Goal: Information Seeking & Learning: Check status

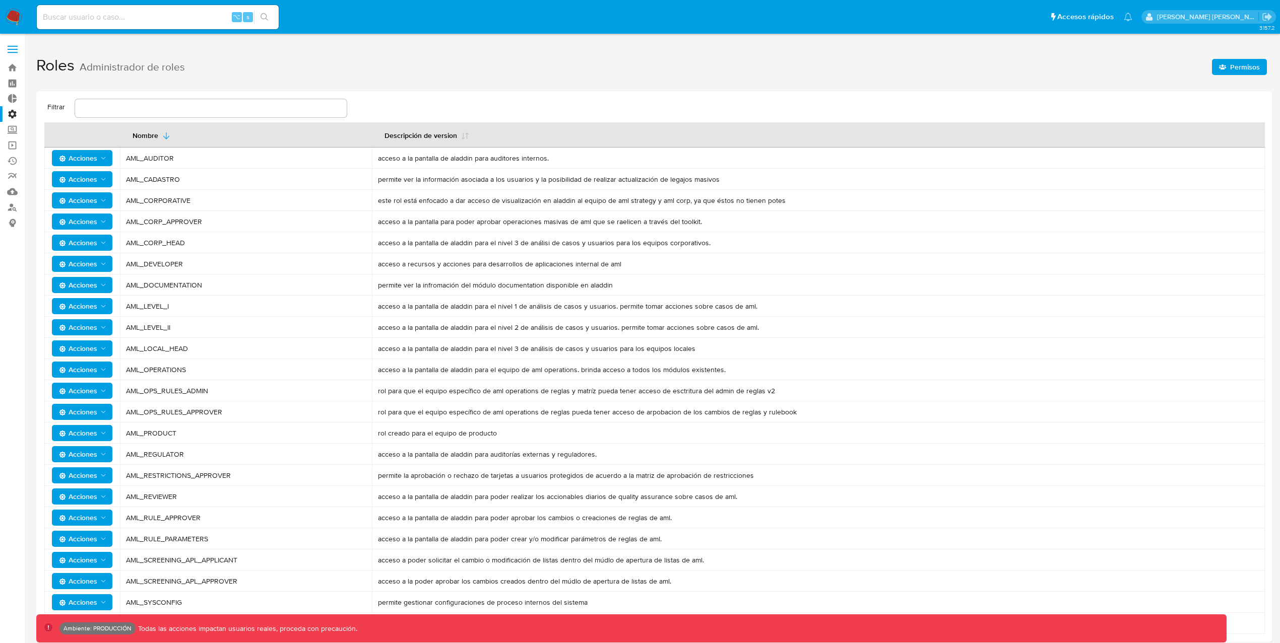
click at [10, 109] on label "Administración" at bounding box center [60, 114] width 120 height 16
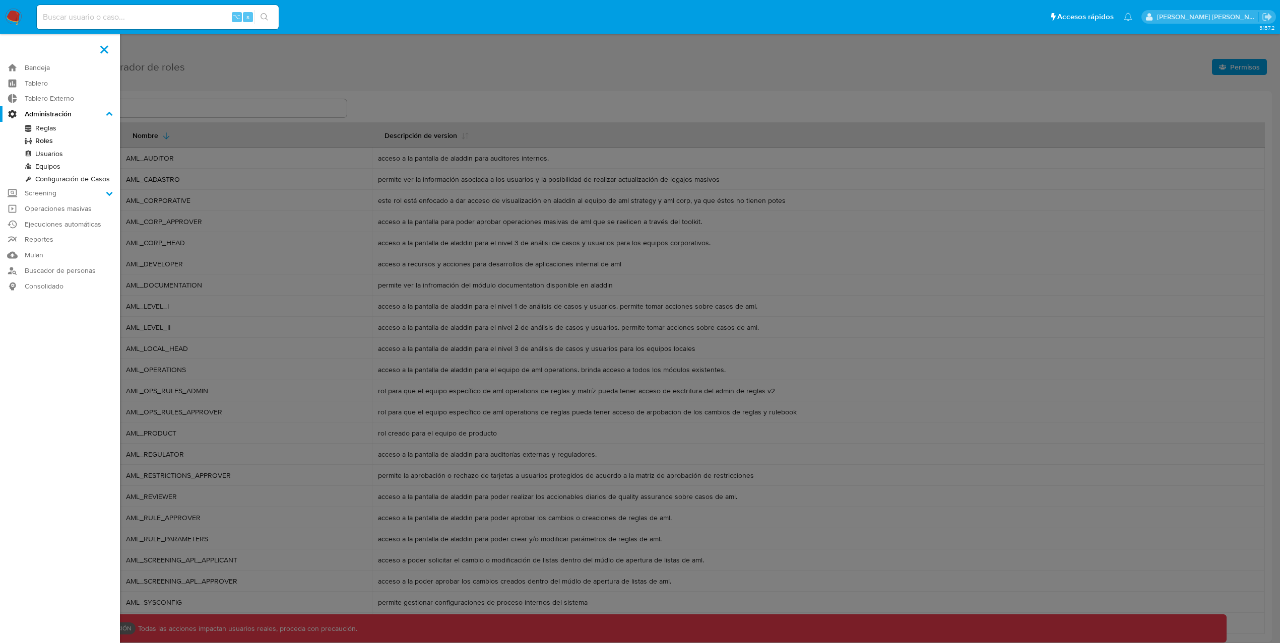
click at [0, 0] on input "Administración" at bounding box center [0, 0] width 0 height 0
click at [34, 151] on link "Usuarios" at bounding box center [60, 154] width 120 height 13
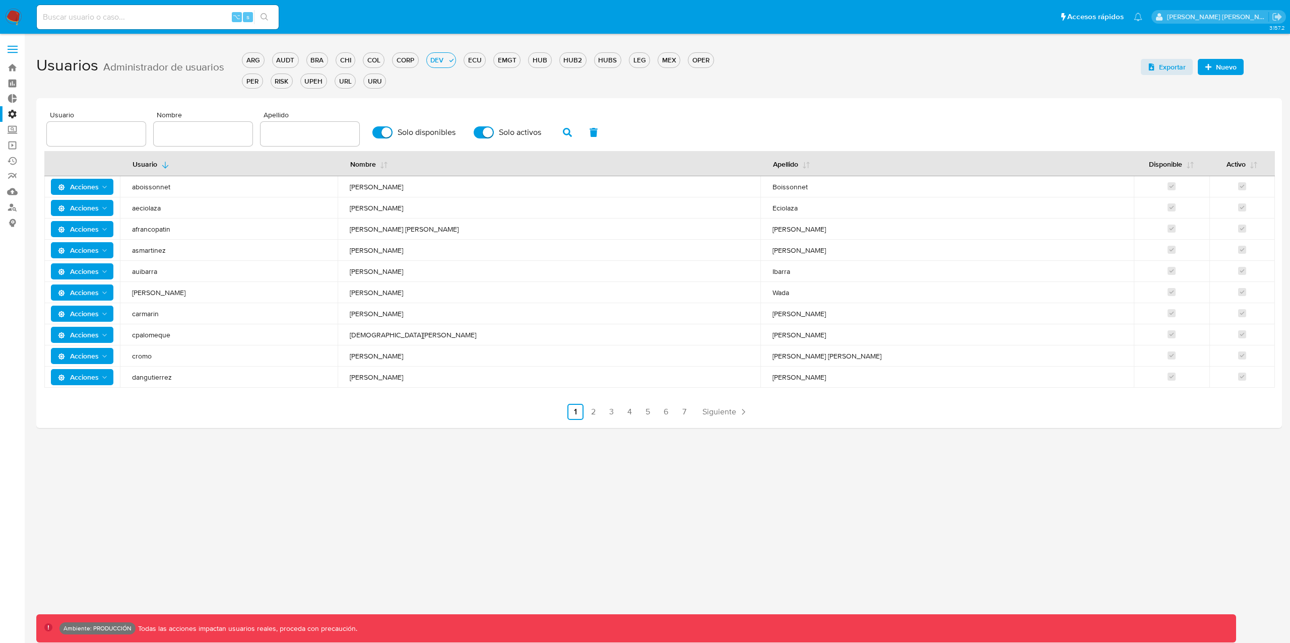
click at [107, 226] on icon "Acciones" at bounding box center [105, 230] width 8 height 8
click at [66, 254] on button "Detalle" at bounding box center [84, 255] width 91 height 24
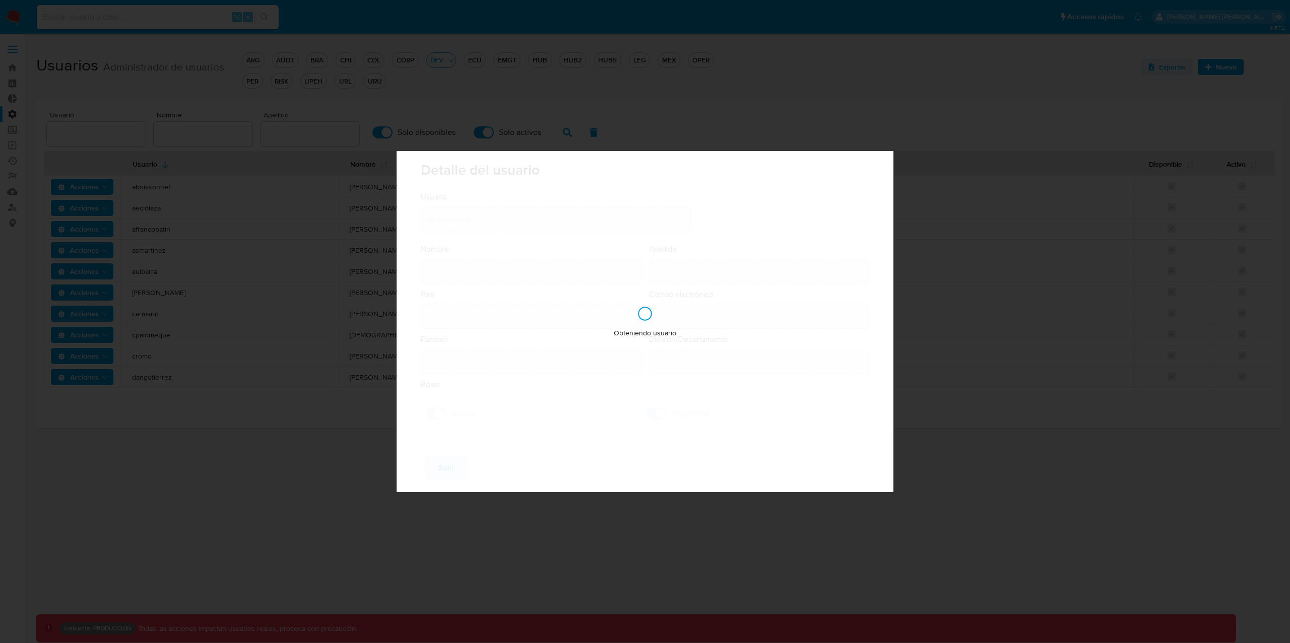
type input "Angela Maria"
type input "Franco Patino"
type input "Colombia"
type input "angelamaria.francopatino@mercadolibre.com.co"
type input "Analista Semi Senior - IT (80001684)"
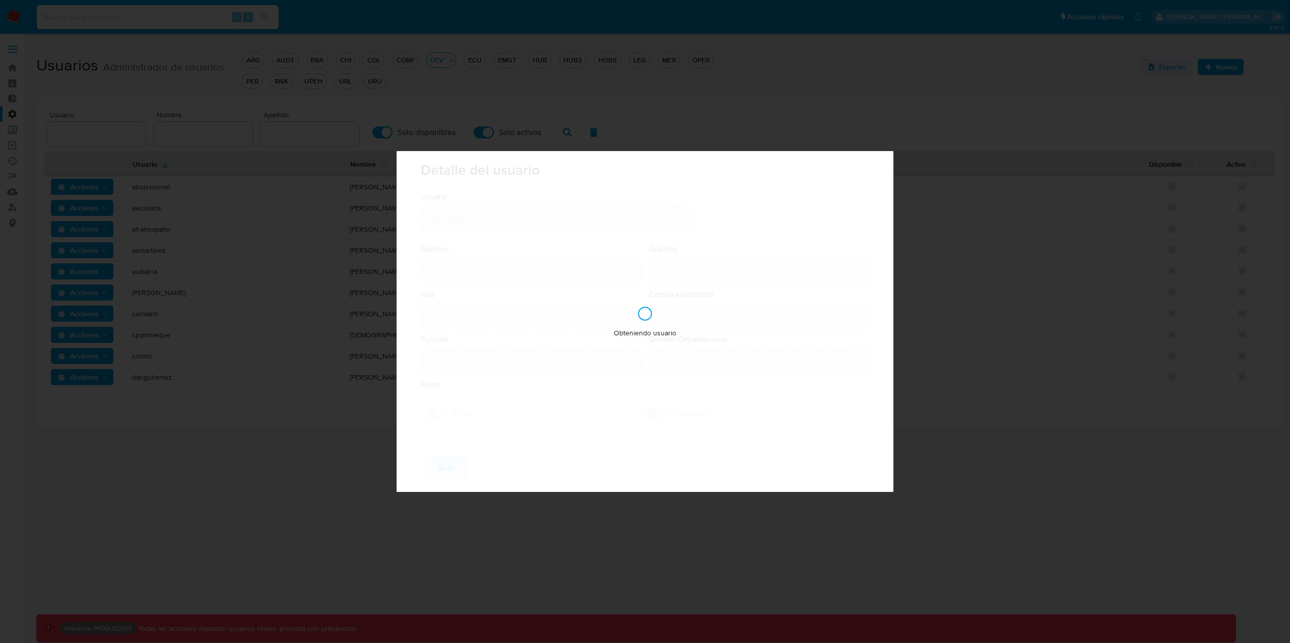
type input "IT IT & Product Risk & Compliance"
checkbox input "true"
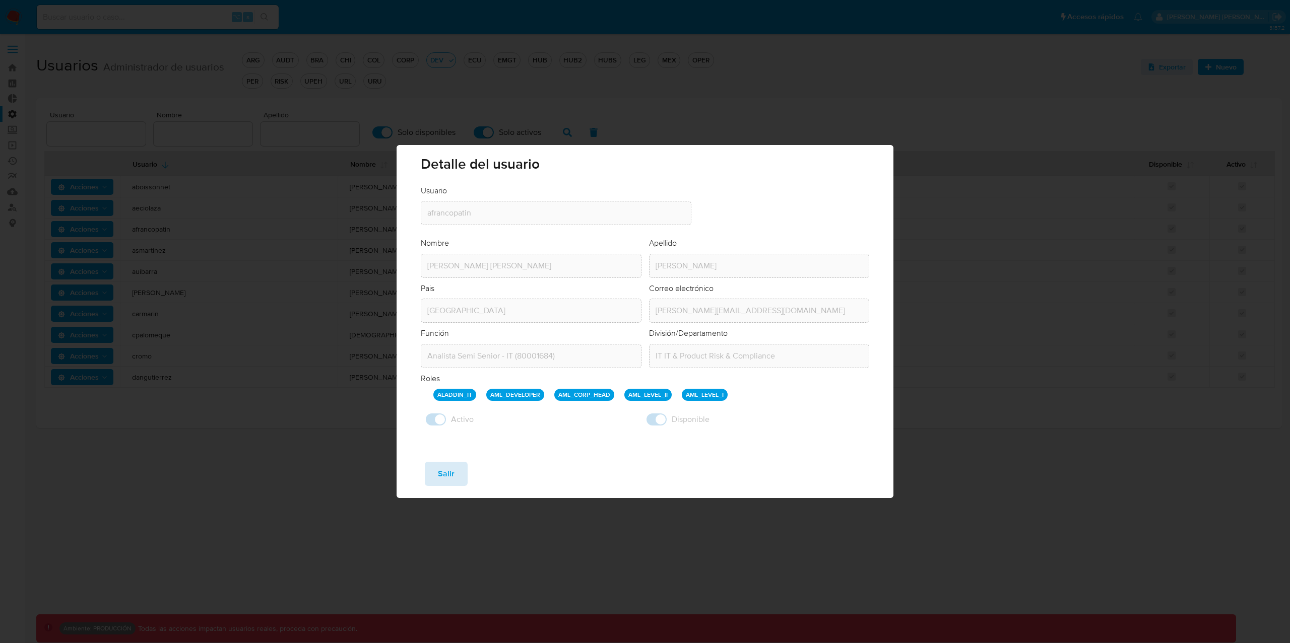
click at [450, 473] on span "Salir" at bounding box center [446, 474] width 17 height 22
checkbox input "false"
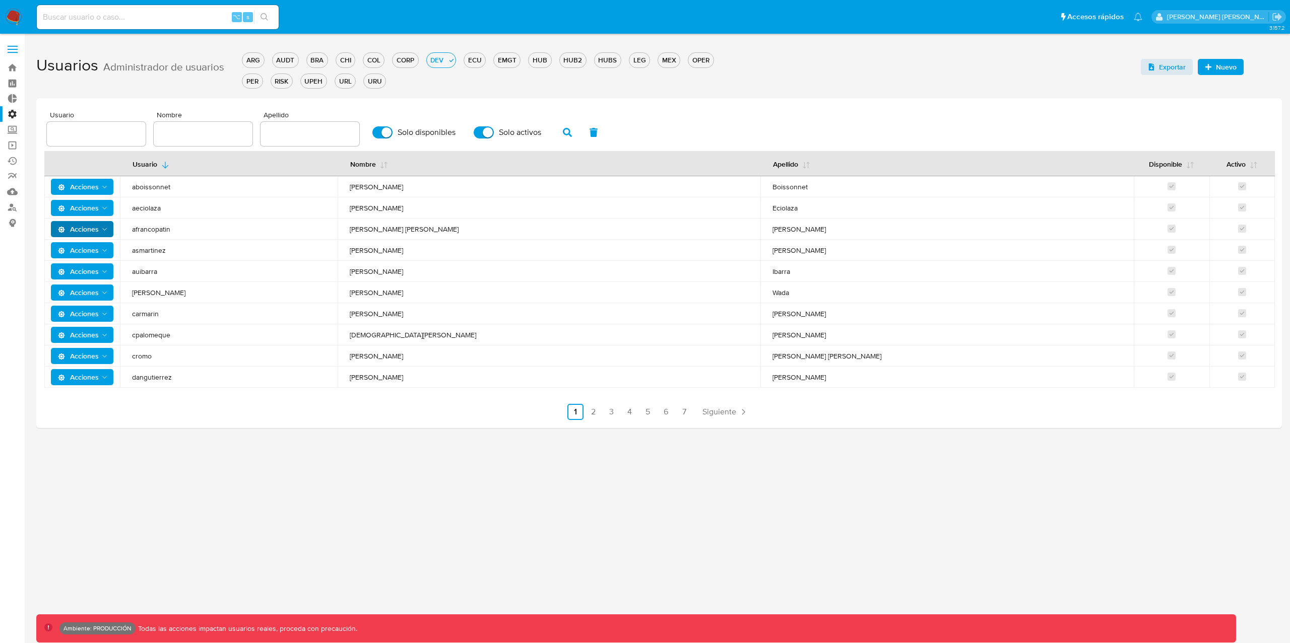
click at [15, 112] on label "Administración" at bounding box center [60, 114] width 120 height 16
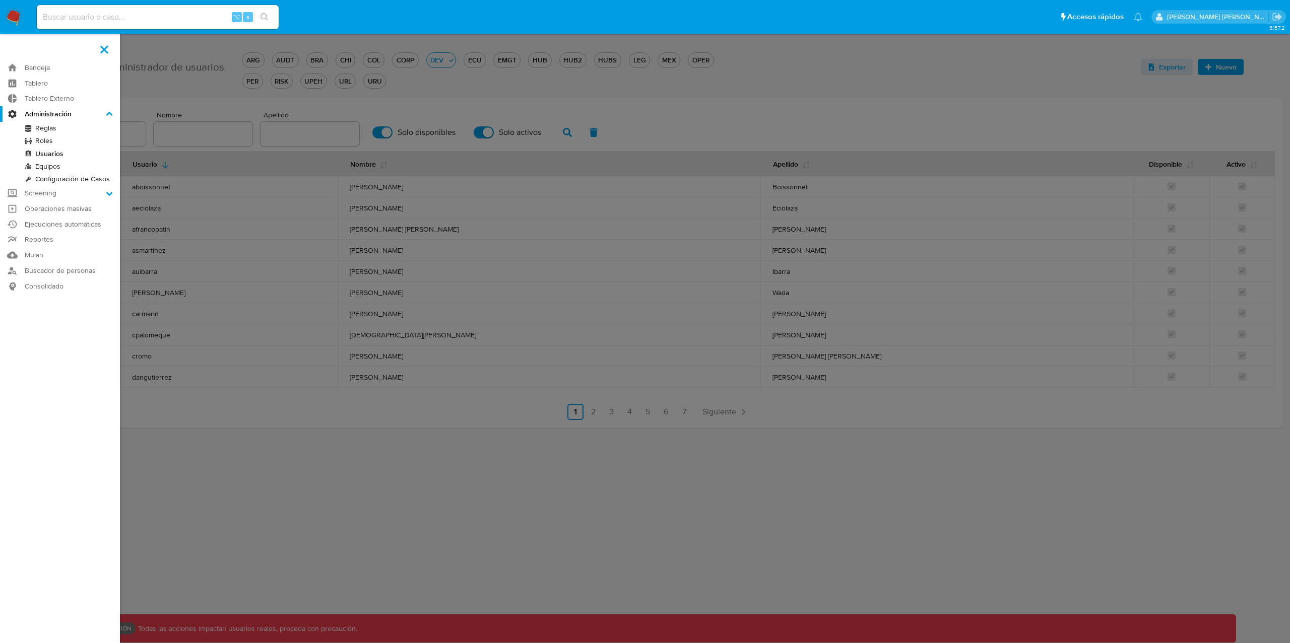
click at [0, 0] on input "Administración" at bounding box center [0, 0] width 0 height 0
click at [45, 136] on link "Roles" at bounding box center [60, 141] width 120 height 13
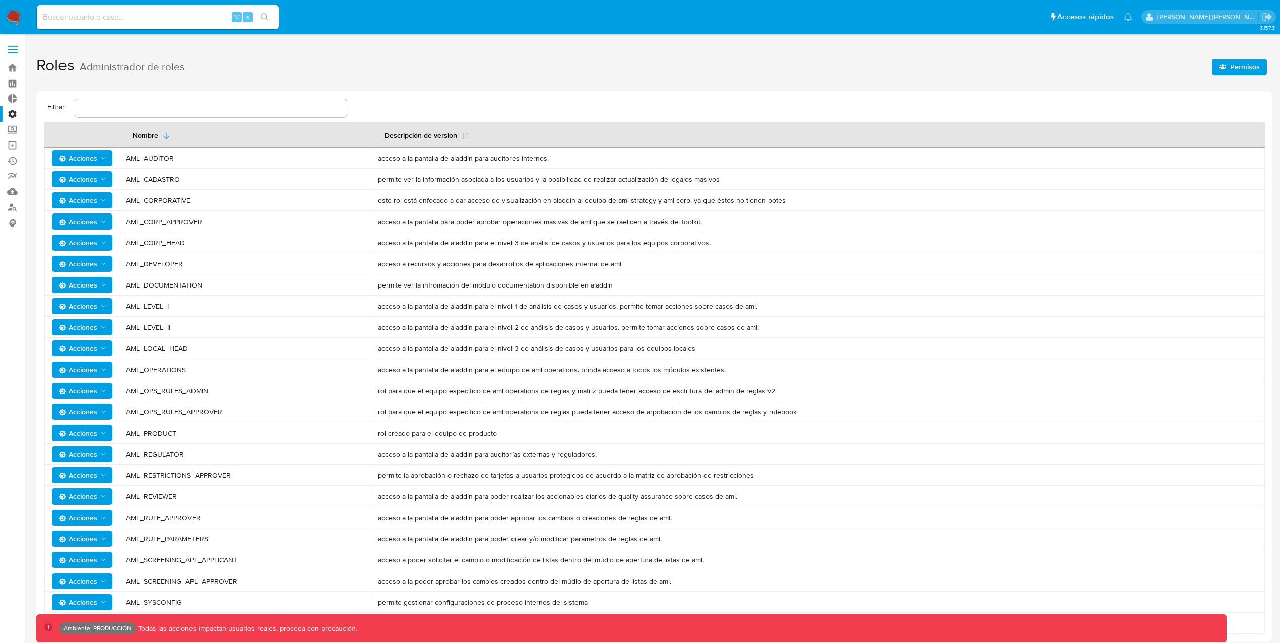
click at [1222, 66] on icon "button" at bounding box center [1222, 66] width 7 height 7
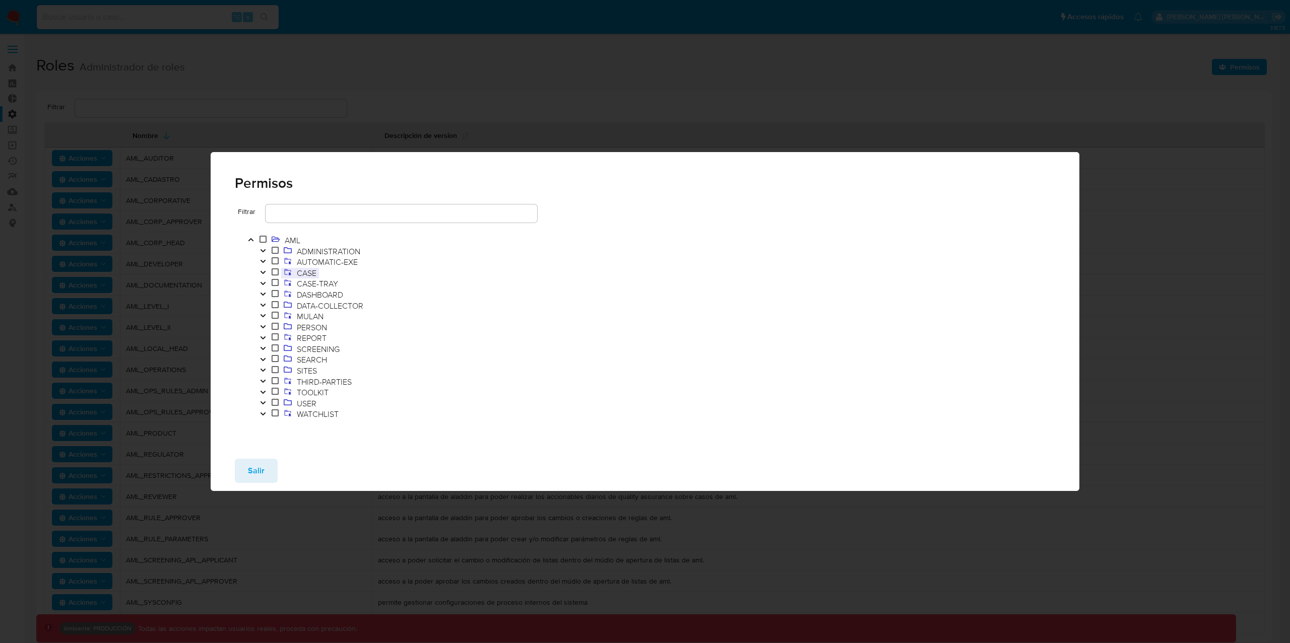
click at [303, 273] on span "CASE" at bounding box center [306, 272] width 25 height 11
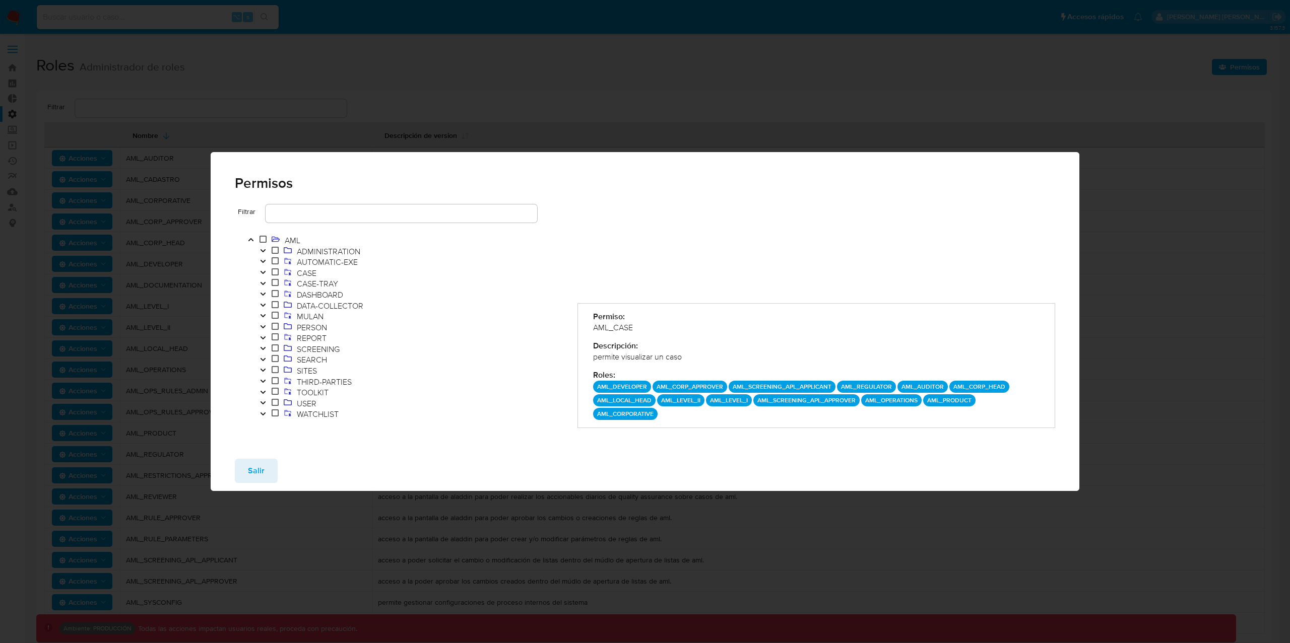
click at [262, 272] on icon "Toggle" at bounding box center [262, 273] width 7 height 6
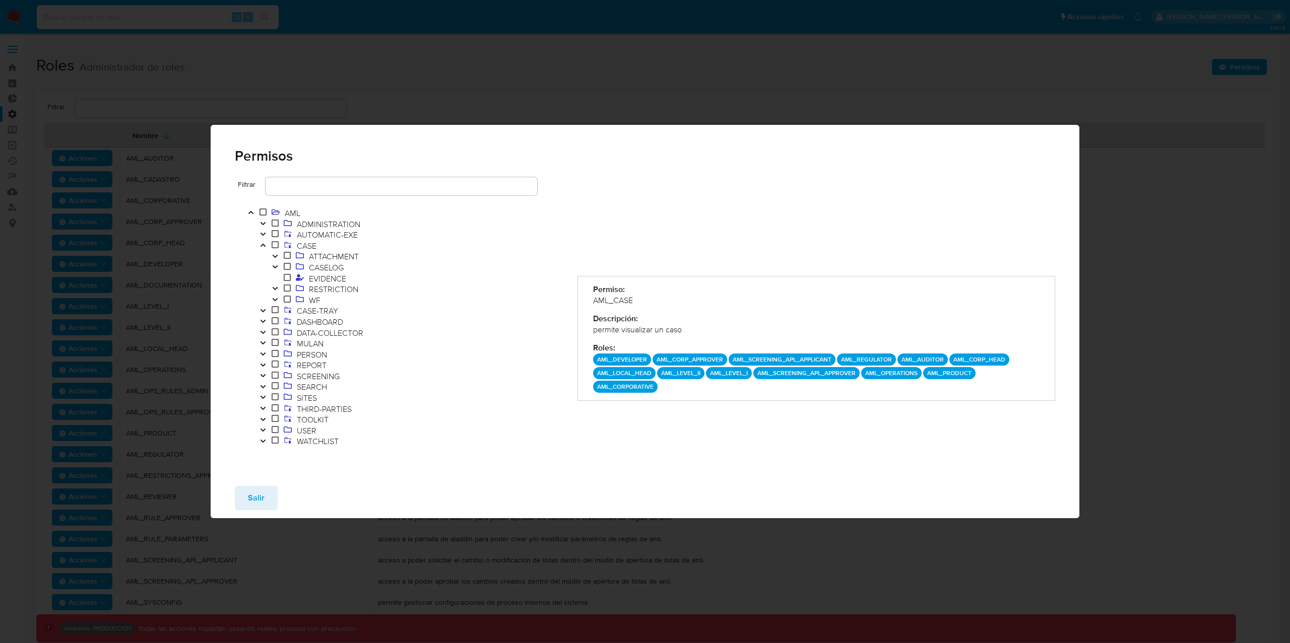
click at [263, 427] on icon "Toggle" at bounding box center [262, 430] width 7 height 6
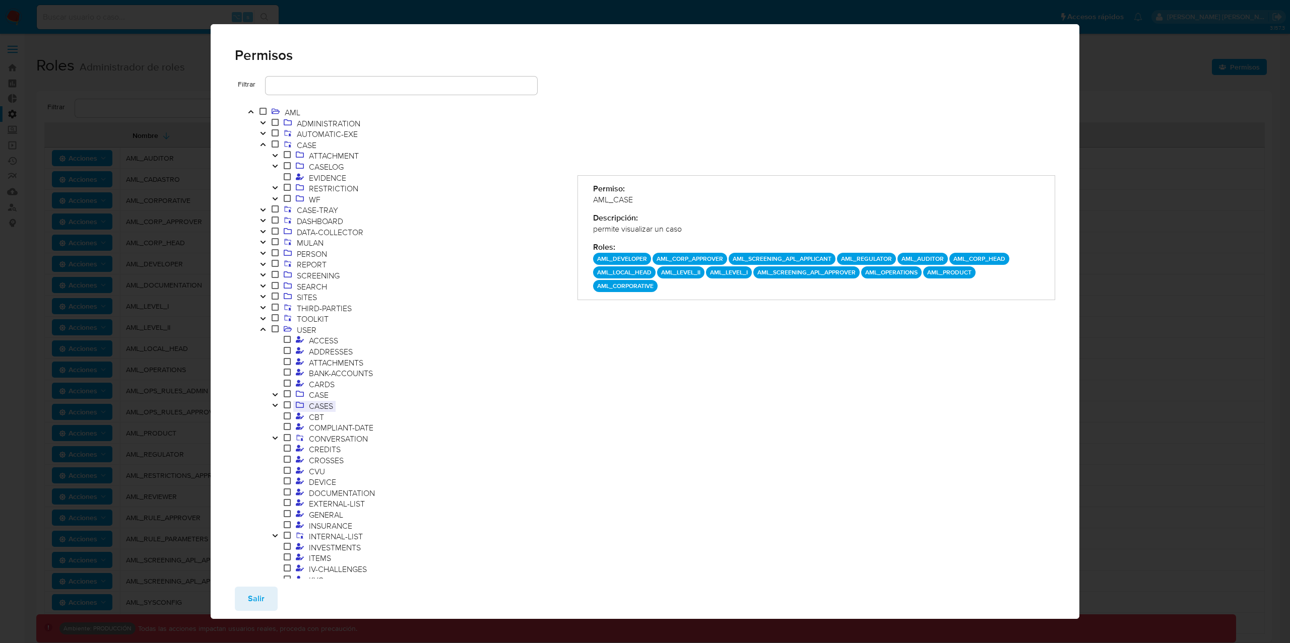
click at [319, 406] on span "CASES" at bounding box center [320, 405] width 29 height 11
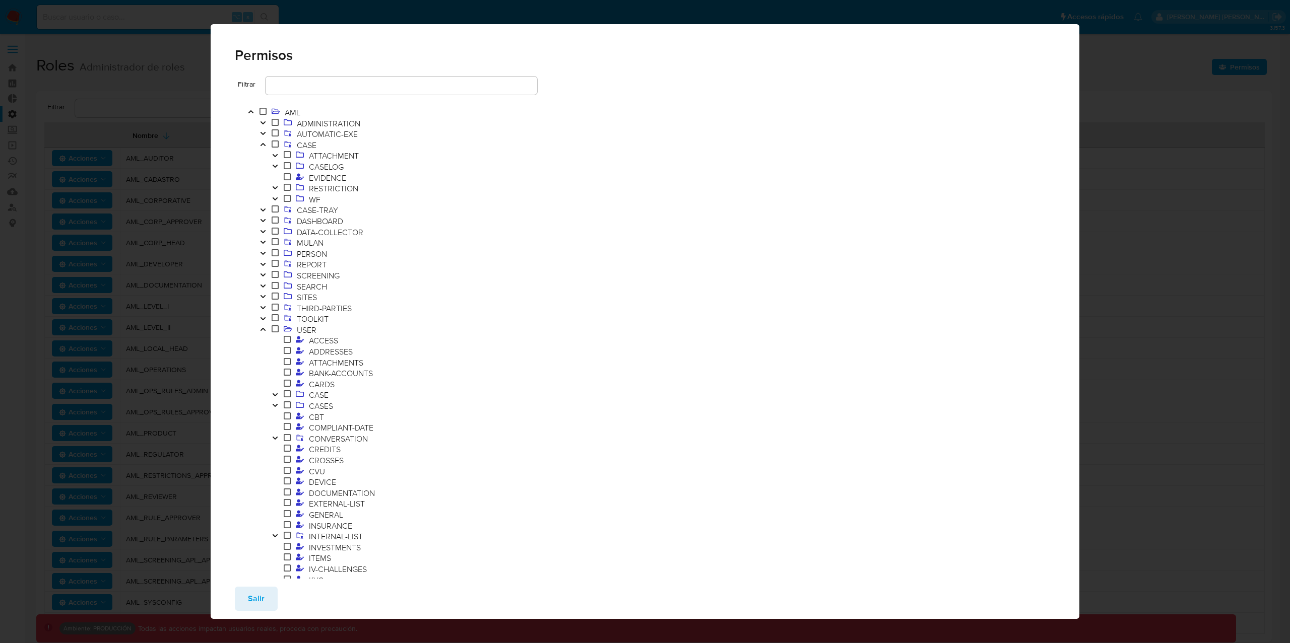
click at [275, 404] on icon "Toggle" at bounding box center [275, 406] width 7 height 6
click at [331, 417] on span "HISTORY" at bounding box center [337, 417] width 38 height 11
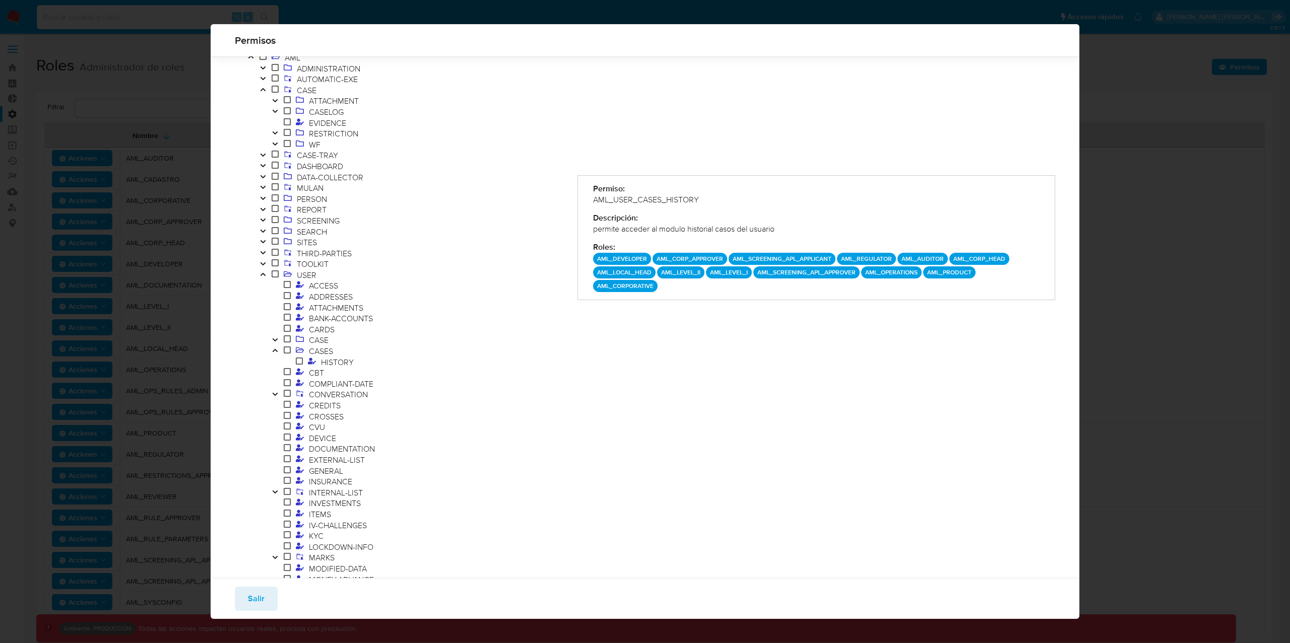
scroll to position [32, 0]
drag, startPoint x: 713, startPoint y: 199, endPoint x: 587, endPoint y: 202, distance: 125.5
click at [587, 202] on div "Permiso: AML_USER_CASES_HISTORY Descripción: permite acceder al modulo historia…" at bounding box center [816, 237] width 478 height 125
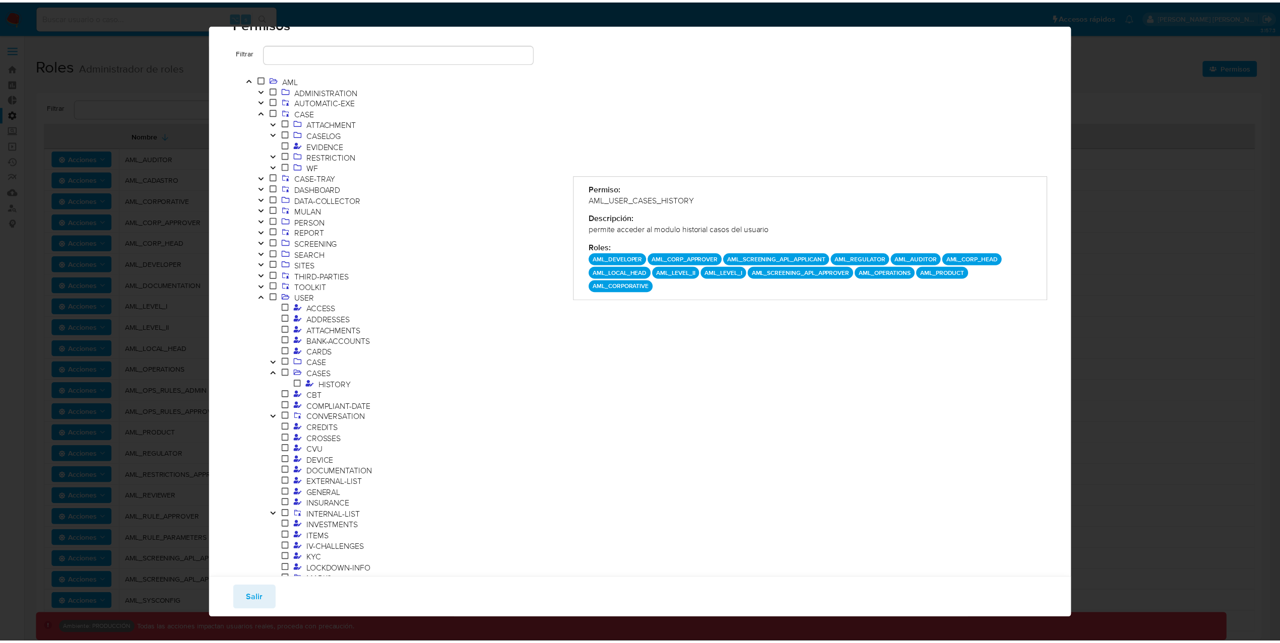
scroll to position [0, 0]
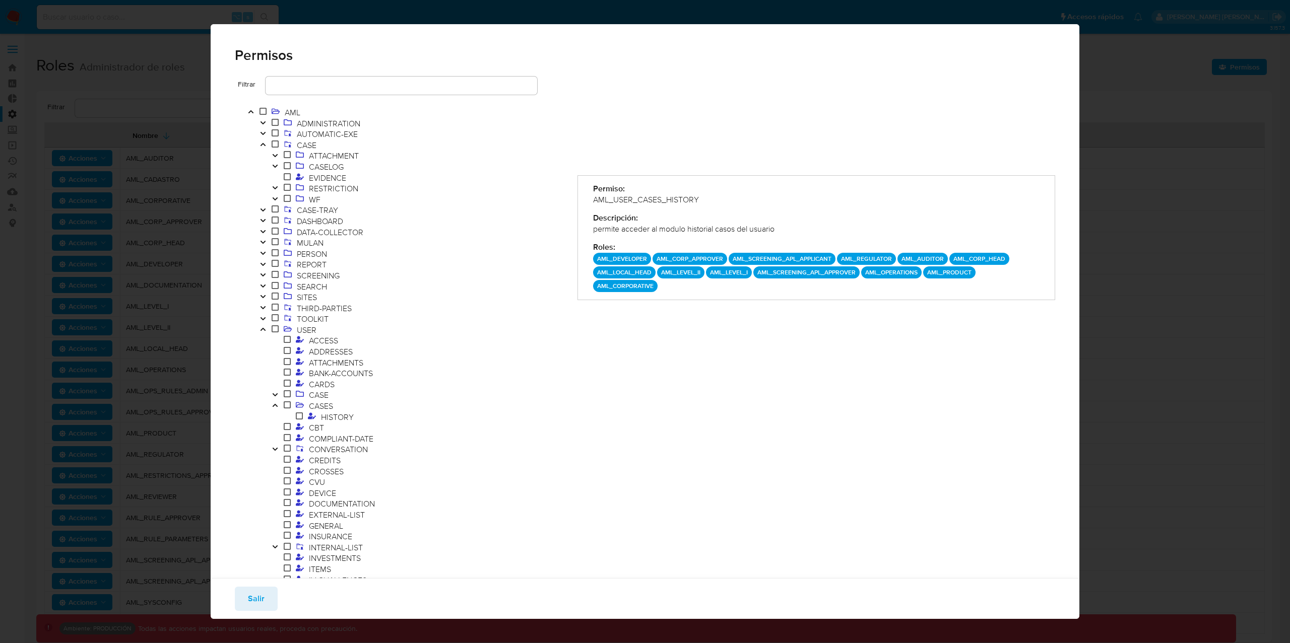
click at [189, 105] on div "Permisos Filtrar AML ADMINISTRATION AUTOMATIC-EXE CASE ATTACHMENT CASELOG EVIDE…" at bounding box center [645, 321] width 1290 height 643
click at [254, 597] on span "Salir" at bounding box center [256, 599] width 17 height 22
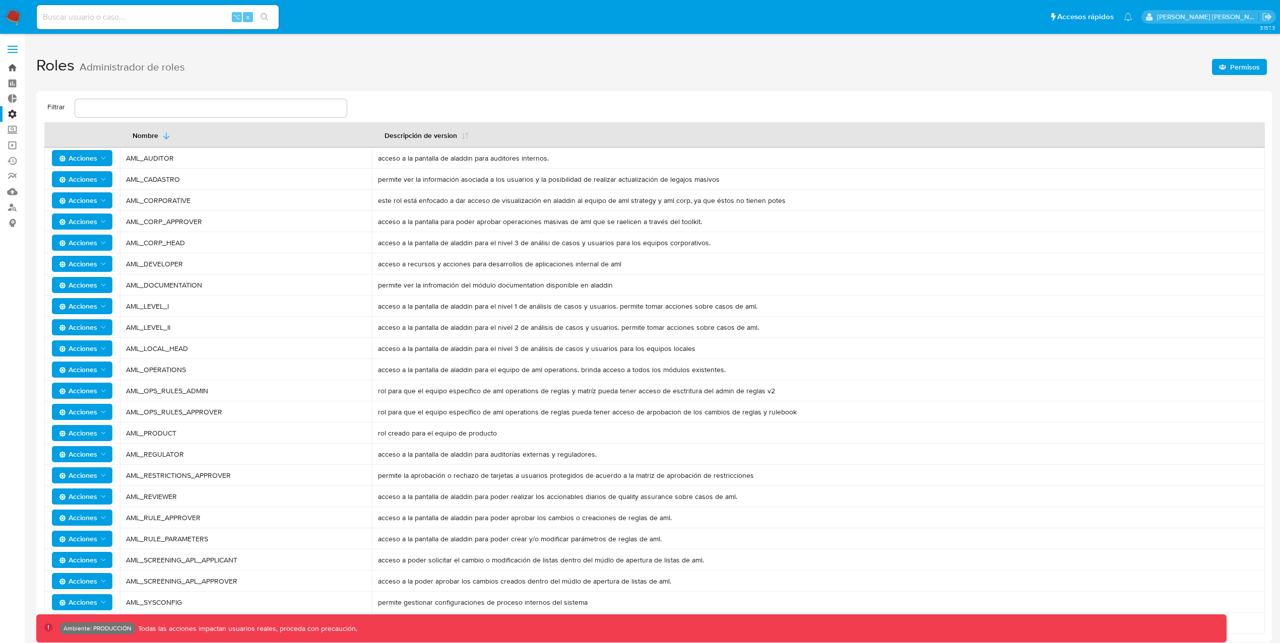
click at [16, 65] on link "Bandeja" at bounding box center [60, 68] width 120 height 16
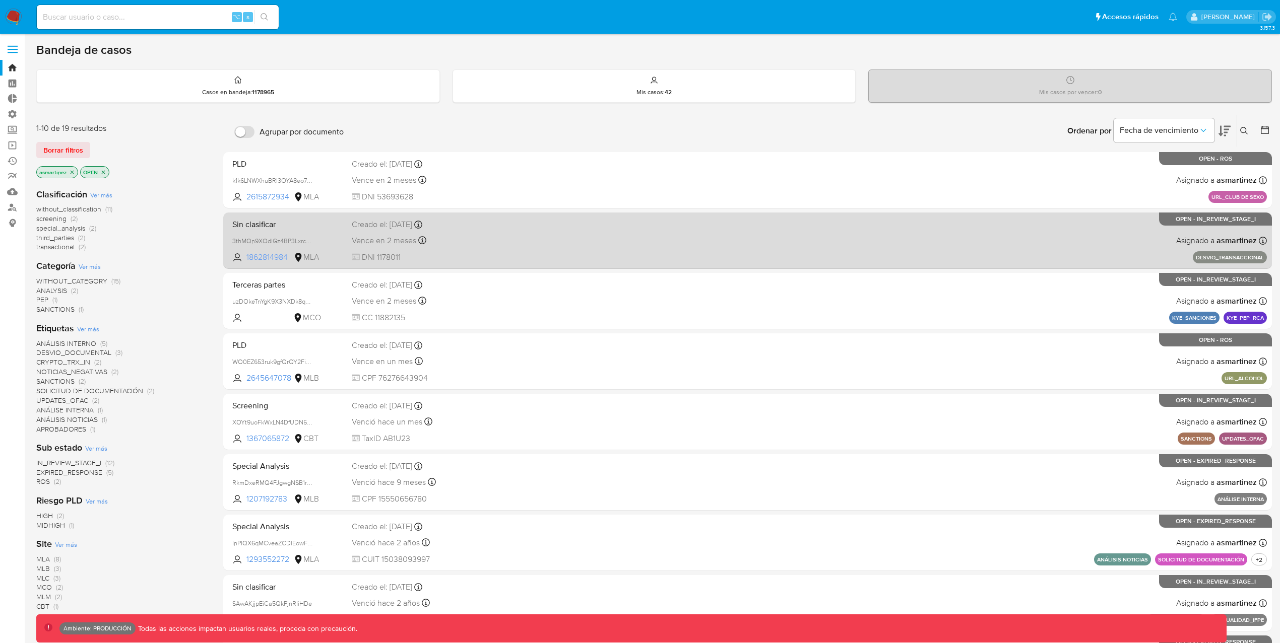
click at [256, 258] on span "1862814984" at bounding box center [268, 257] width 45 height 11
click at [730, 225] on div "Sin clasificar 3thMQn9XOdlGz4BP3LxrcejS 1862814984 MLA Creado el: 06/08/2025 Cr…" at bounding box center [747, 240] width 1038 height 51
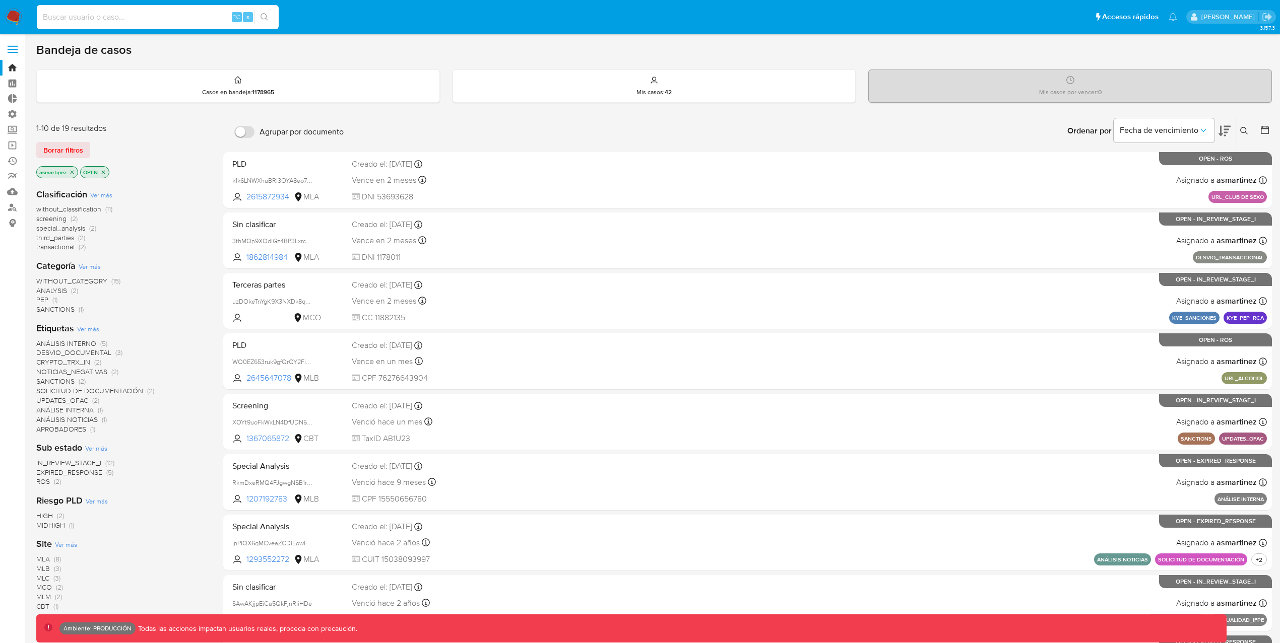
click at [107, 21] on input at bounding box center [158, 17] width 242 height 13
paste input "1777623380"
type input "1777623380"
click at [268, 16] on icon "search-icon" at bounding box center [264, 17] width 8 height 8
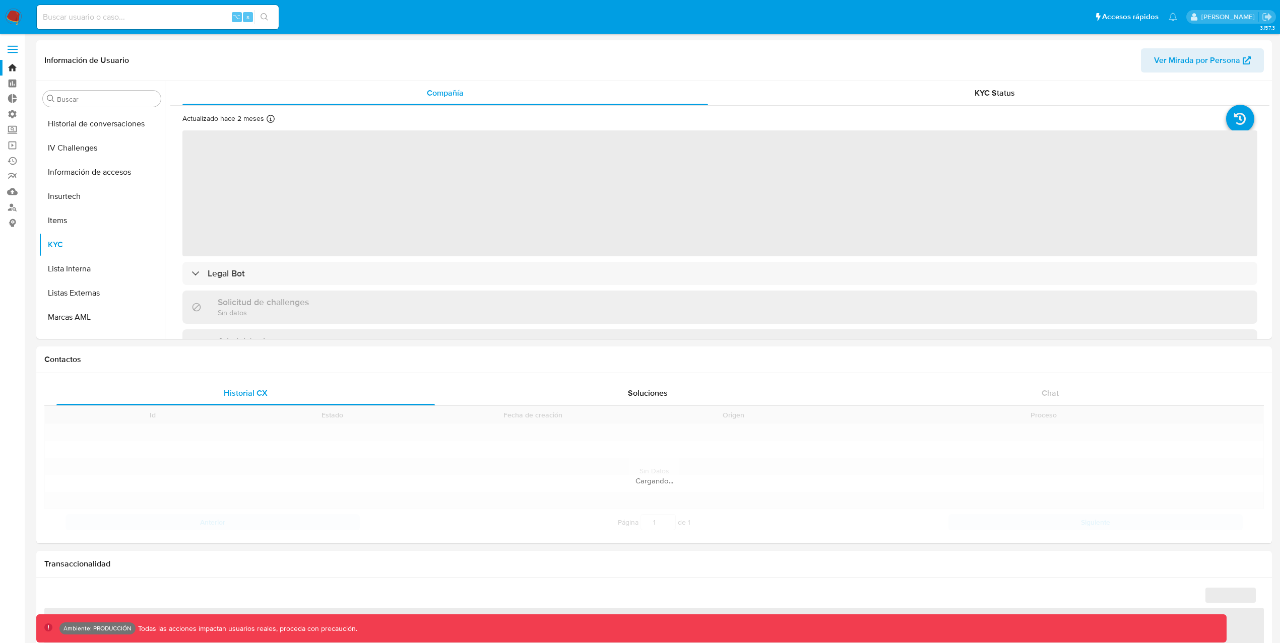
scroll to position [425, 0]
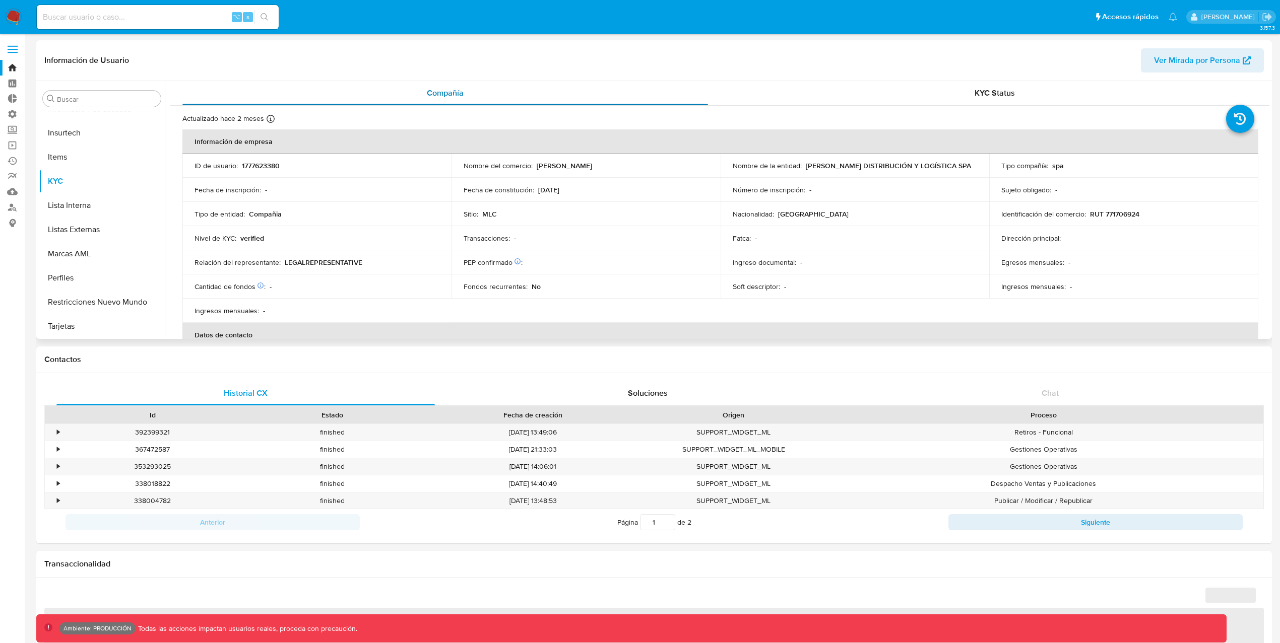
select select "10"
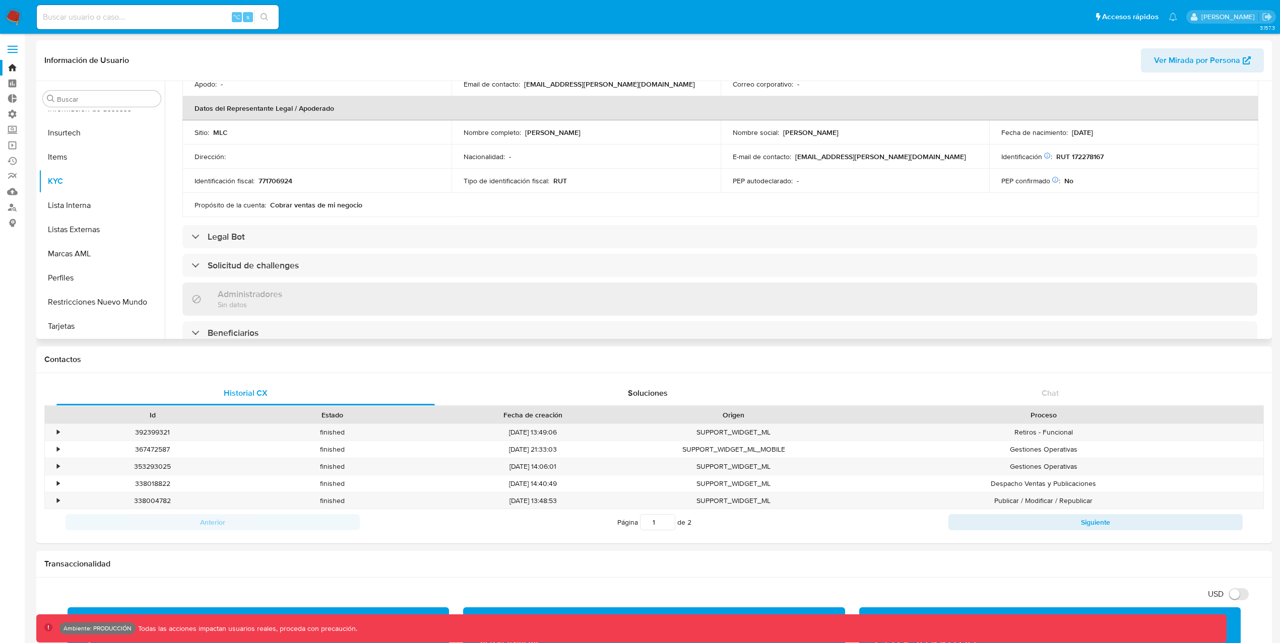
scroll to position [278, 0]
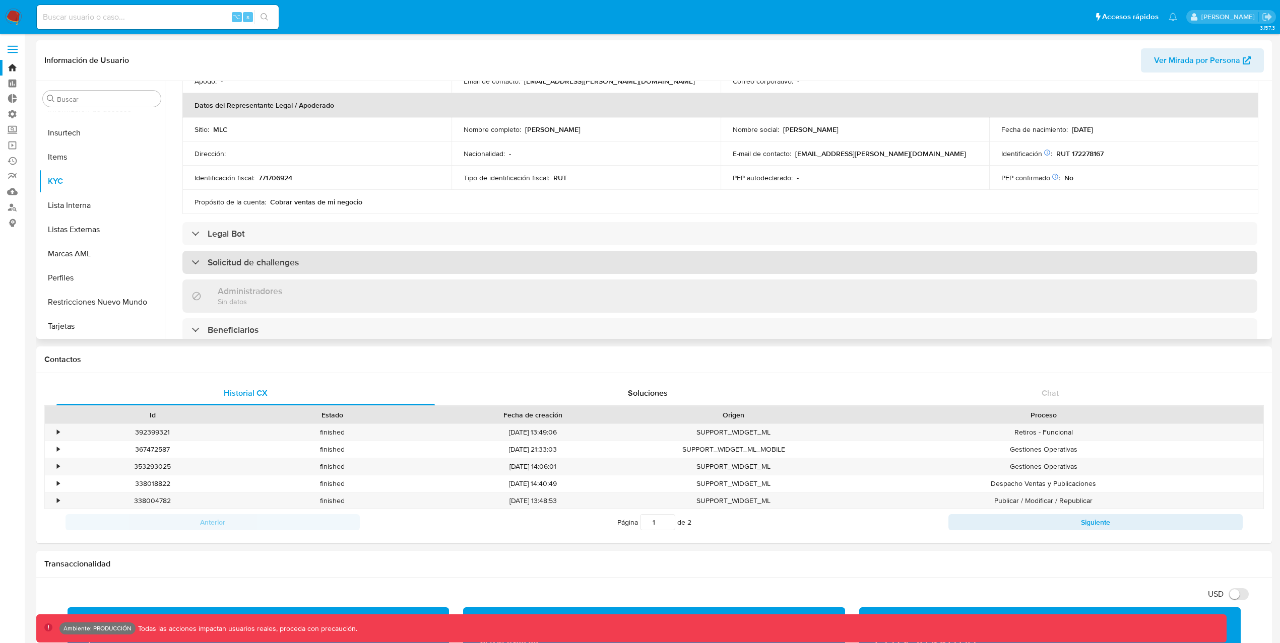
click at [384, 259] on div "Solicitud de challenges" at bounding box center [719, 262] width 1075 height 23
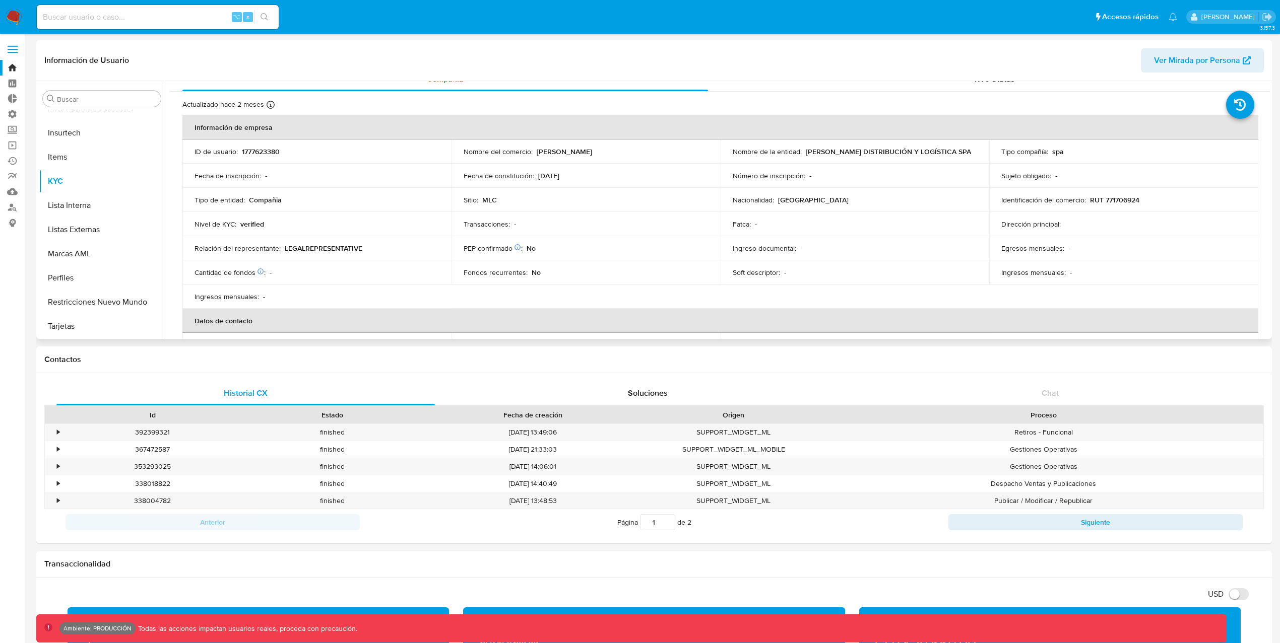
scroll to position [0, 0]
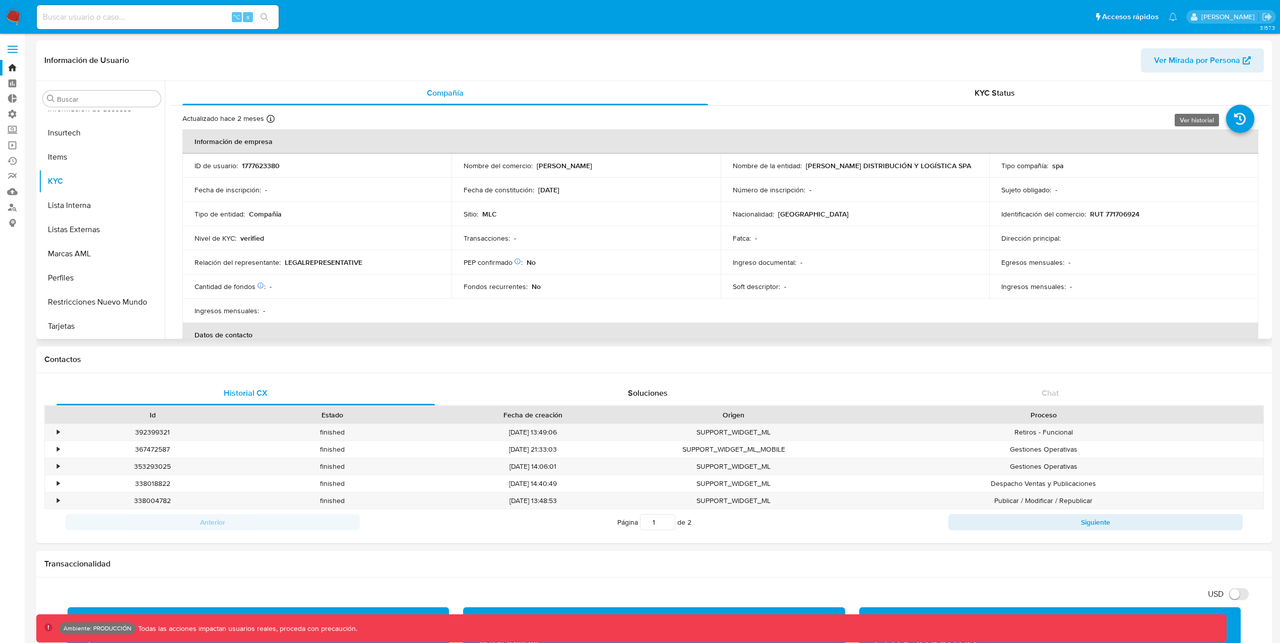
click at [1243, 120] on icon at bounding box center [1240, 119] width 28 height 28
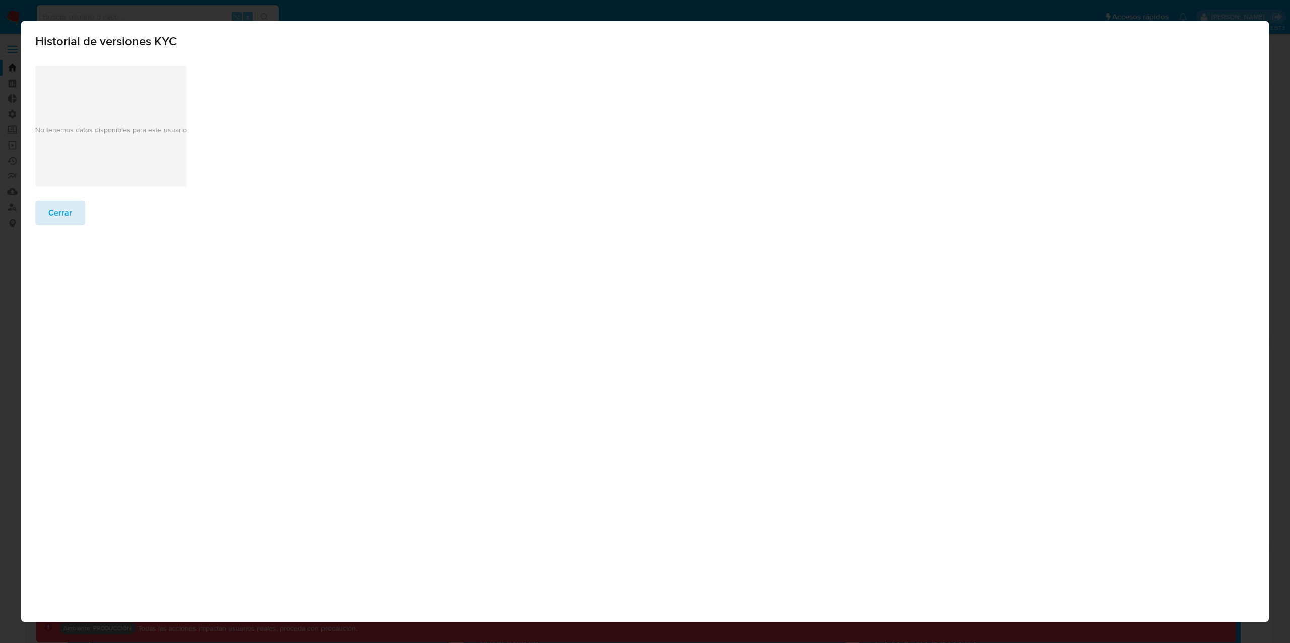
click at [55, 218] on span "Cerrar" at bounding box center [60, 213] width 24 height 22
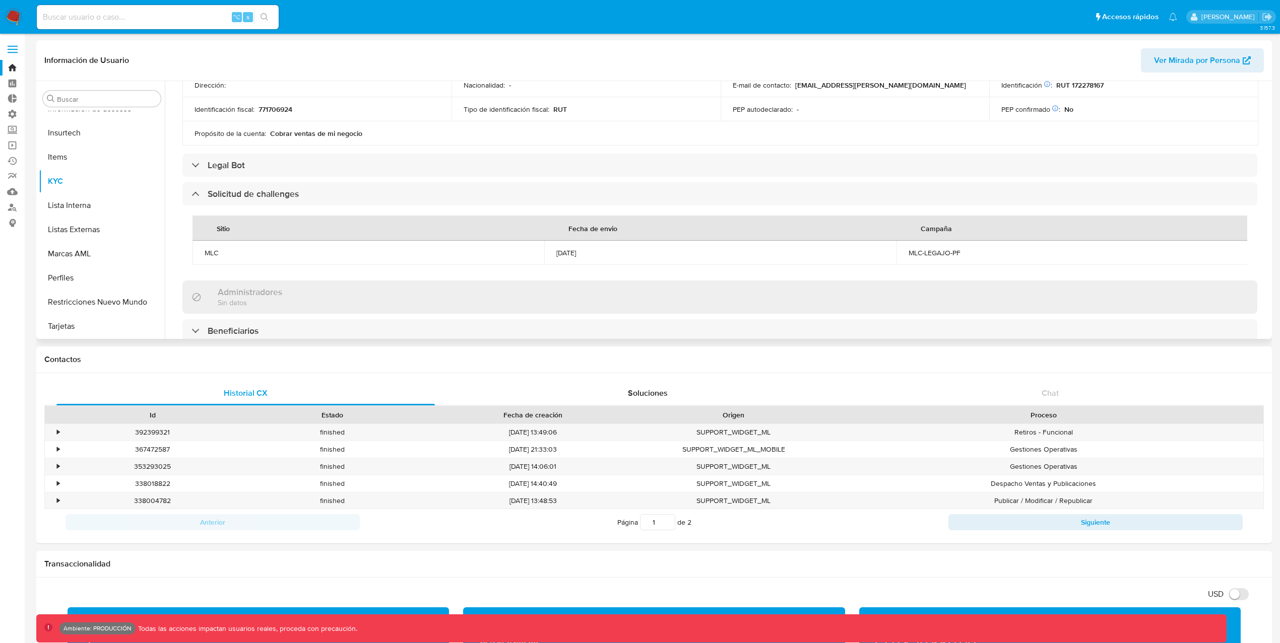
scroll to position [349, 0]
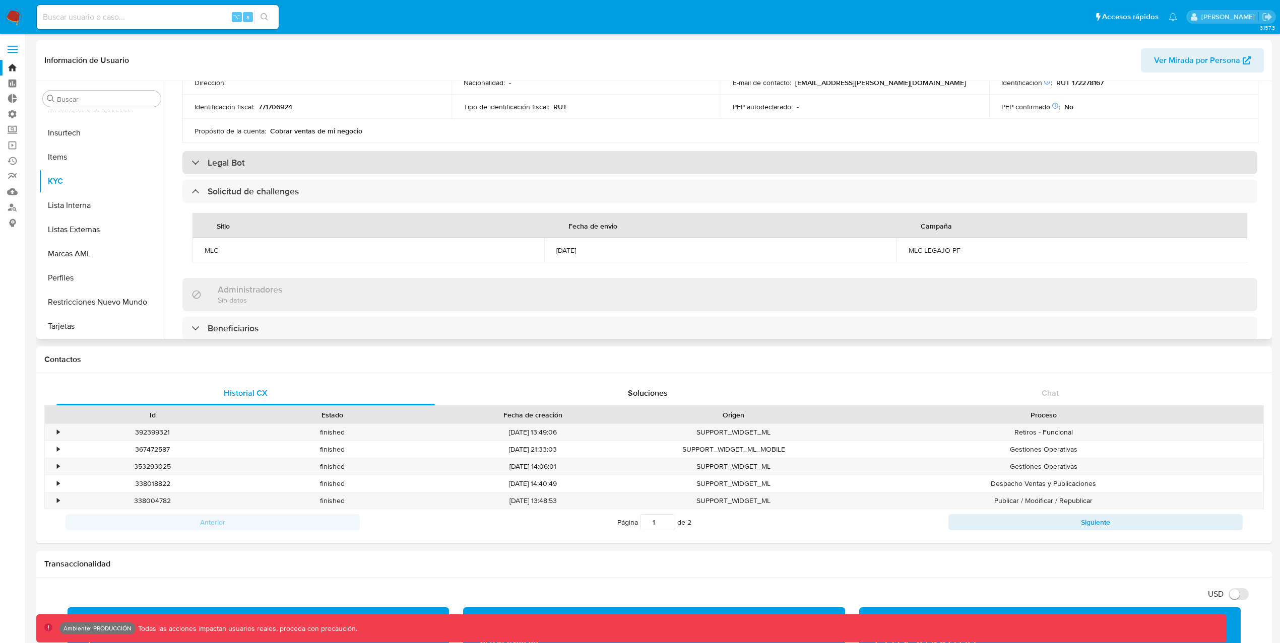
click at [494, 167] on div "Legal Bot" at bounding box center [719, 162] width 1075 height 23
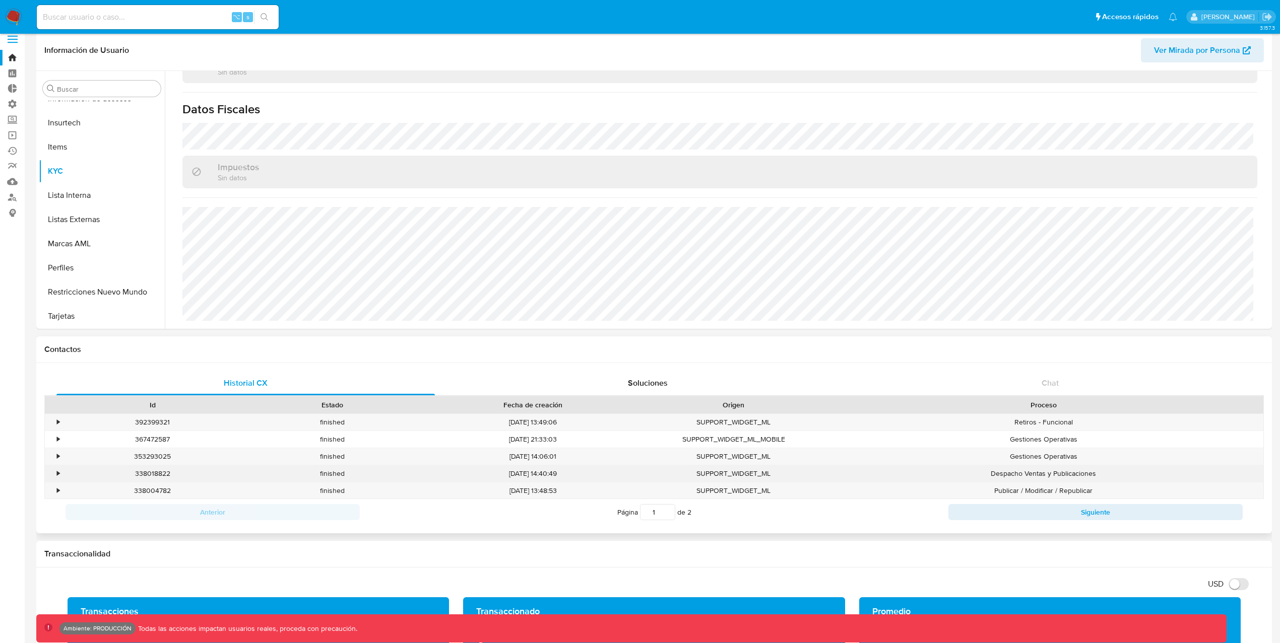
scroll to position [11, 0]
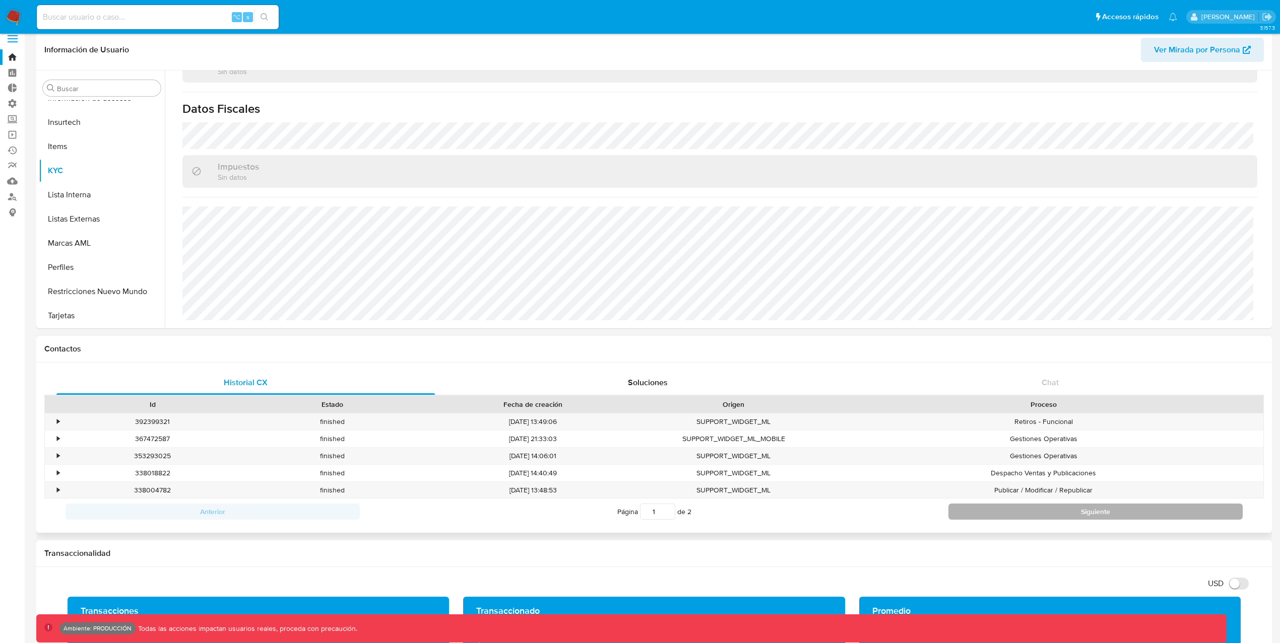
click at [1100, 513] on button "Siguiente" at bounding box center [1095, 512] width 294 height 16
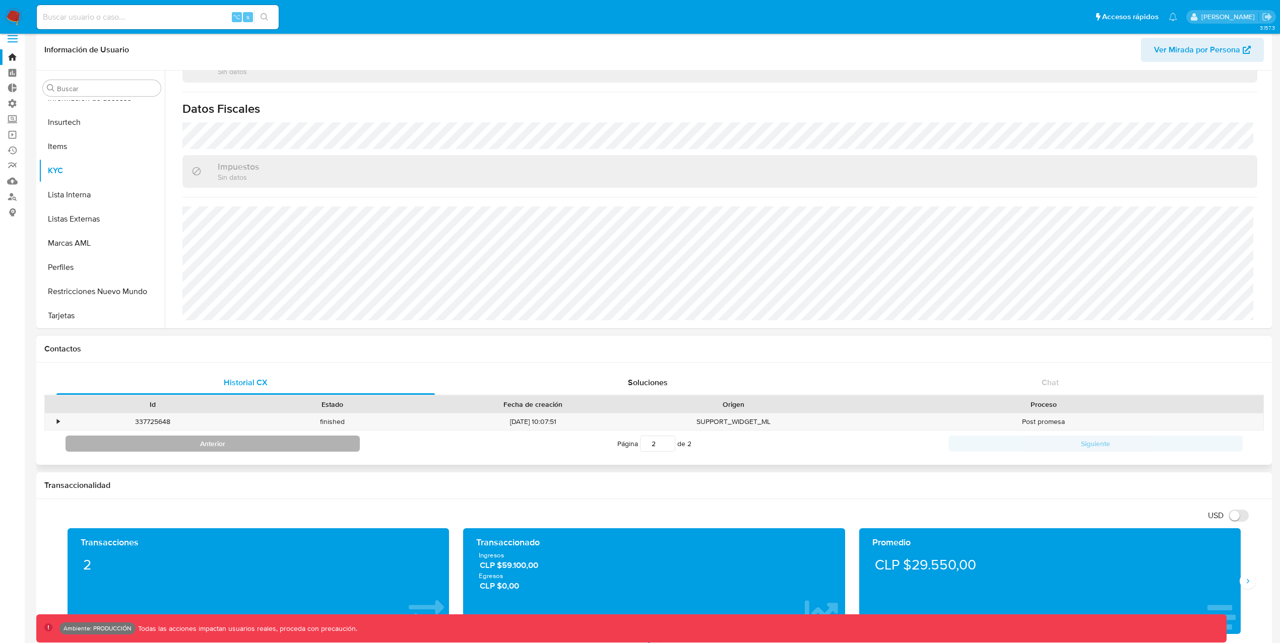
click at [244, 450] on button "Anterior" at bounding box center [212, 444] width 294 height 16
type input "1"
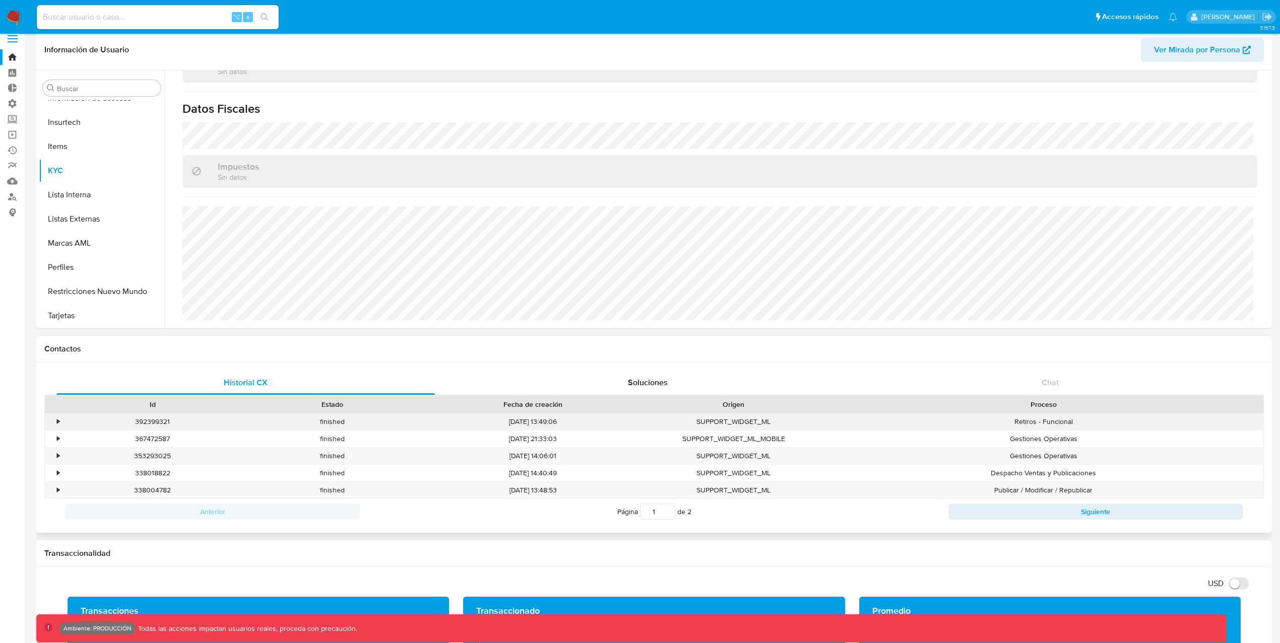
click at [57, 422] on div "•" at bounding box center [58, 422] width 3 height 10
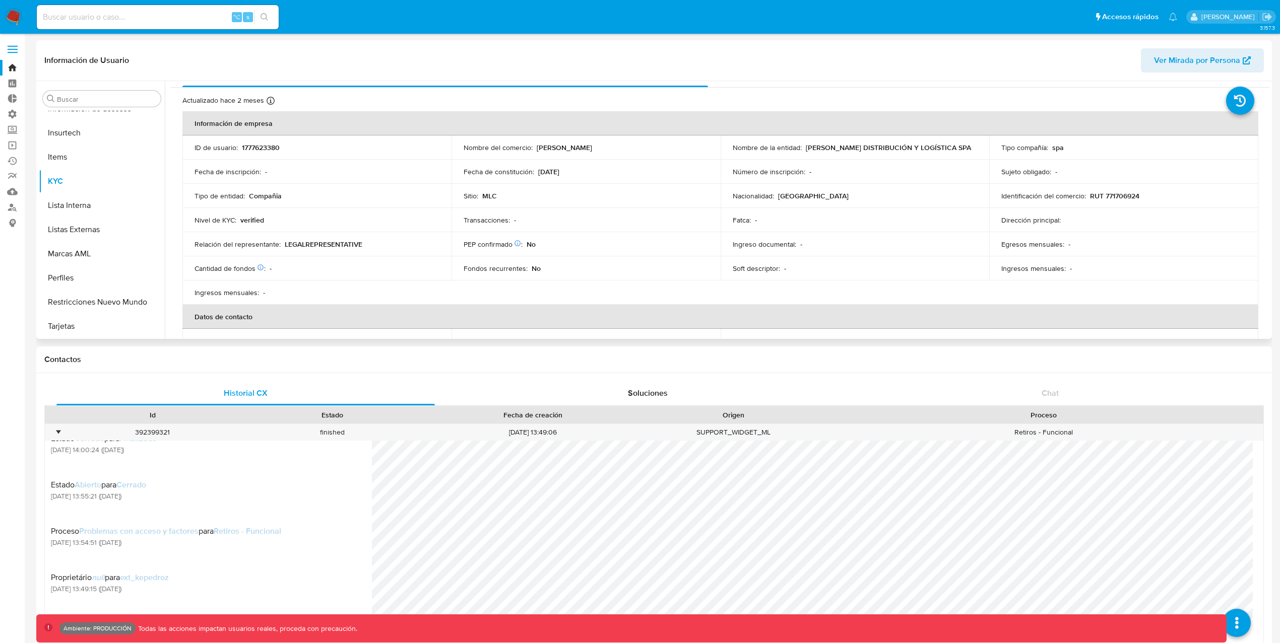
scroll to position [0, 0]
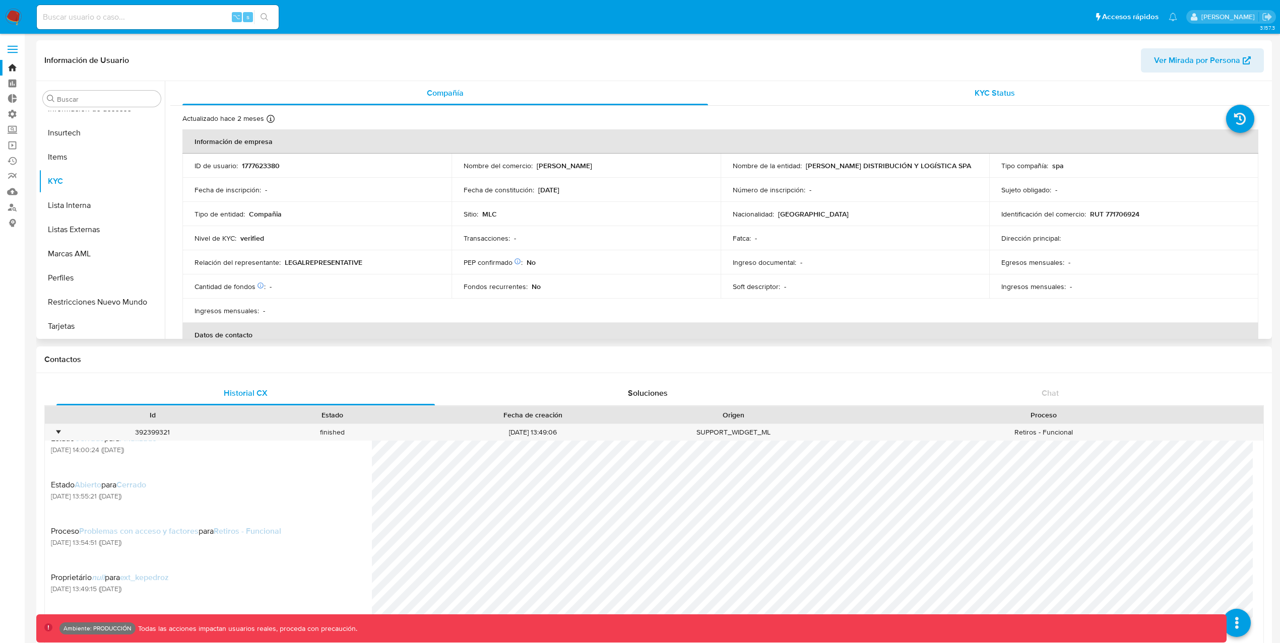
click at [1032, 87] on div "KYC Status" at bounding box center [994, 93] width 525 height 24
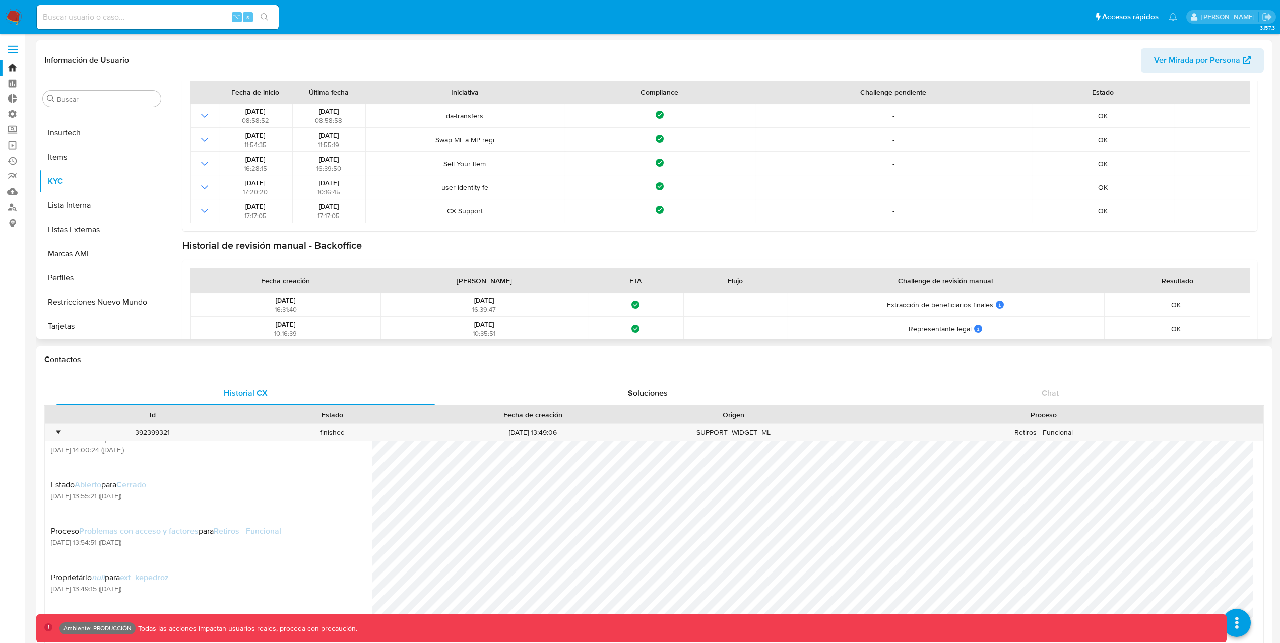
scroll to position [93, 0]
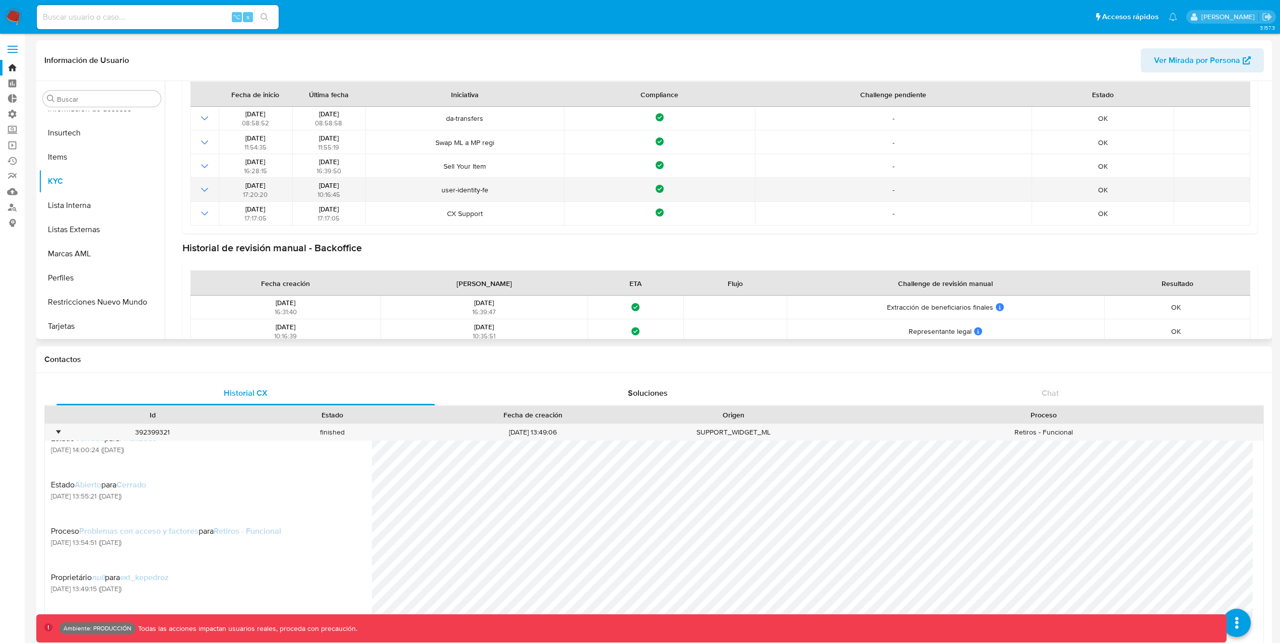
click at [204, 188] on icon "Mostrar operación" at bounding box center [204, 190] width 12 height 12
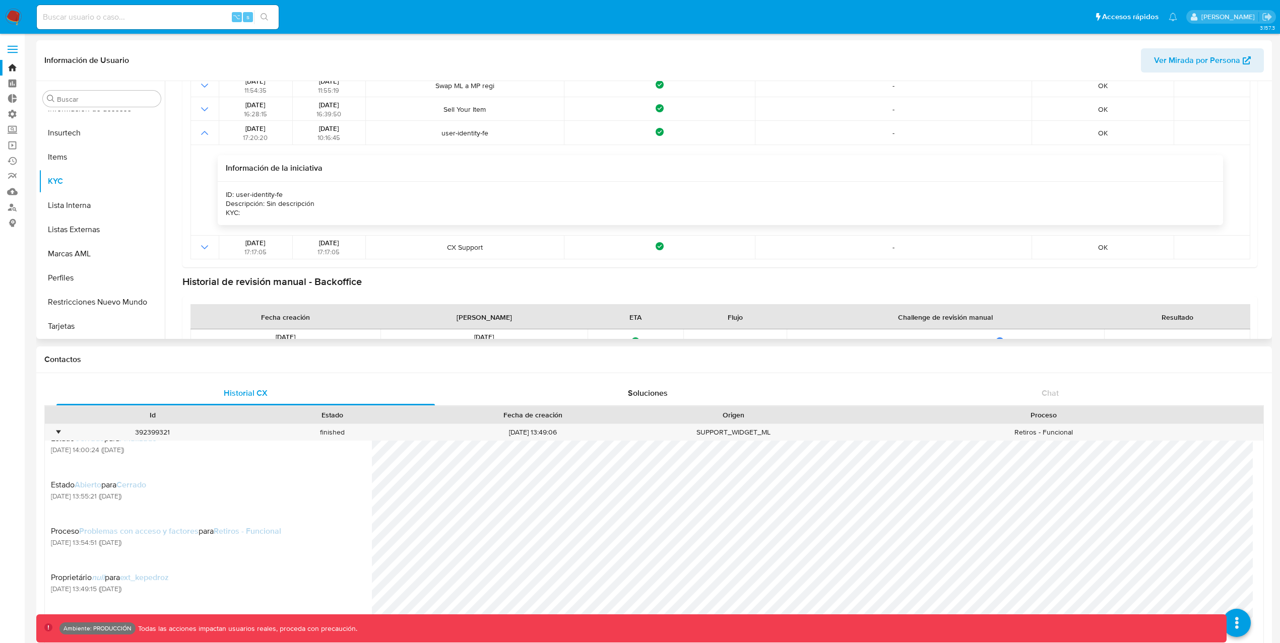
scroll to position [152, 0]
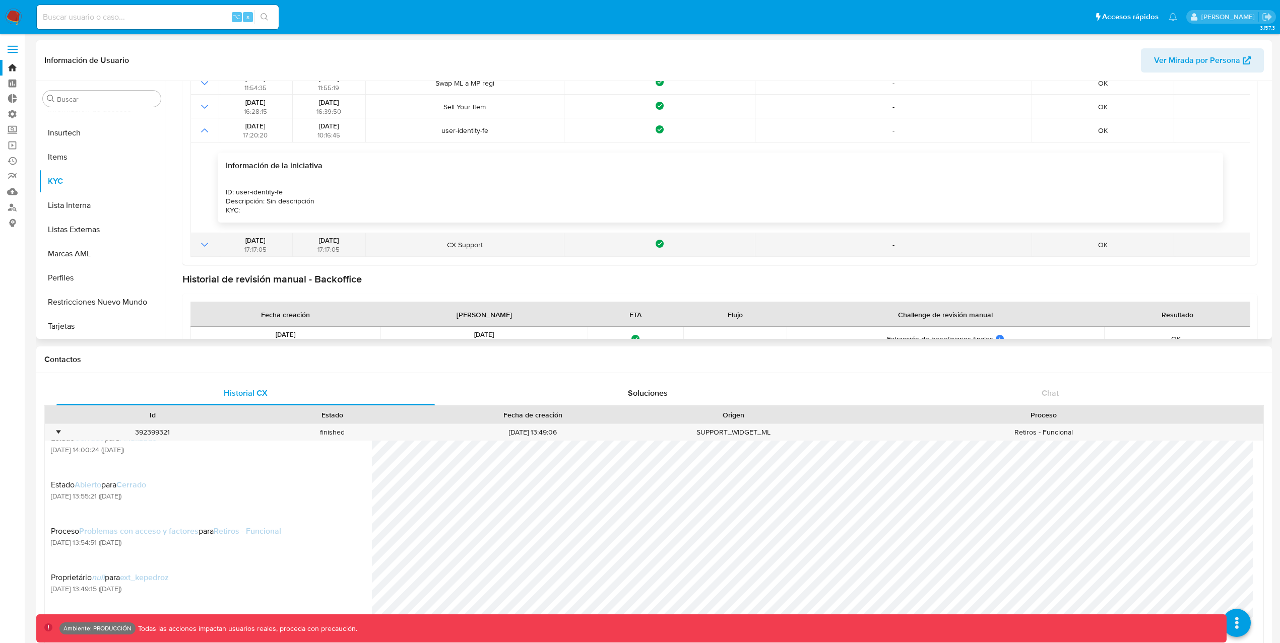
click at [205, 248] on icon "Mostrar operación" at bounding box center [204, 245] width 12 height 12
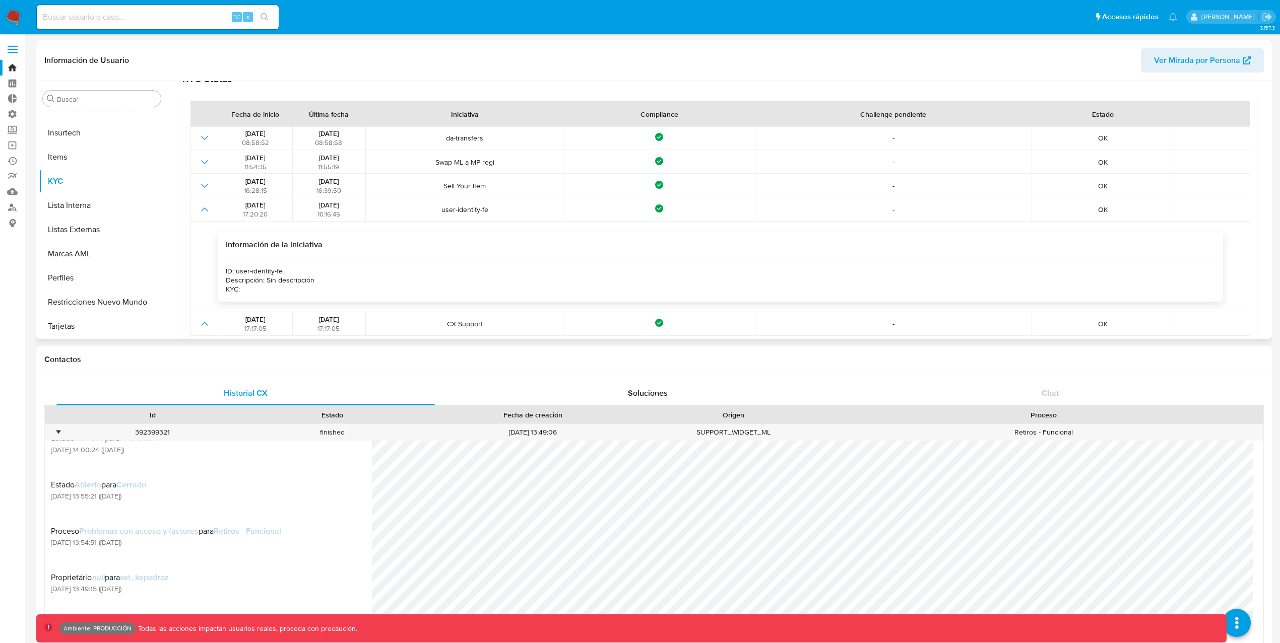
scroll to position [0, 0]
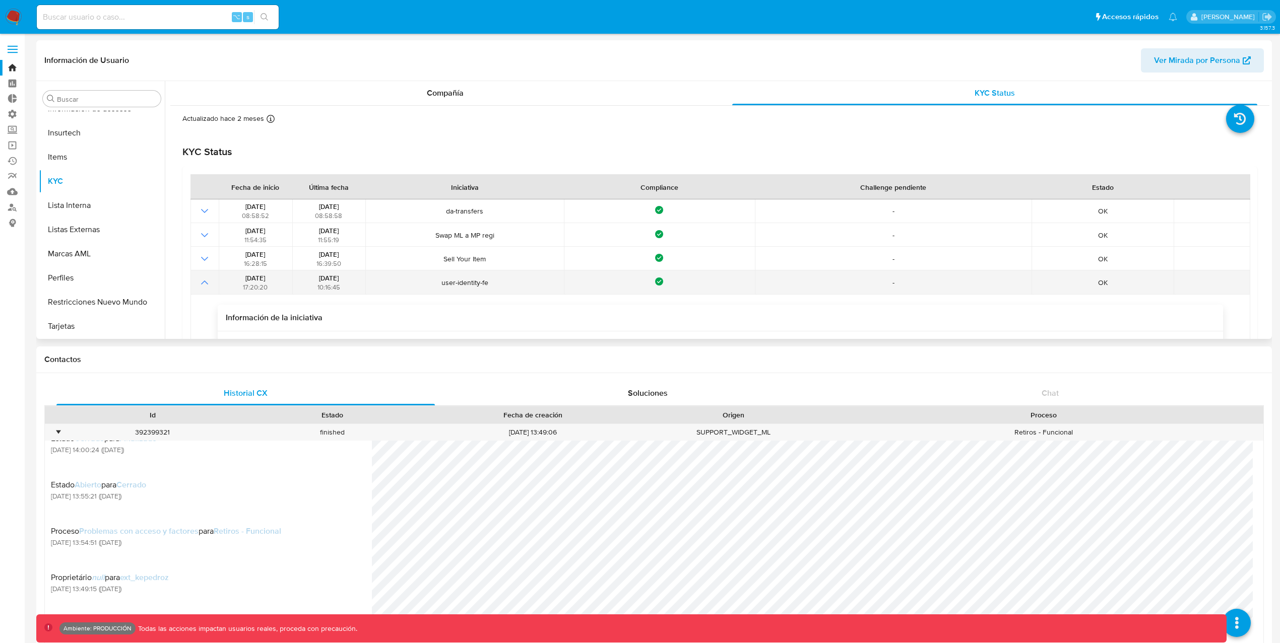
click at [204, 285] on icon "Mostrar operación" at bounding box center [204, 283] width 12 height 12
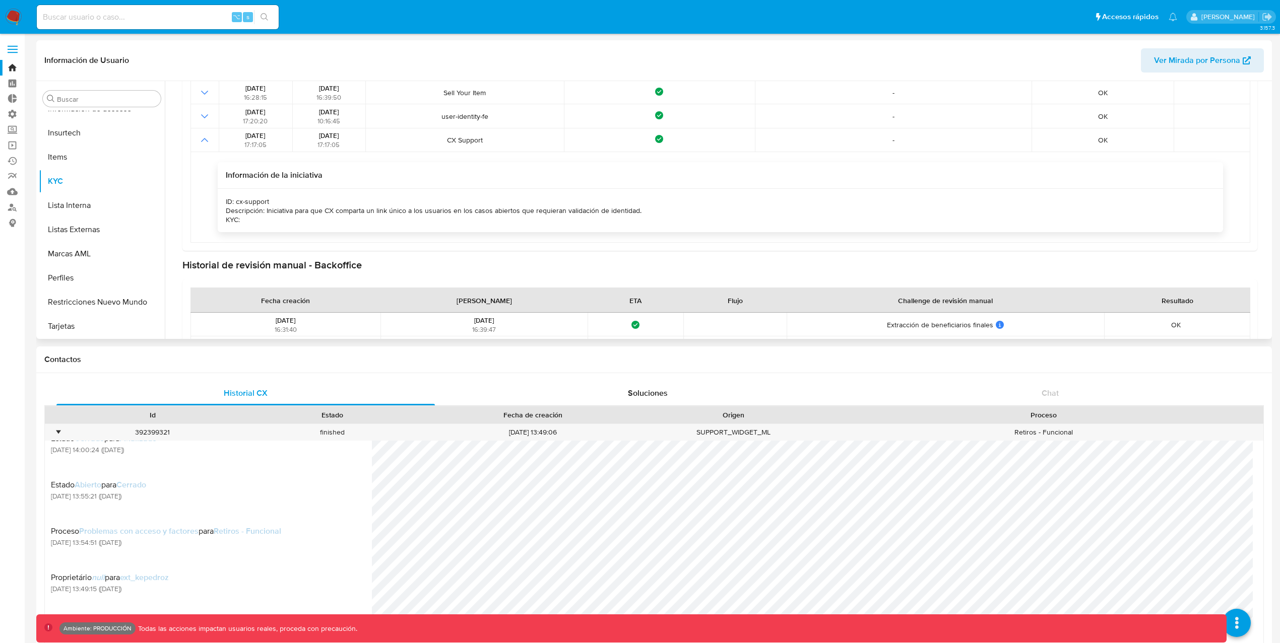
scroll to position [178, 0]
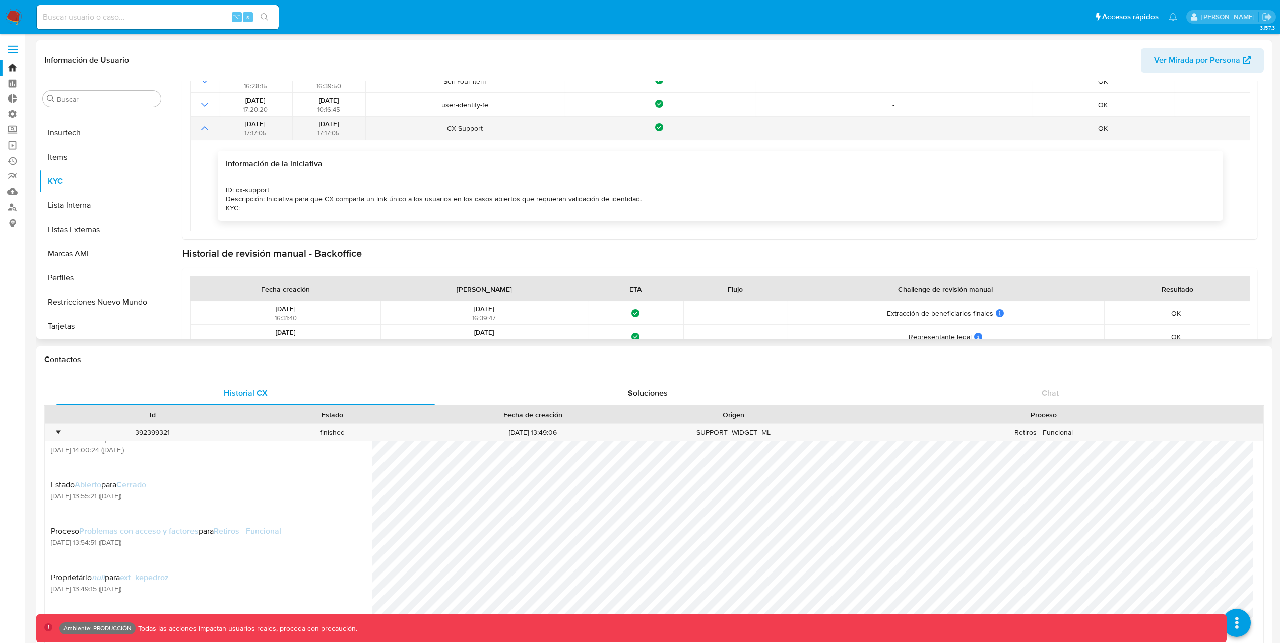
click at [209, 129] on icon "Mostrar operación" at bounding box center [204, 128] width 12 height 12
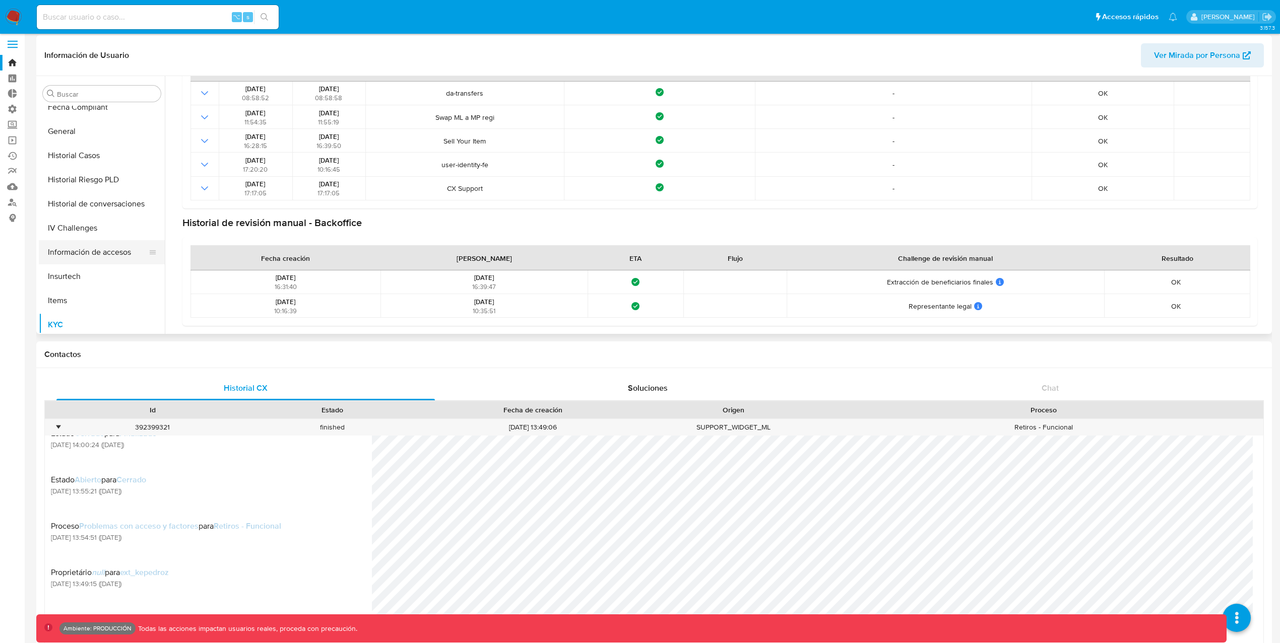
scroll to position [275, 0]
click at [72, 236] on button "IV Challenges" at bounding box center [98, 230] width 118 height 24
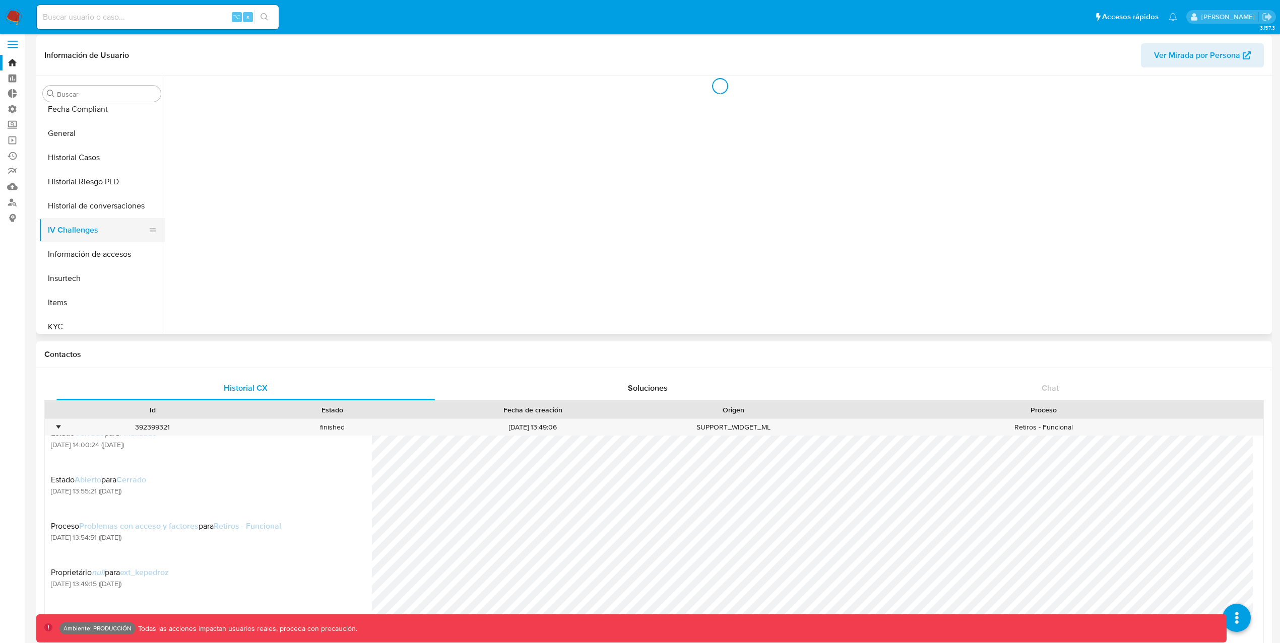
scroll to position [0, 0]
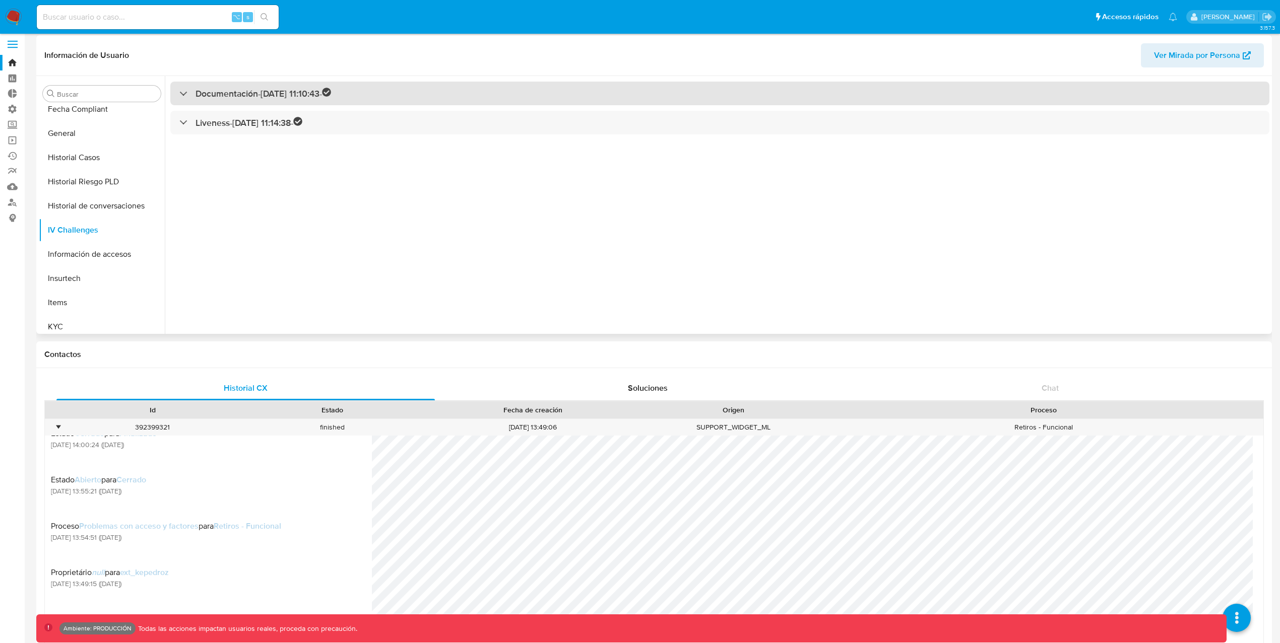
click at [189, 91] on div "Documentación - 25/07/2024 11:10:43 -" at bounding box center [255, 94] width 152 height 12
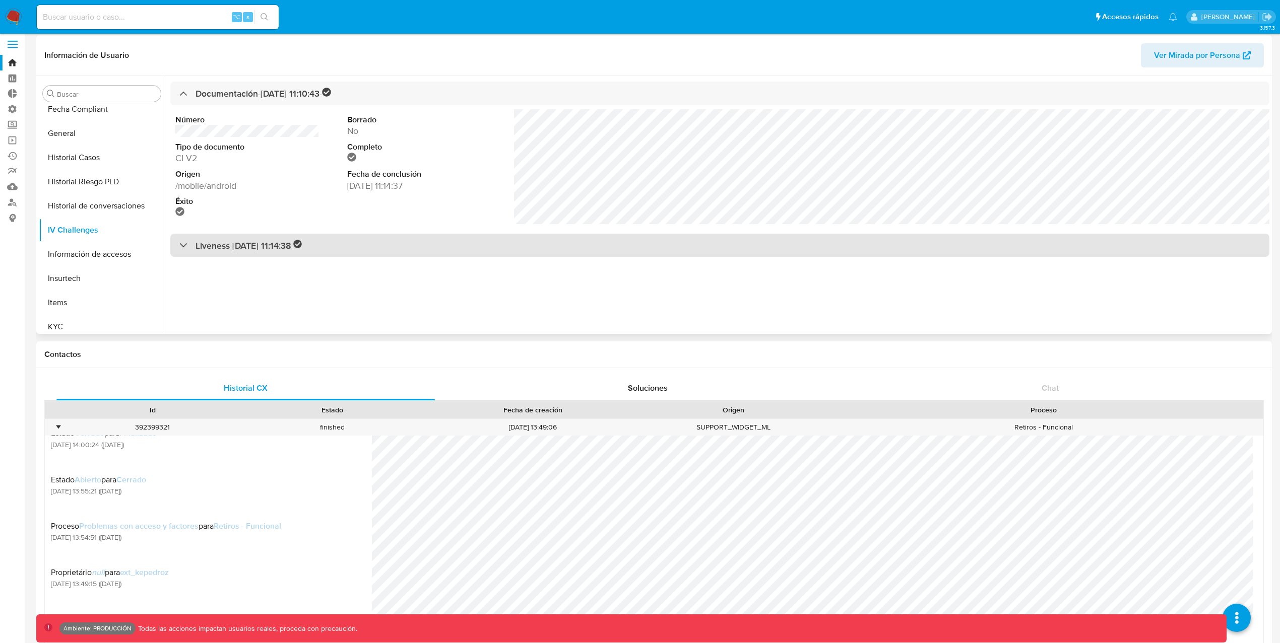
click at [184, 248] on div "Liveness - 25/07/2024 11:14:38 -" at bounding box center [240, 246] width 123 height 12
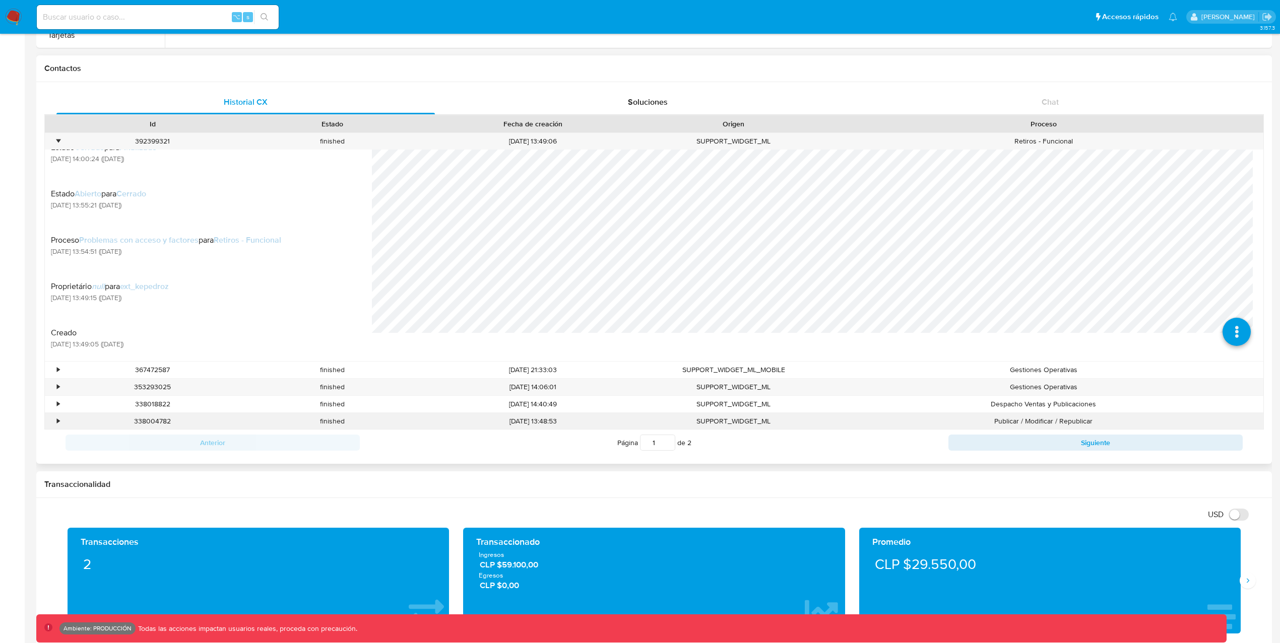
scroll to position [292, 0]
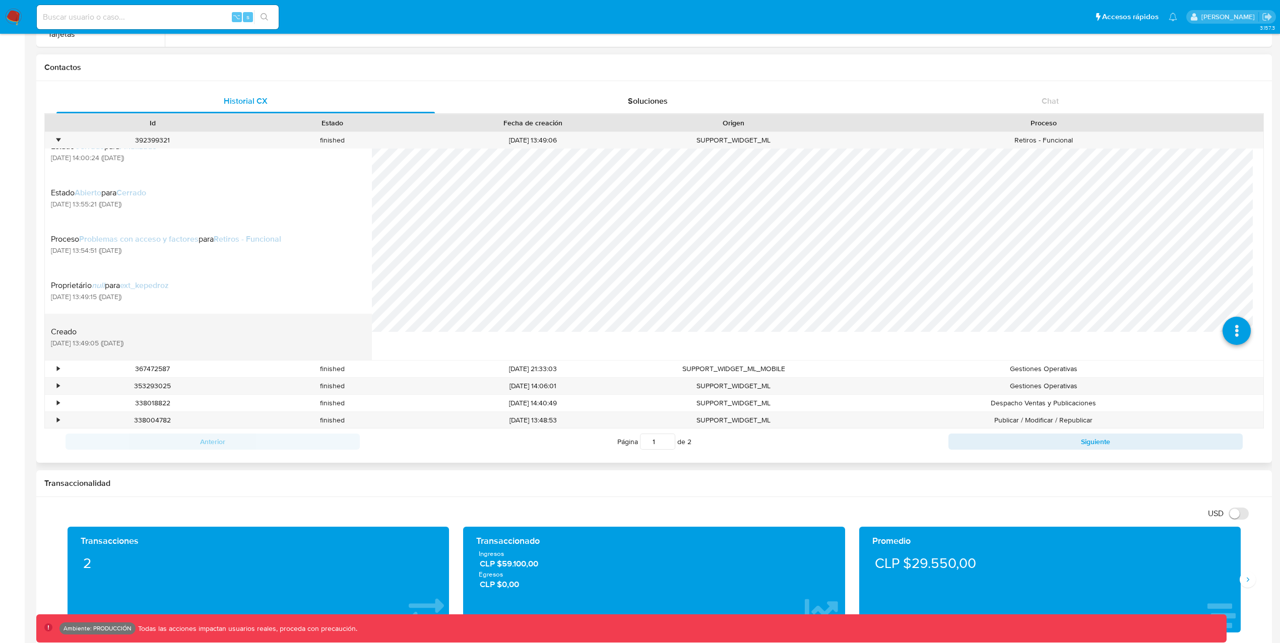
click at [240, 345] on div "Creado 27/06/2025 13:49:05 (hace 2 meses)" at bounding box center [205, 337] width 309 height 34
click at [1222, 328] on icon at bounding box center [1236, 331] width 28 height 28
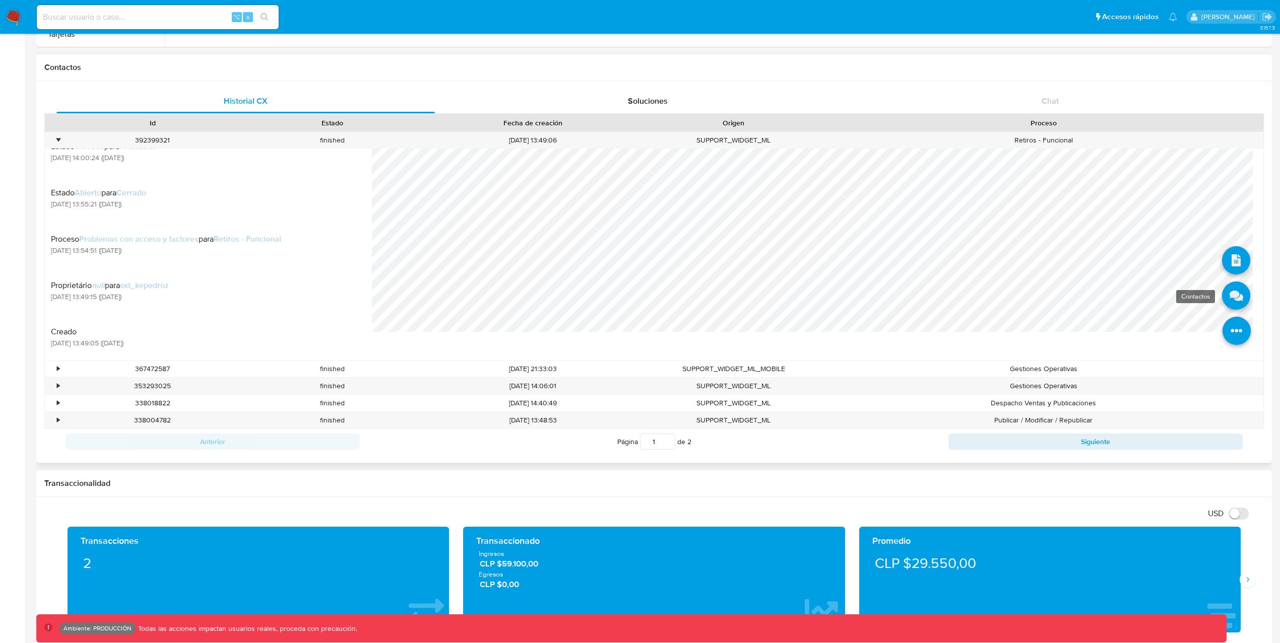
click at [1225, 298] on icon at bounding box center [1236, 296] width 28 height 28
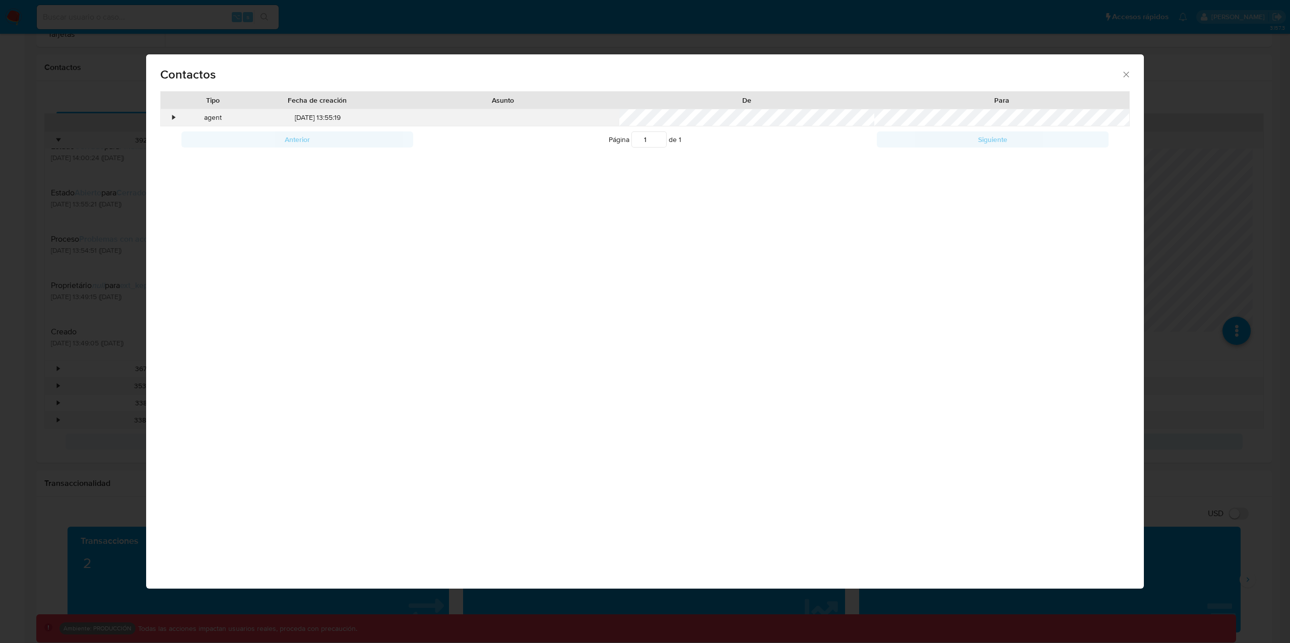
click at [173, 117] on div "•" at bounding box center [174, 118] width 3 height 10
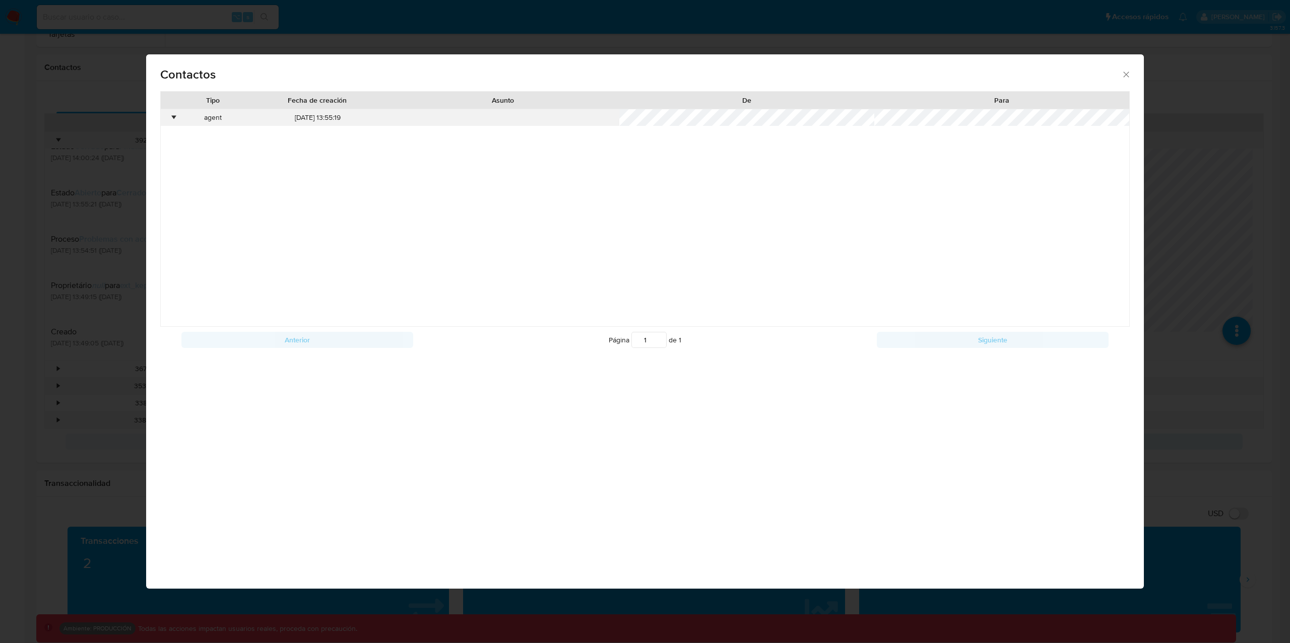
click at [273, 121] on div "27/06/2025 13:55:19" at bounding box center [317, 117] width 139 height 17
click at [205, 119] on div "agent" at bounding box center [213, 117] width 70 height 17
click at [1126, 73] on icon "close" at bounding box center [1126, 75] width 10 height 10
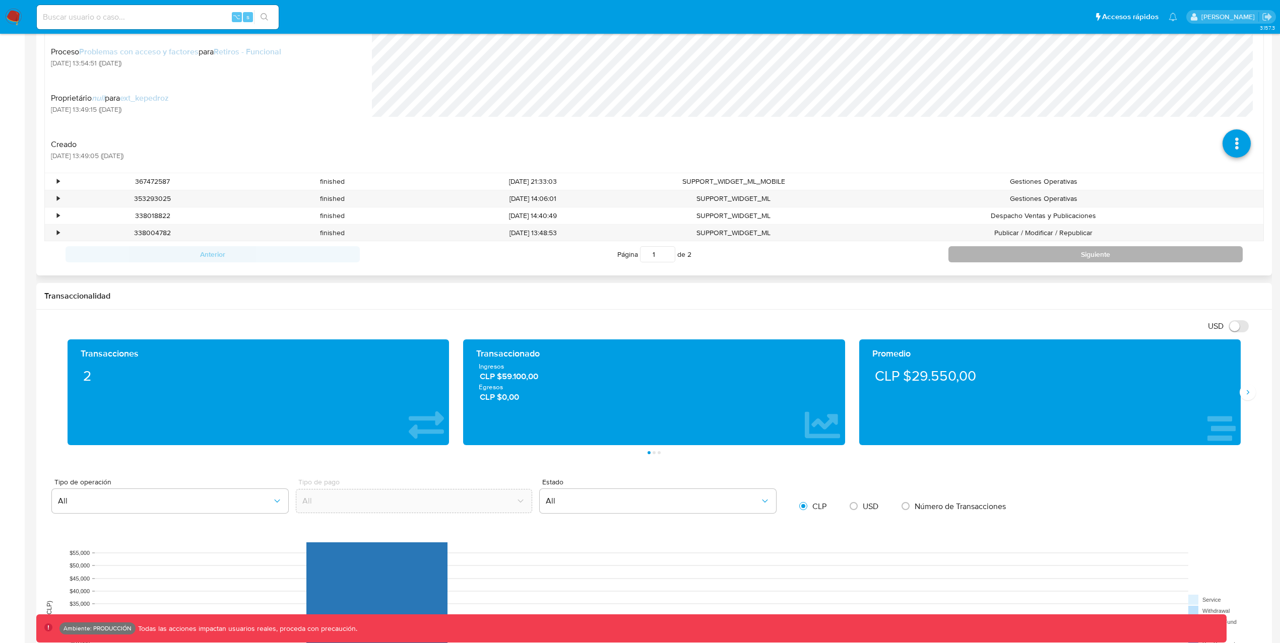
scroll to position [486, 0]
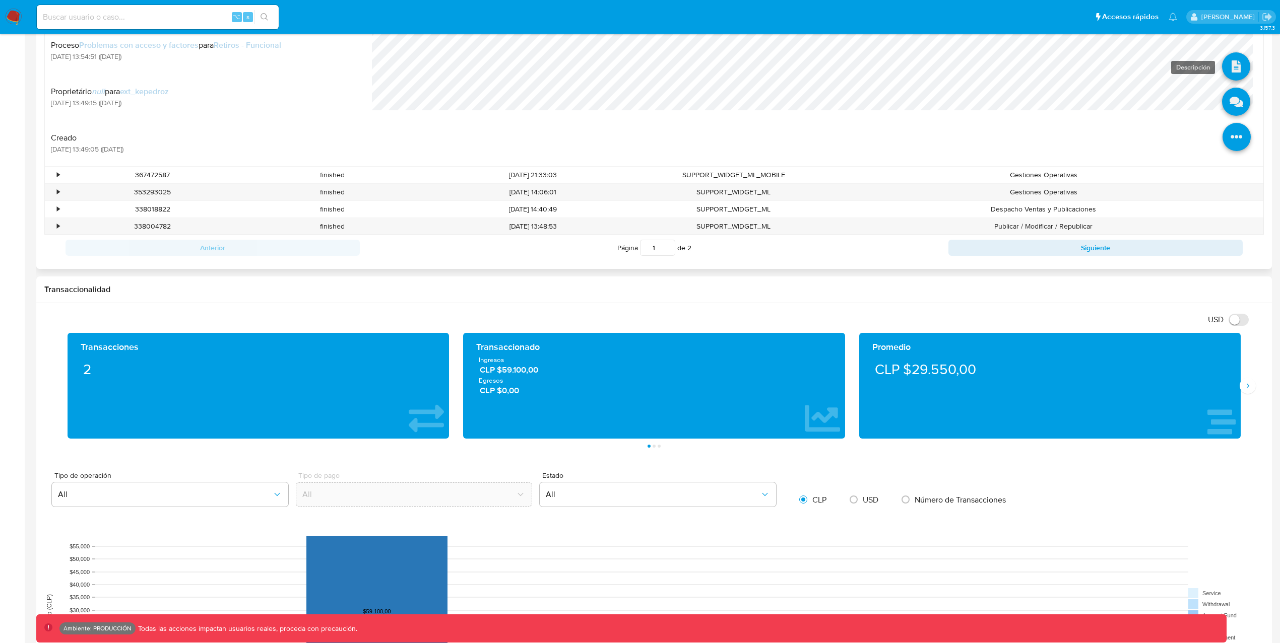
click at [1226, 64] on icon at bounding box center [1236, 66] width 28 height 28
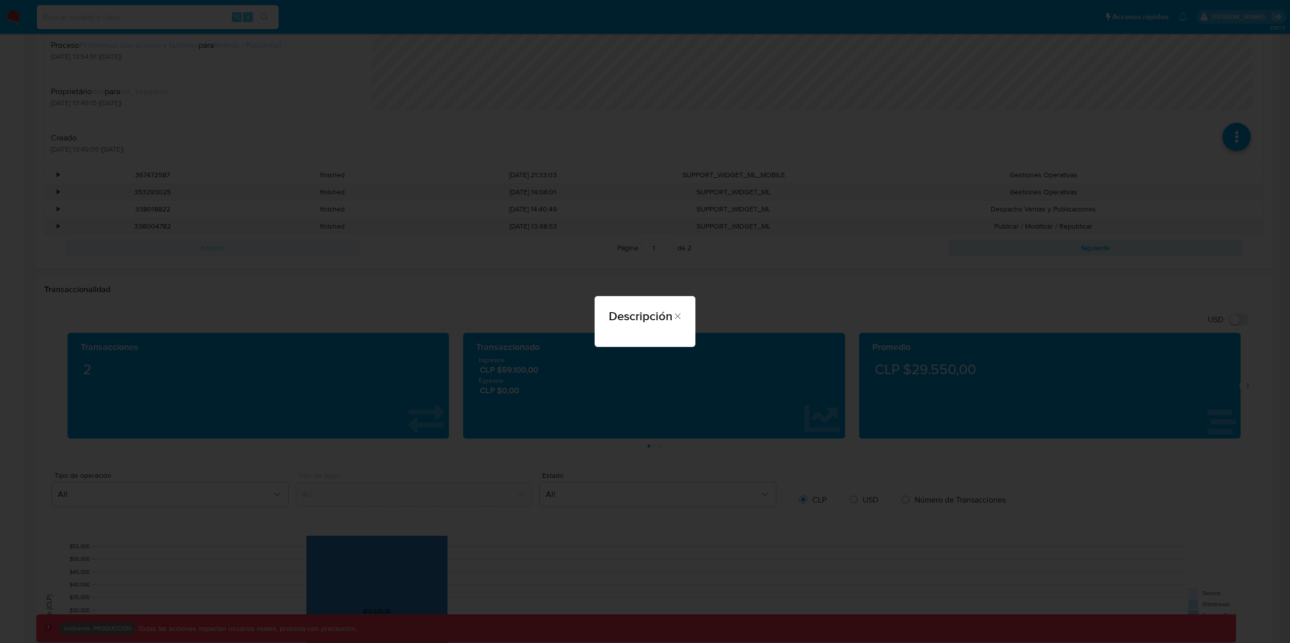
click at [676, 321] on icon "Cerrar" at bounding box center [678, 316] width 10 height 10
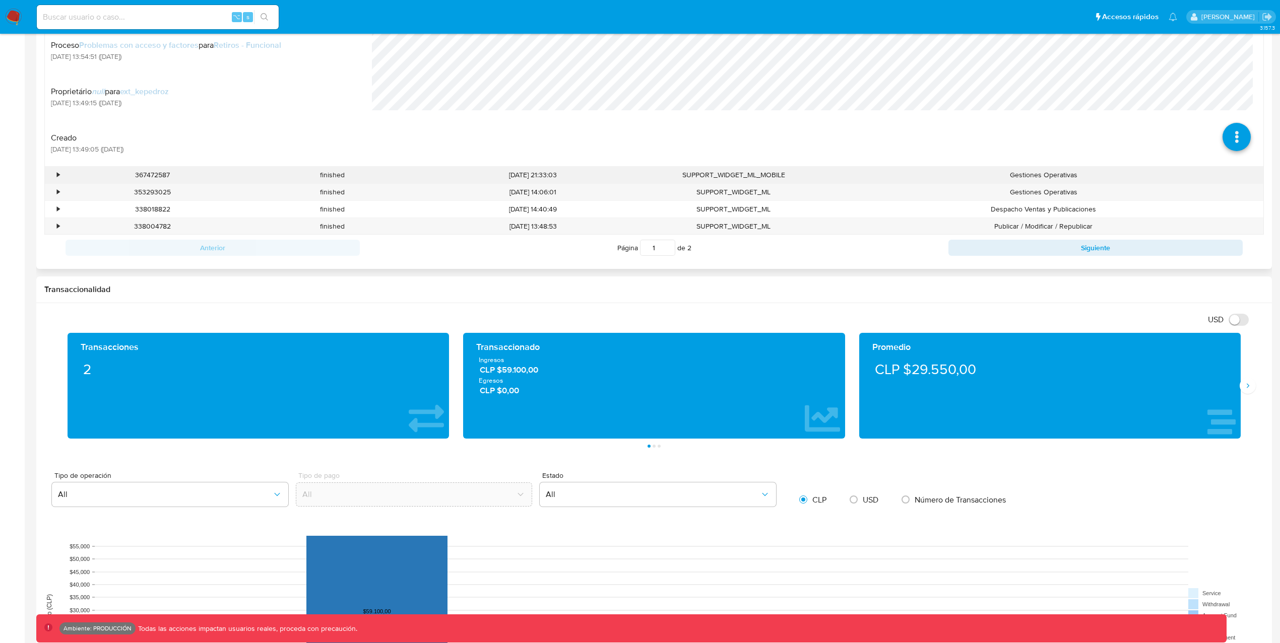
click at [57, 175] on div "•" at bounding box center [58, 175] width 3 height 10
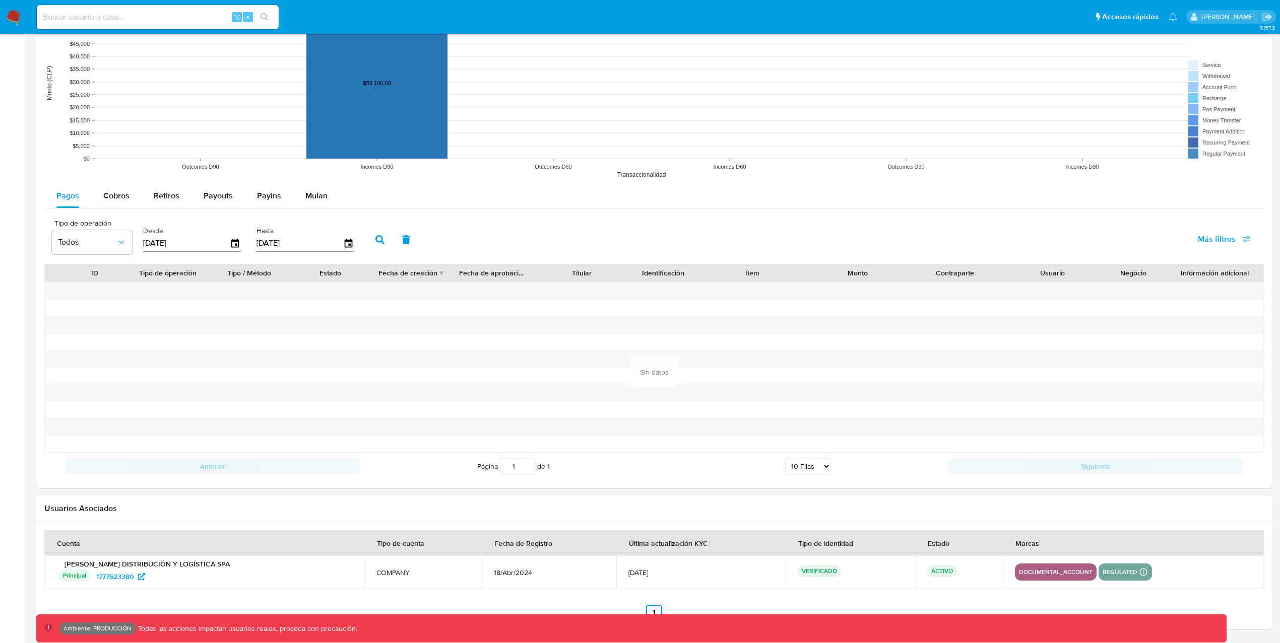
scroll to position [1230, 0]
click at [714, 577] on span "10/Jul/2025" at bounding box center [700, 572] width 145 height 9
click at [170, 570] on div "Principal Identificado como usuario principal 1777623380" at bounding box center [205, 577] width 293 height 16
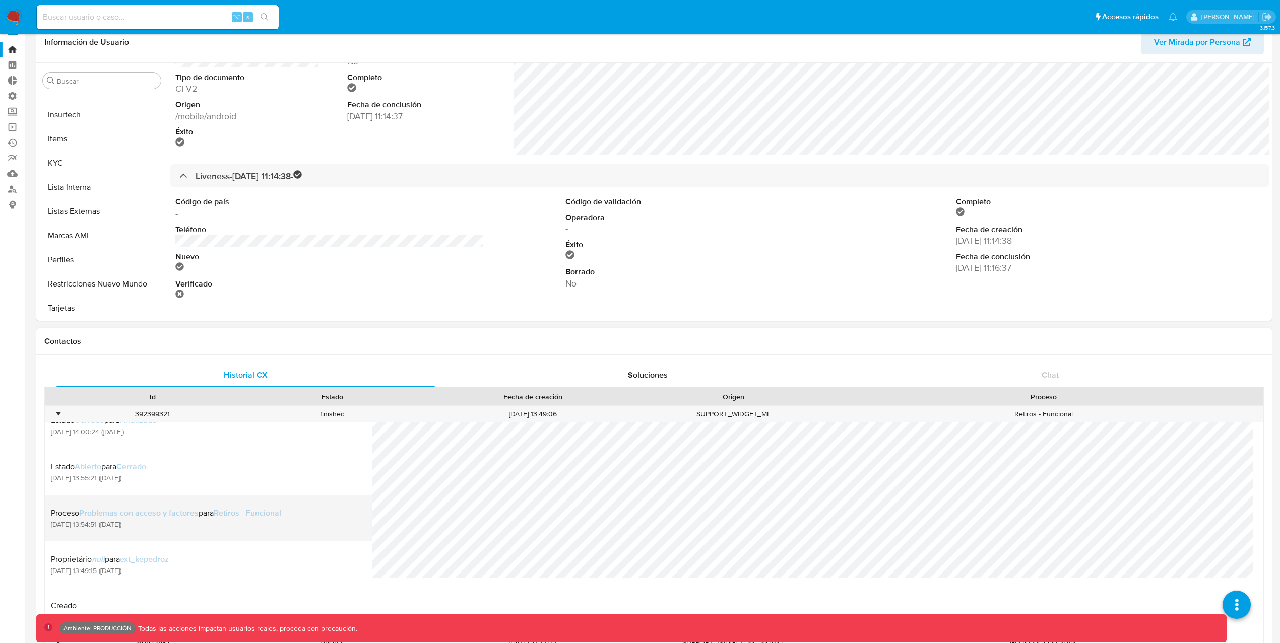
scroll to position [0, 0]
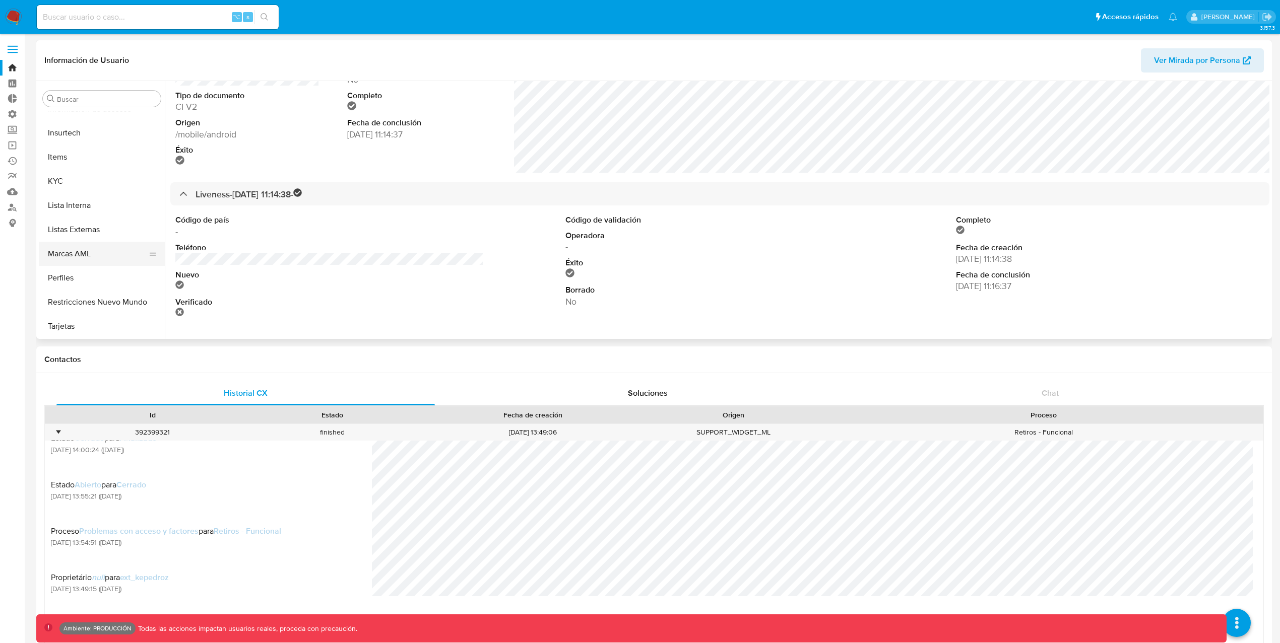
click at [82, 258] on button "Marcas AML" at bounding box center [98, 254] width 118 height 24
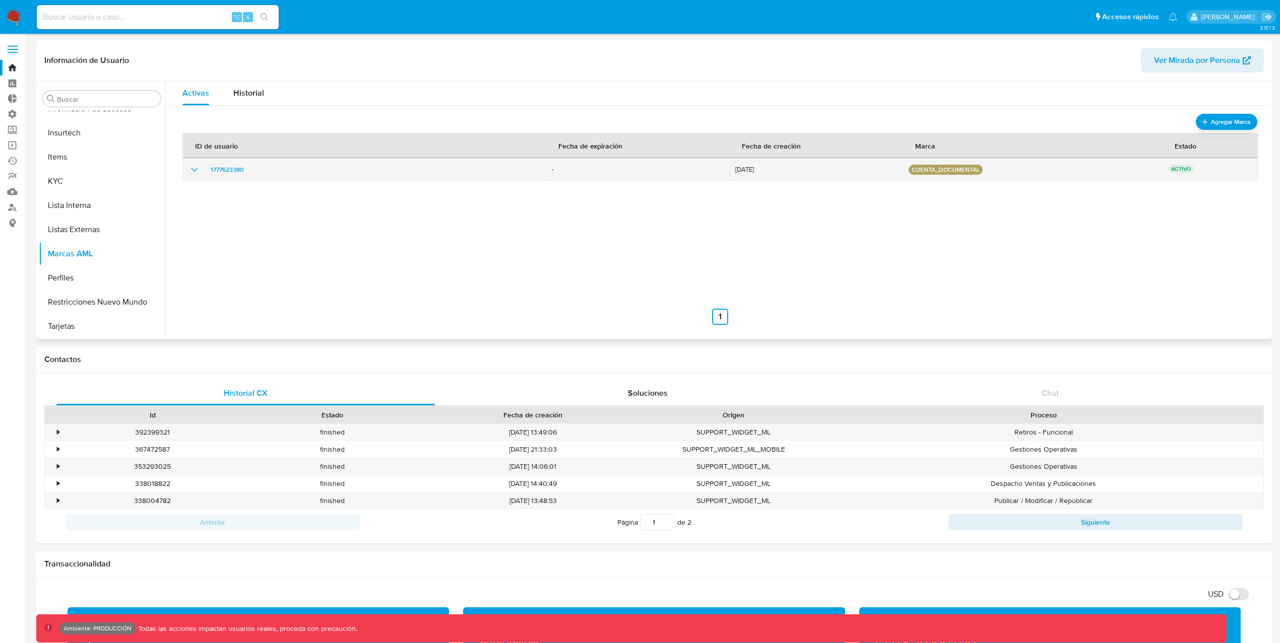
click at [199, 169] on icon "show_hidden_detail_by_id_1777623380" at bounding box center [194, 170] width 12 height 12
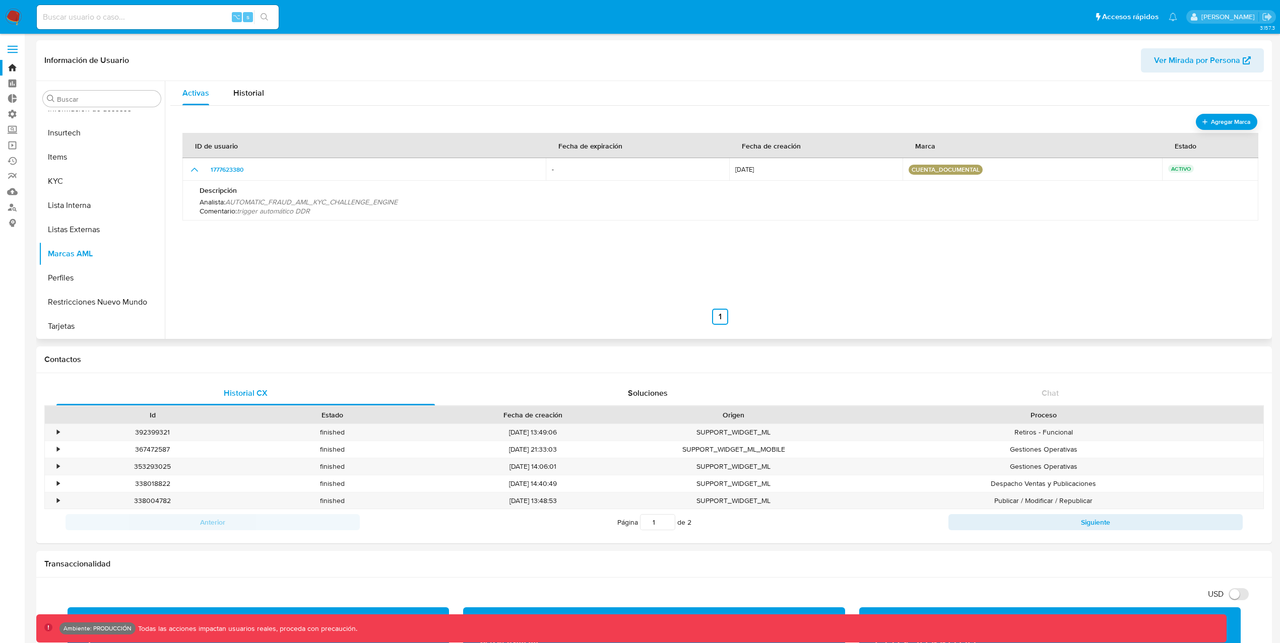
drag, startPoint x: 364, startPoint y: 214, endPoint x: 261, endPoint y: 219, distance: 102.4
click at [261, 219] on div "Descripción Analista : AUTOMATIC_FRAUD_AML_KYC_CHALLENGE_ENGINE Comentario : tr…" at bounding box center [719, 201] width 1051 height 40
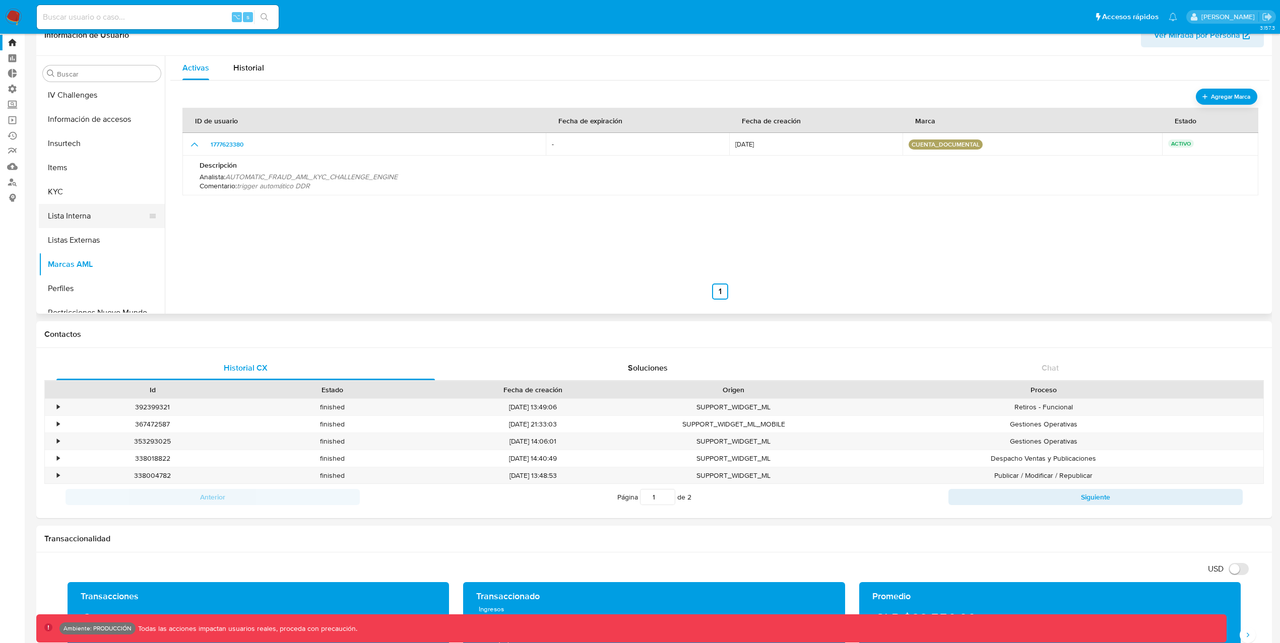
scroll to position [387, 0]
click at [66, 190] on button "KYC" at bounding box center [98, 194] width 118 height 24
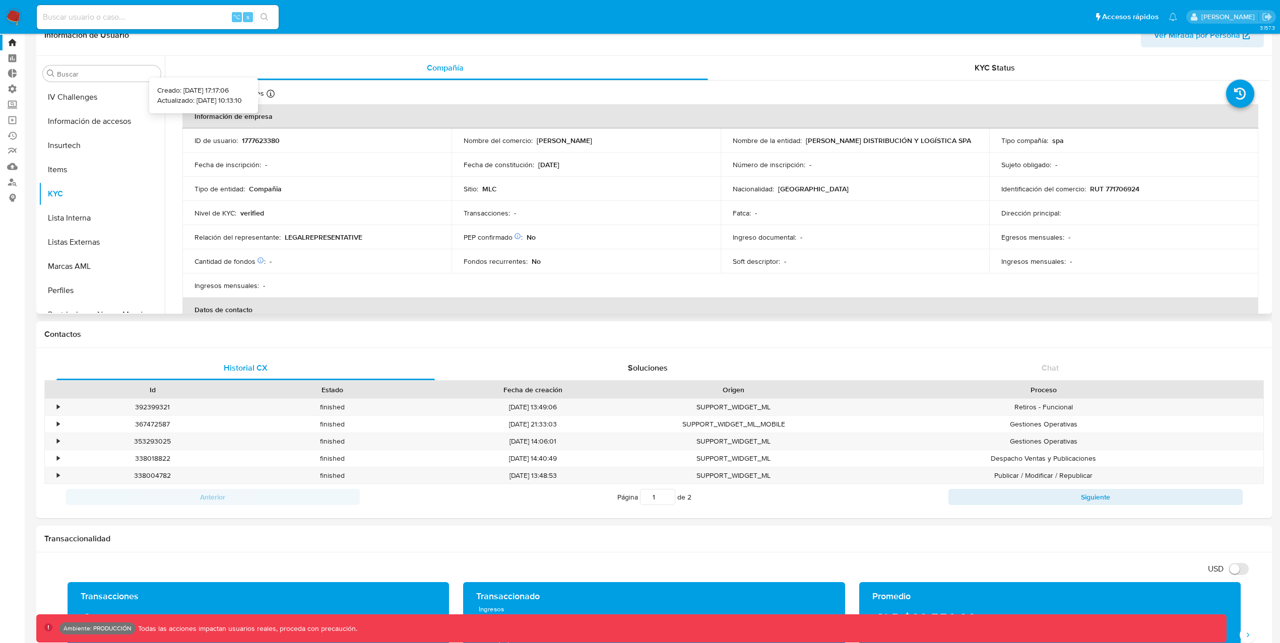
click at [269, 94] on icon at bounding box center [270, 94] width 8 height 8
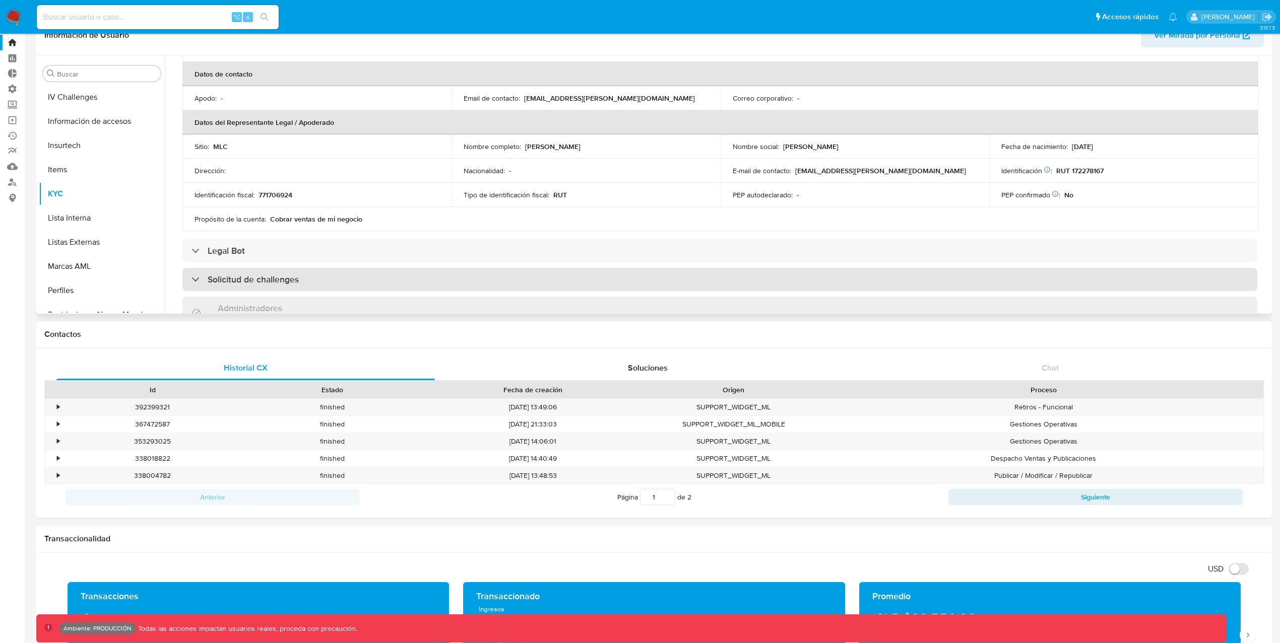
scroll to position [238, 0]
click at [863, 276] on div "Solicitud de challenges" at bounding box center [719, 276] width 1075 height 23
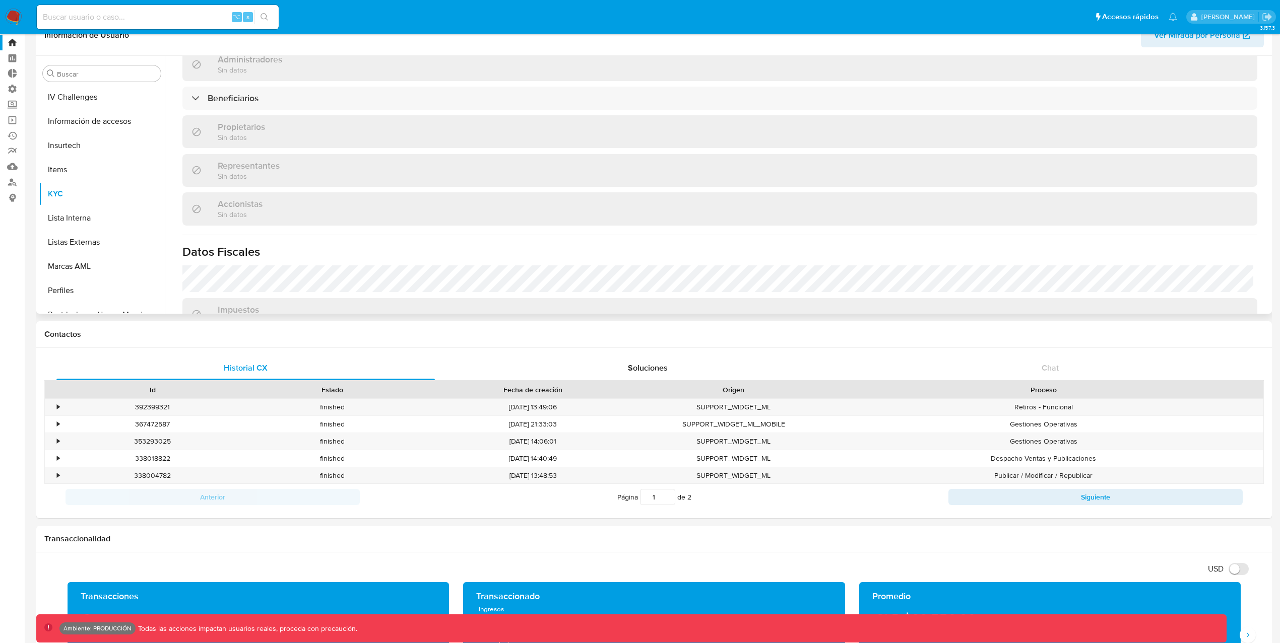
scroll to position [553, 0]
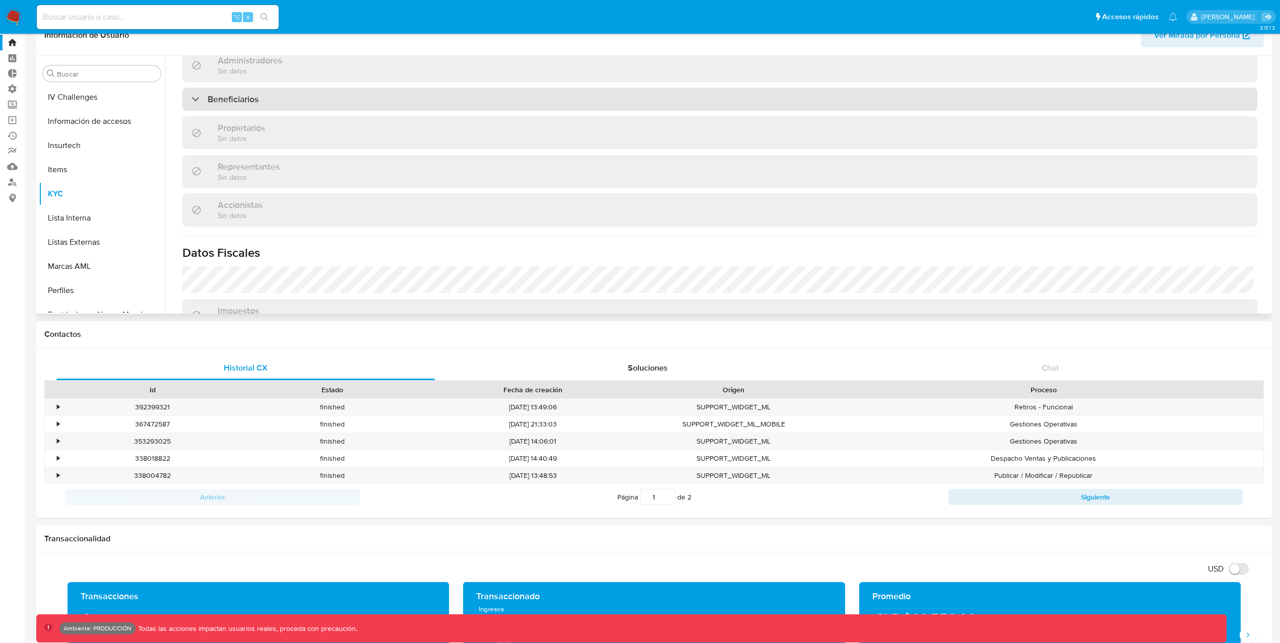
click at [424, 111] on div "Beneficiarios" at bounding box center [719, 99] width 1075 height 23
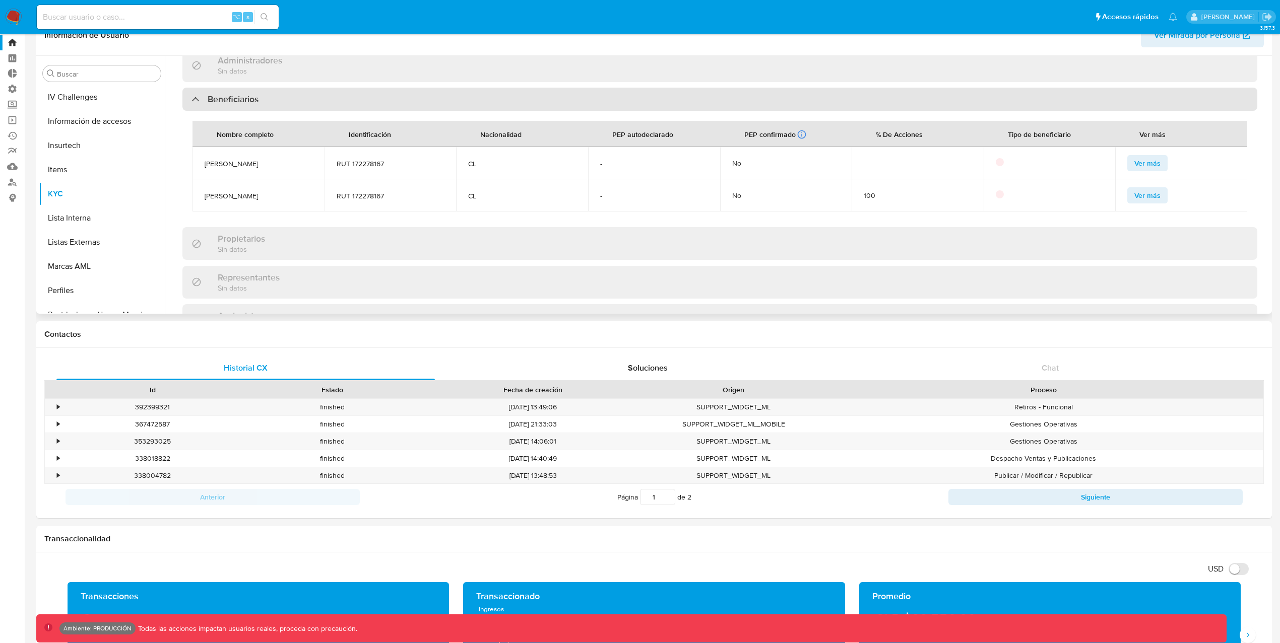
click at [194, 105] on div "Beneficiarios" at bounding box center [224, 99] width 67 height 11
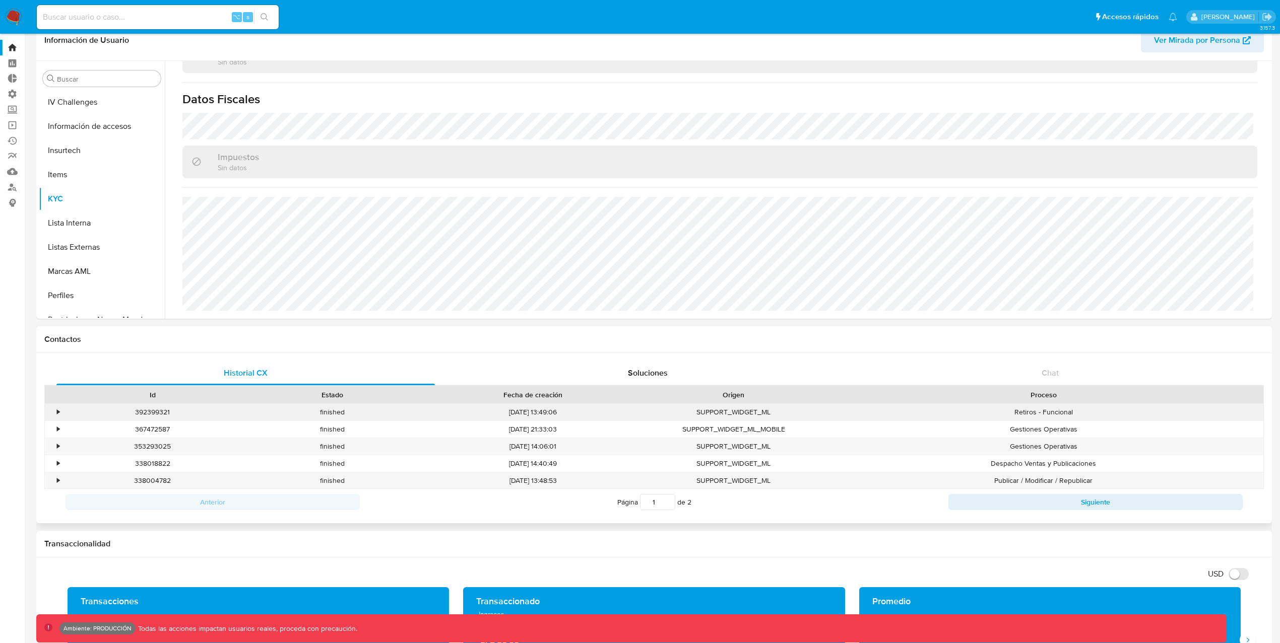
scroll to position [0, 0]
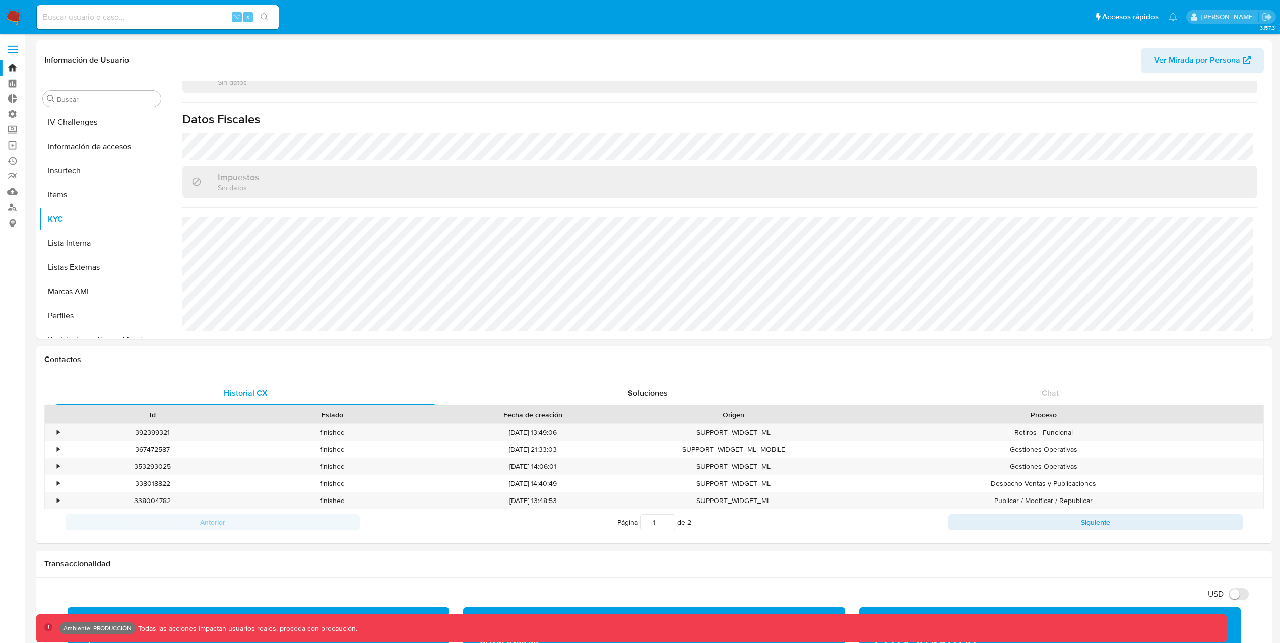
click at [123, 16] on input at bounding box center [158, 17] width 242 height 13
paste input "1895051462"
type input "1895051462"
click at [274, 17] on button "search-icon" at bounding box center [264, 17] width 21 height 14
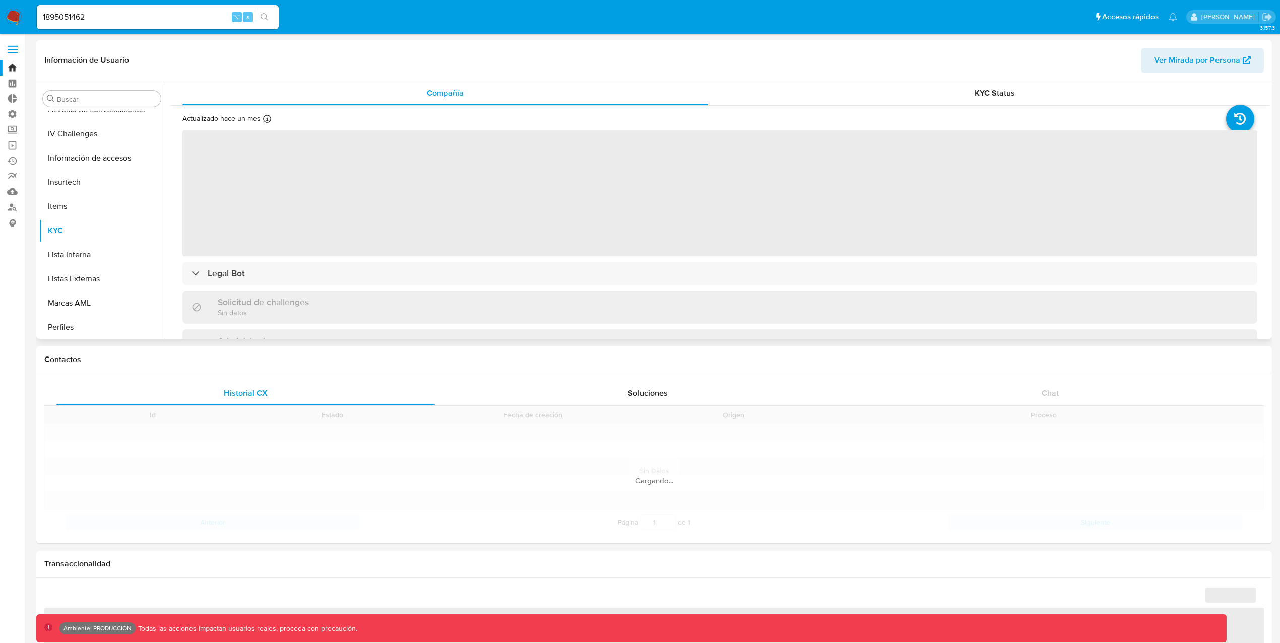
scroll to position [425, 0]
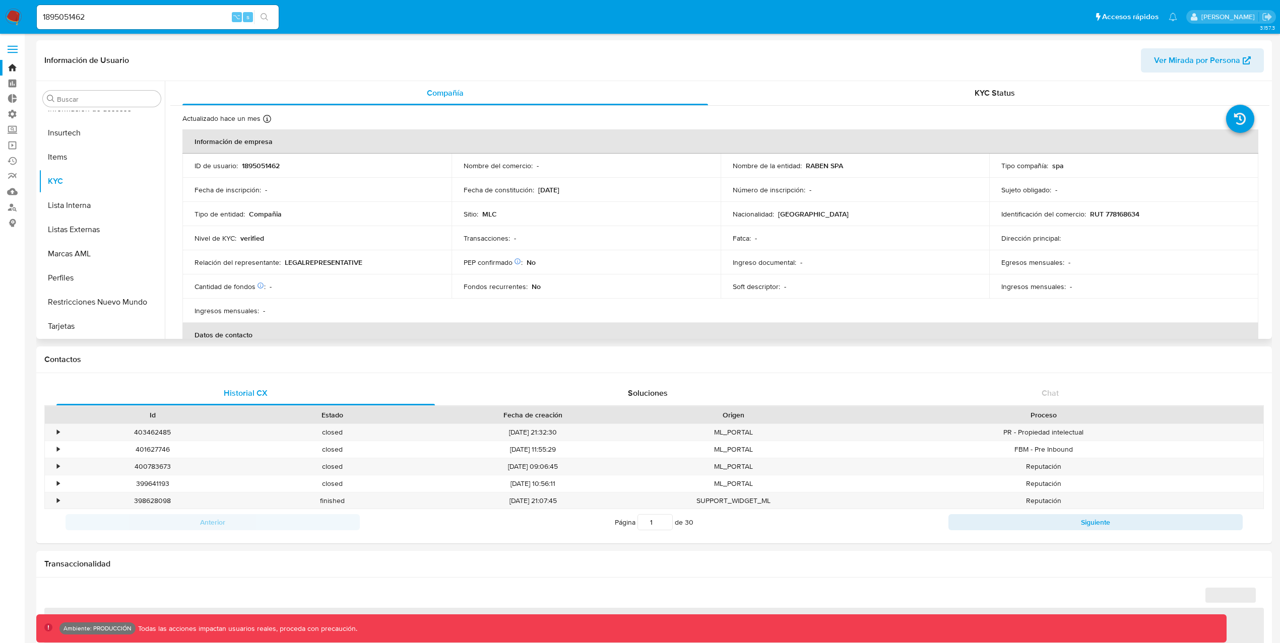
select select "10"
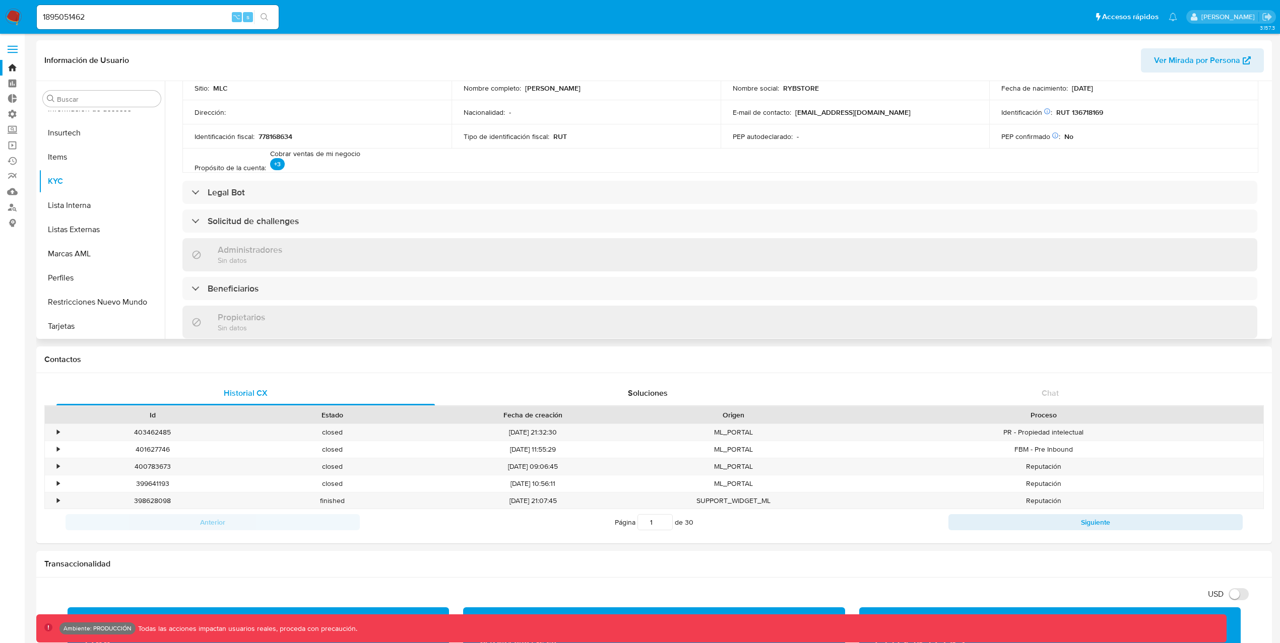
scroll to position [321, 0]
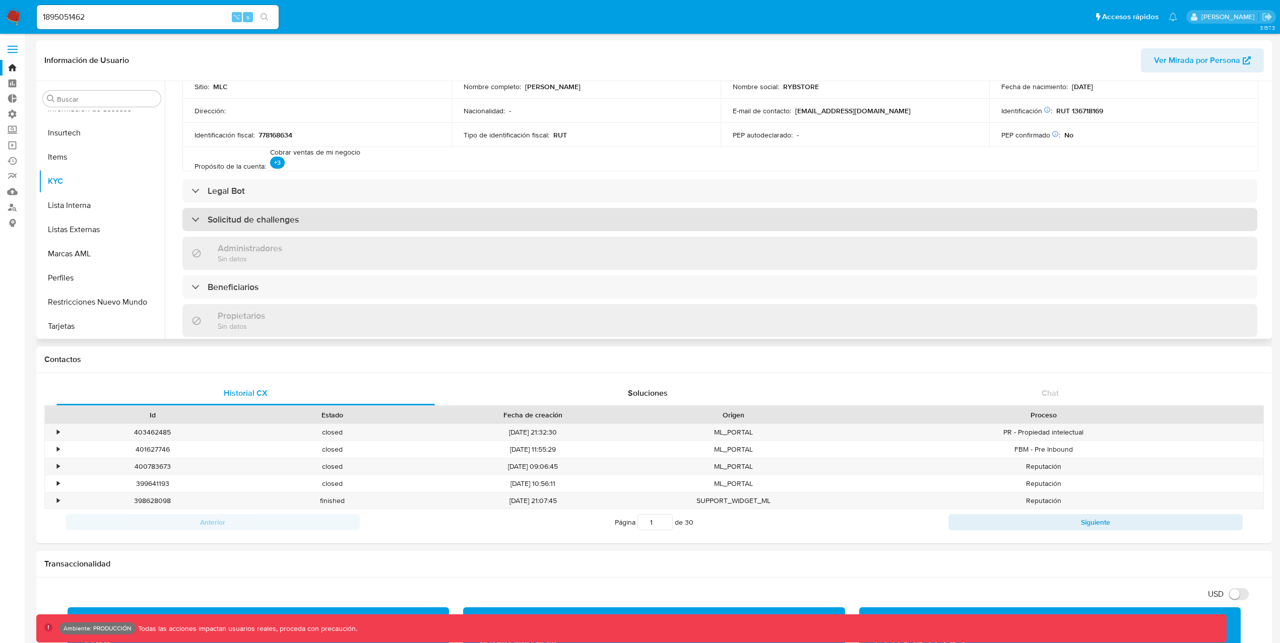
click at [285, 227] on div "Solicitud de challenges" at bounding box center [719, 219] width 1075 height 23
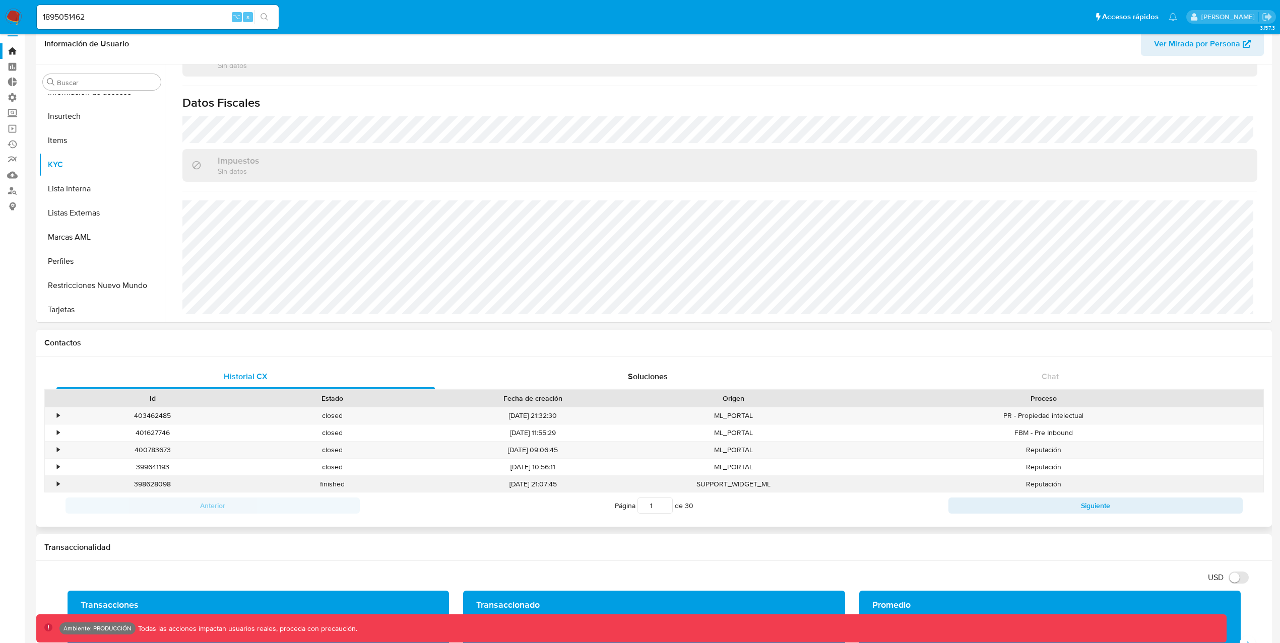
scroll to position [19, 0]
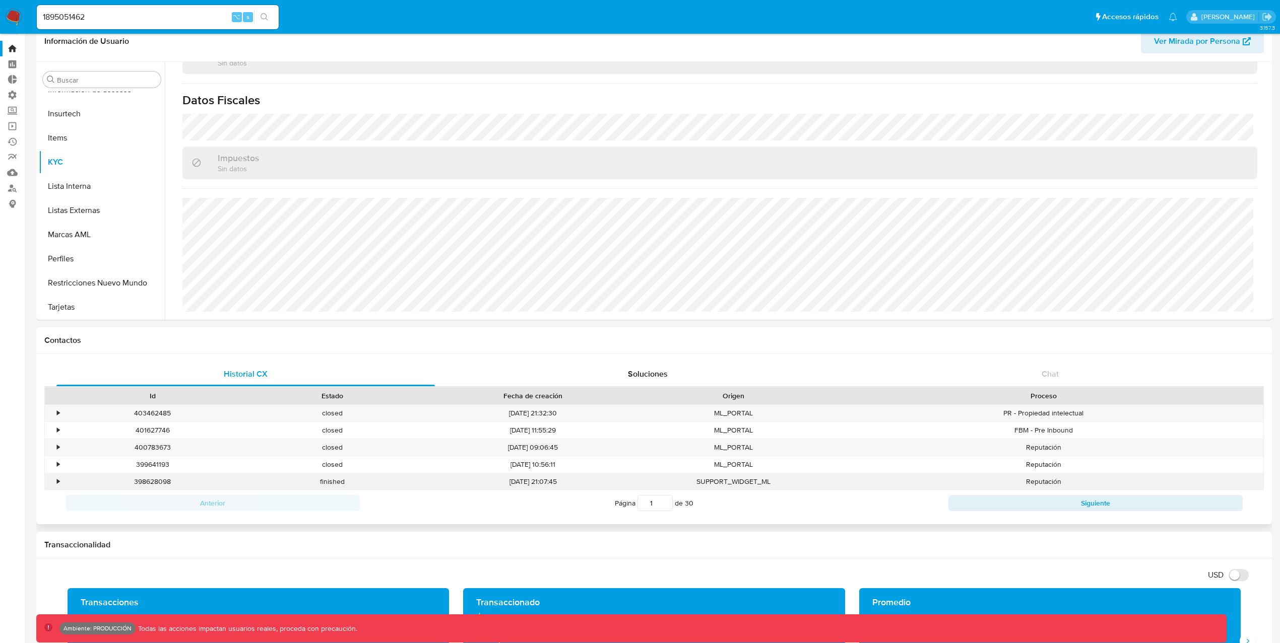
click at [53, 483] on div "•" at bounding box center [54, 482] width 18 height 17
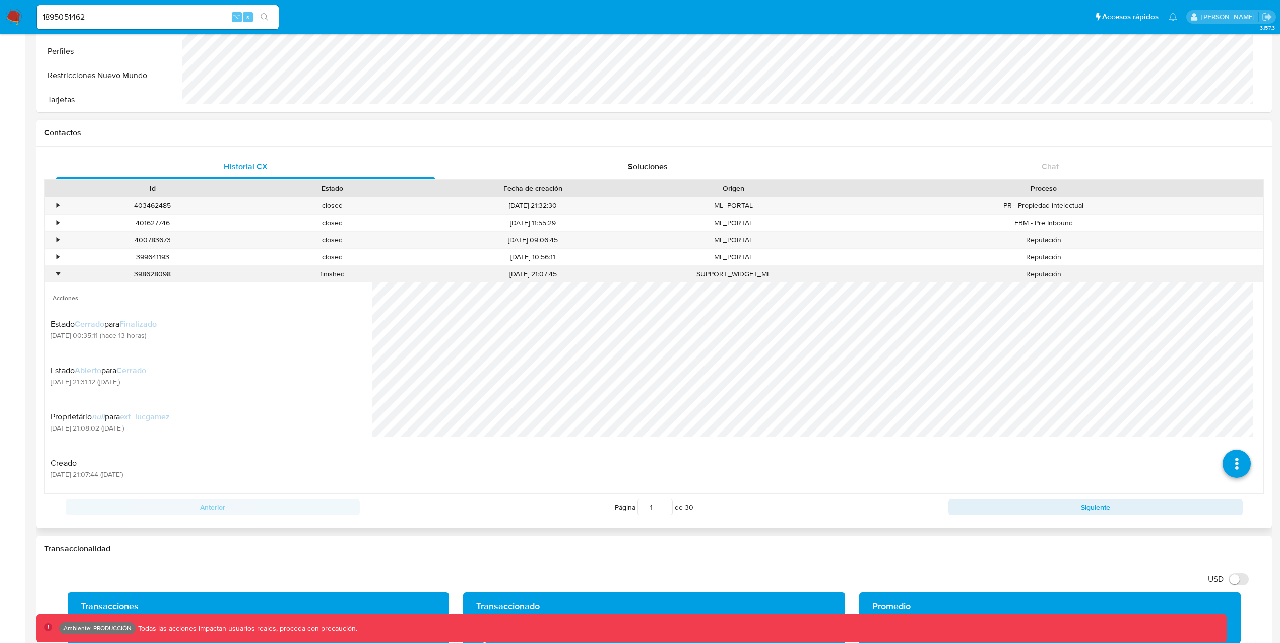
scroll to position [232, 0]
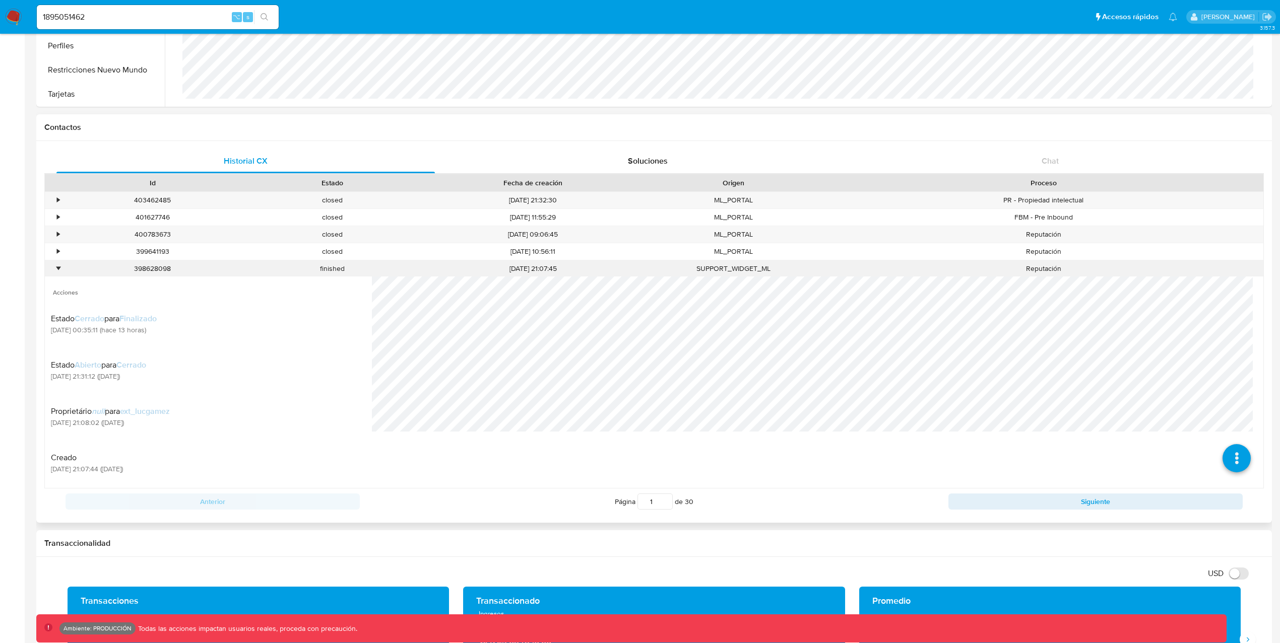
click at [58, 269] on div "•" at bounding box center [58, 269] width 3 height 10
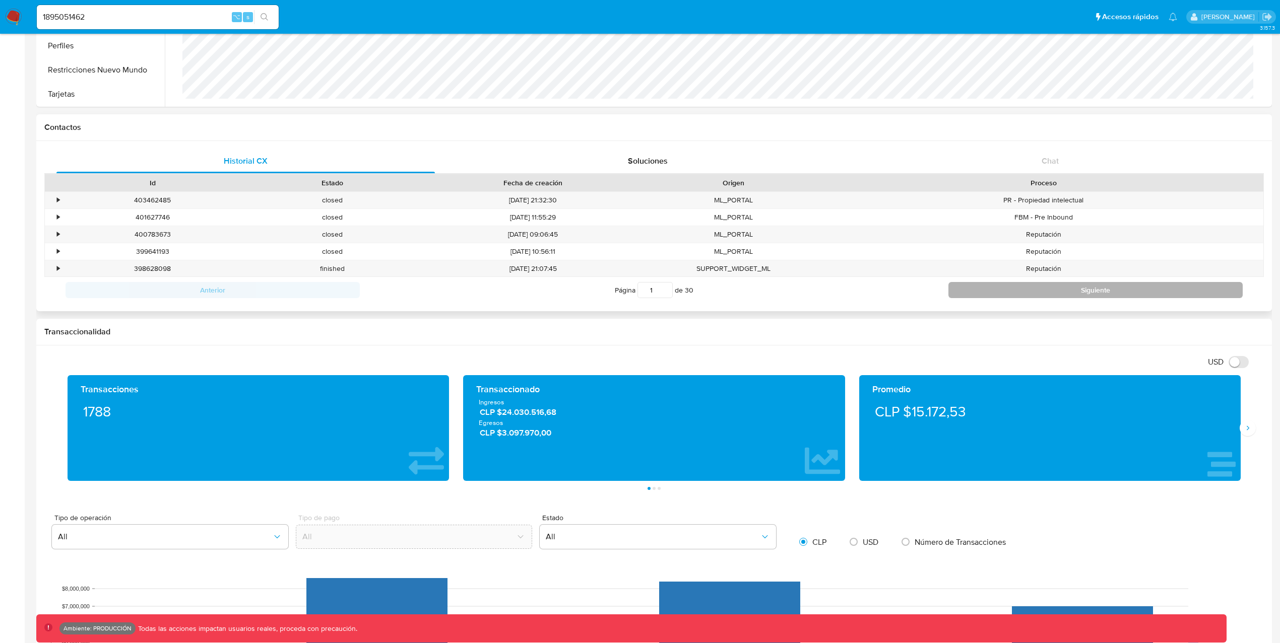
click at [972, 292] on button "Siguiente" at bounding box center [1095, 290] width 294 height 16
type input "2"
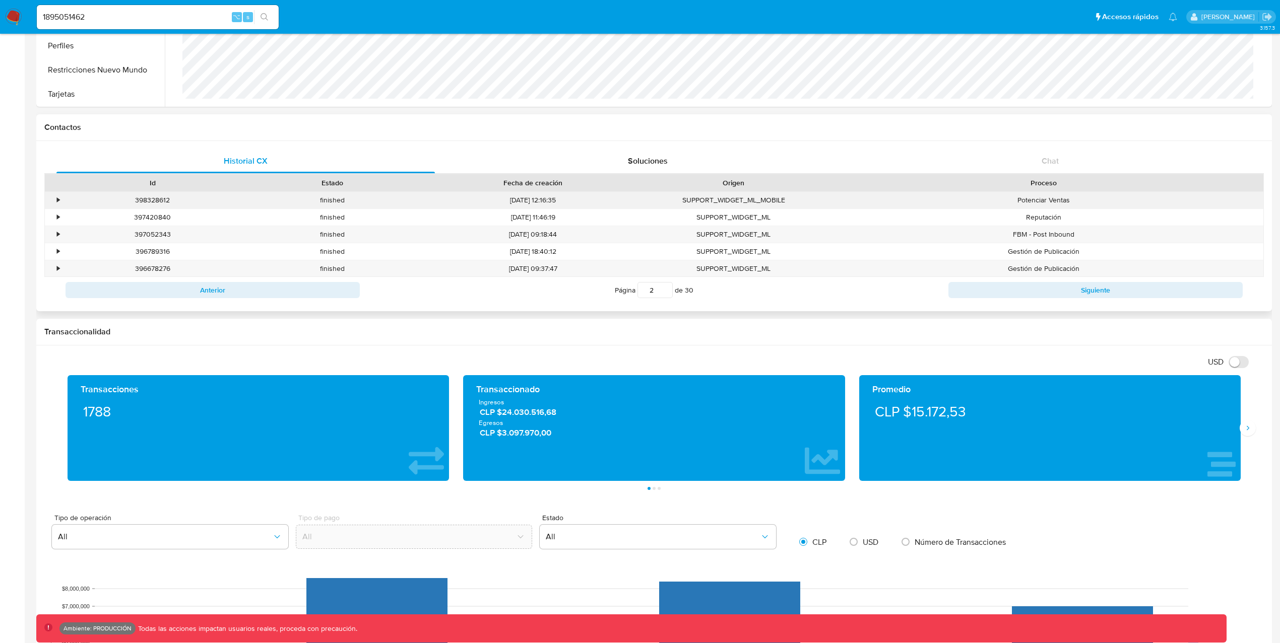
click at [57, 200] on div "•" at bounding box center [58, 200] width 3 height 10
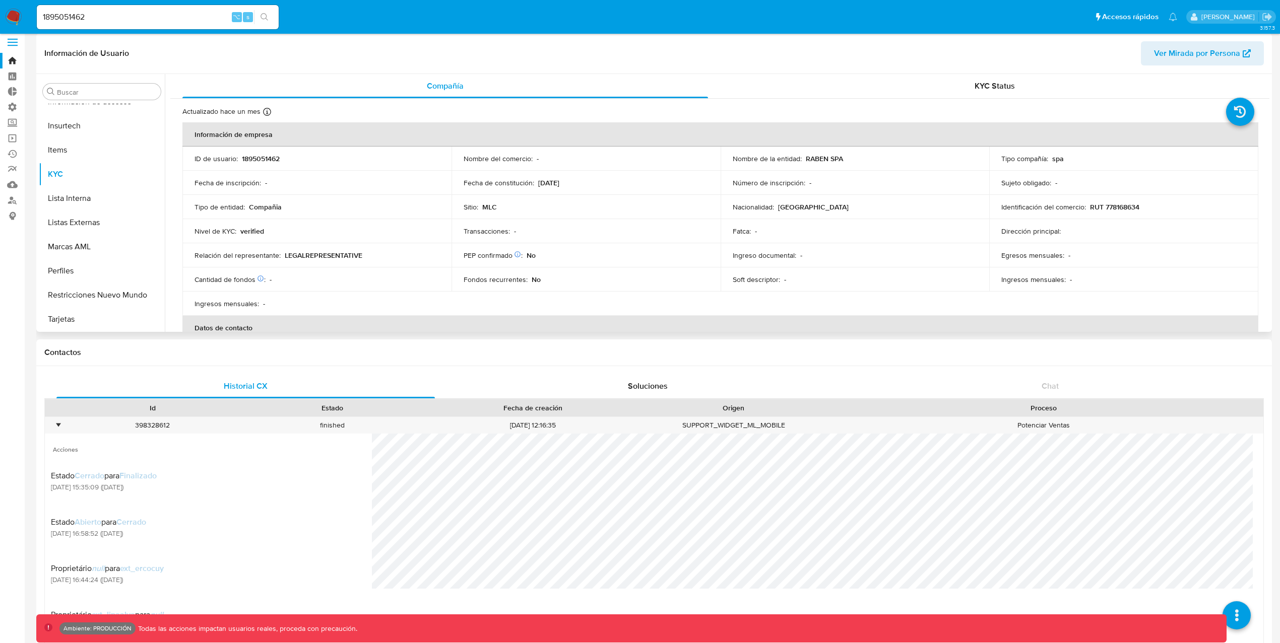
scroll to position [0, 0]
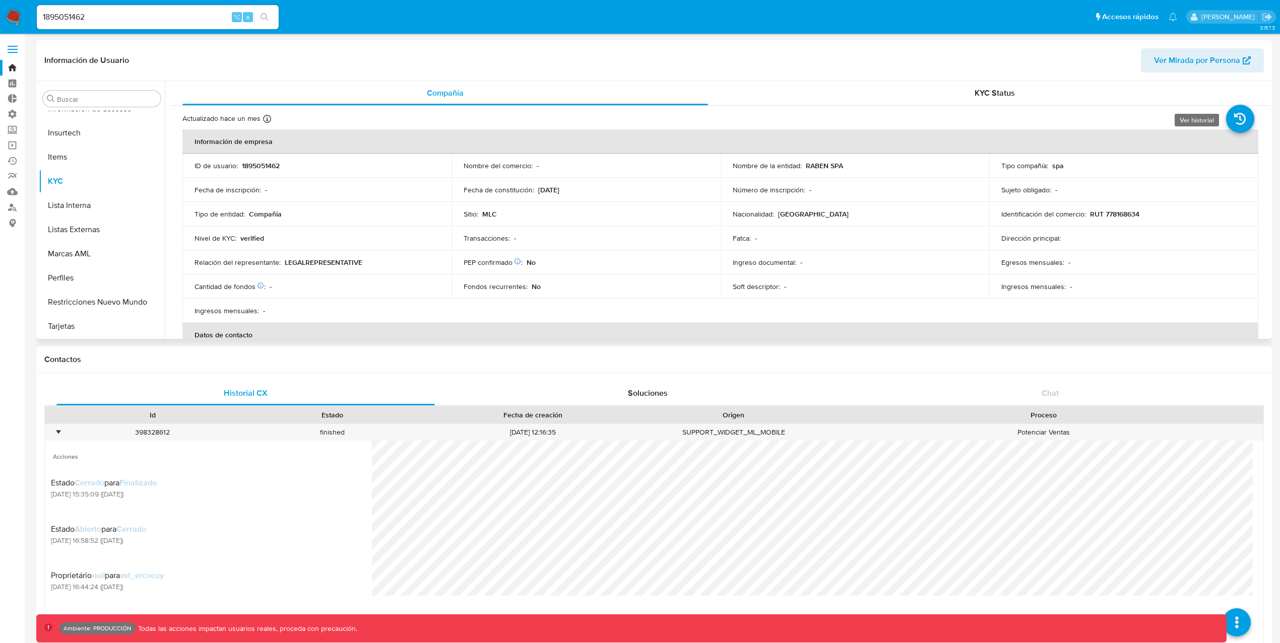
click at [1238, 113] on icon at bounding box center [1240, 119] width 28 height 28
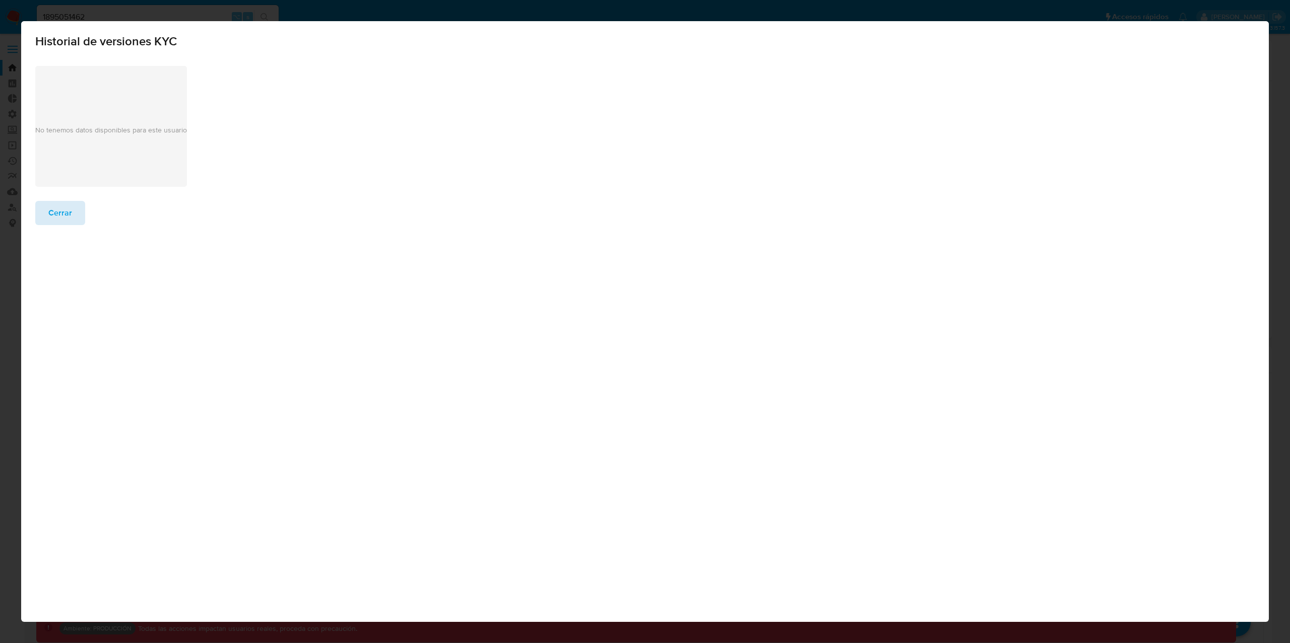
click at [48, 211] on span "Cerrar" at bounding box center [60, 213] width 24 height 22
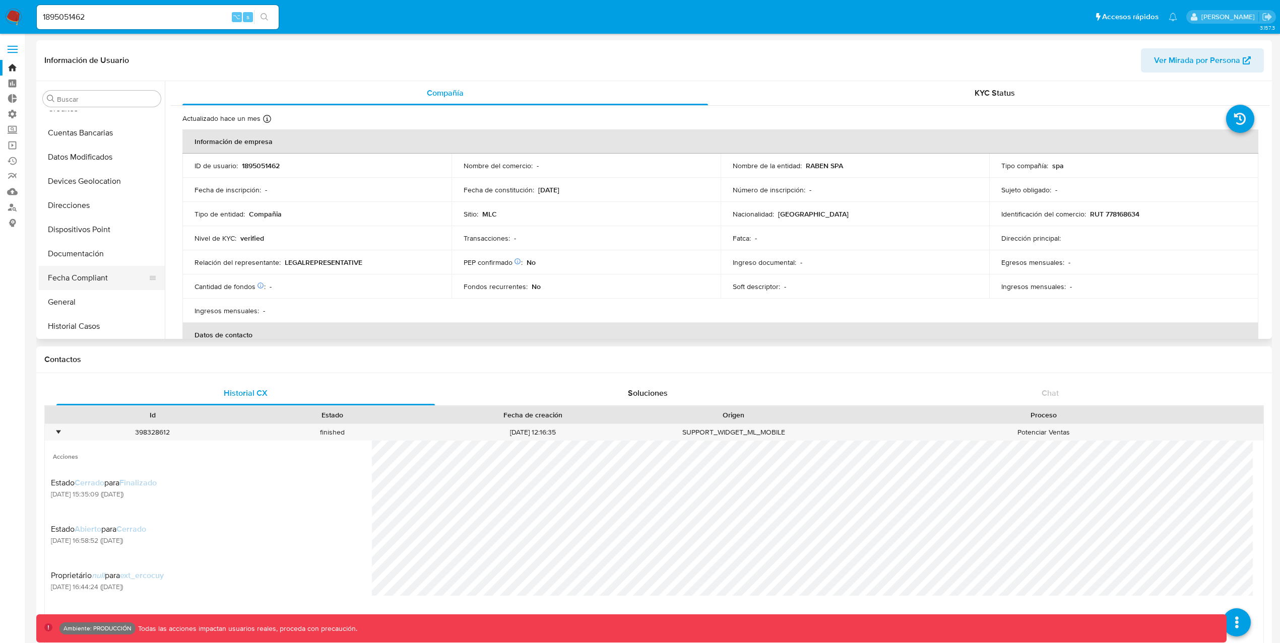
scroll to position [107, 0]
click at [59, 299] on button "General" at bounding box center [98, 306] width 118 height 24
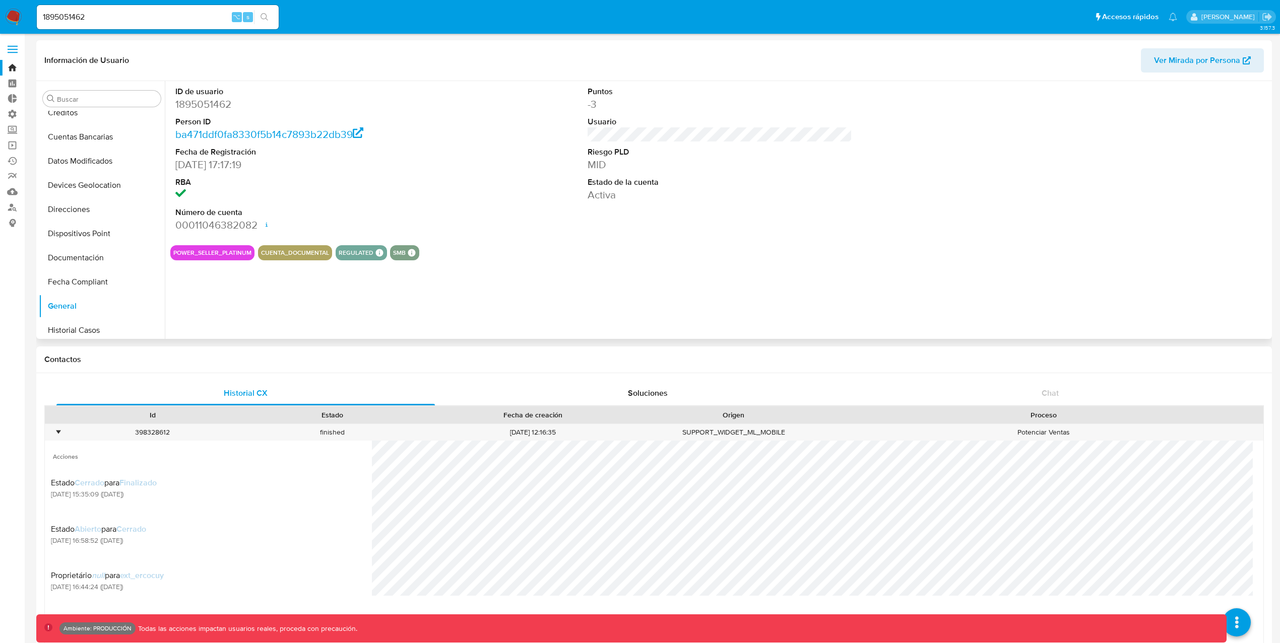
click at [208, 108] on dd "1895051462" at bounding box center [307, 104] width 264 height 14
click at [521, 275] on div "ID de usuario 1895051462 Person ID ba471ddf0fa8330f5b14c7893b22db39 Fecha de Re…" at bounding box center [717, 210] width 1104 height 258
click at [88, 20] on input "1895051462" at bounding box center [158, 17] width 242 height 13
drag, startPoint x: 72, startPoint y: 16, endPoint x: -61, endPoint y: 18, distance: 133.0
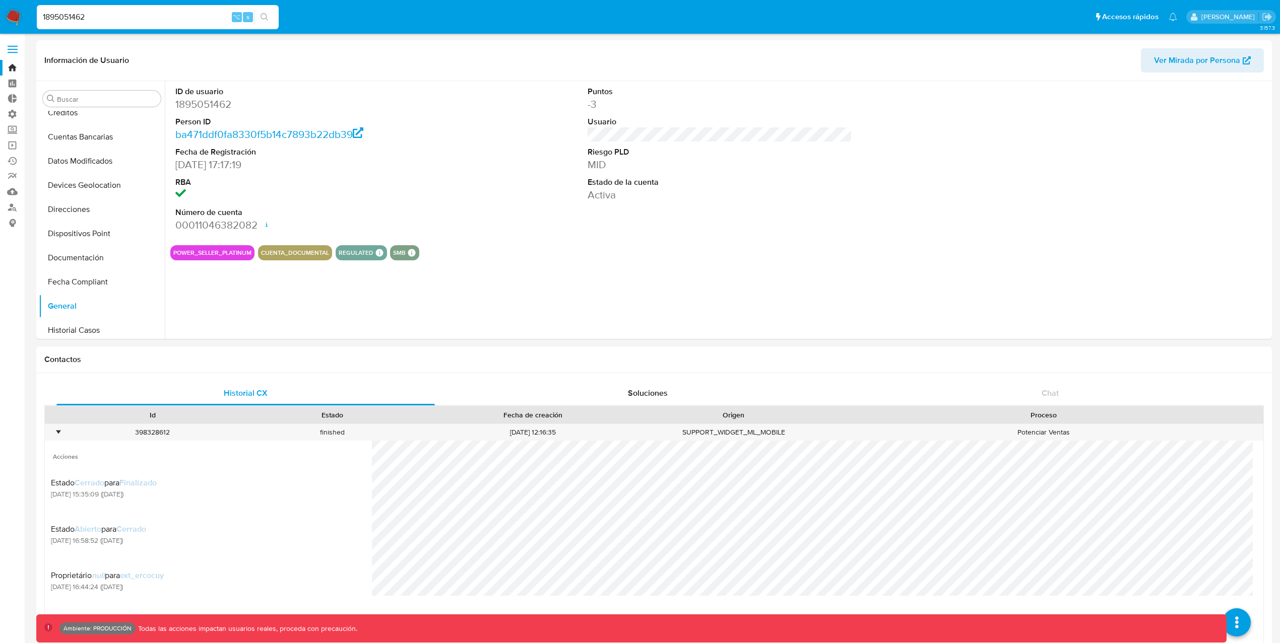
paste input "[EMAIL_ADDRESS][DOMAIN_NAME]"
type input "[EMAIL_ADDRESS][DOMAIN_NAME]"
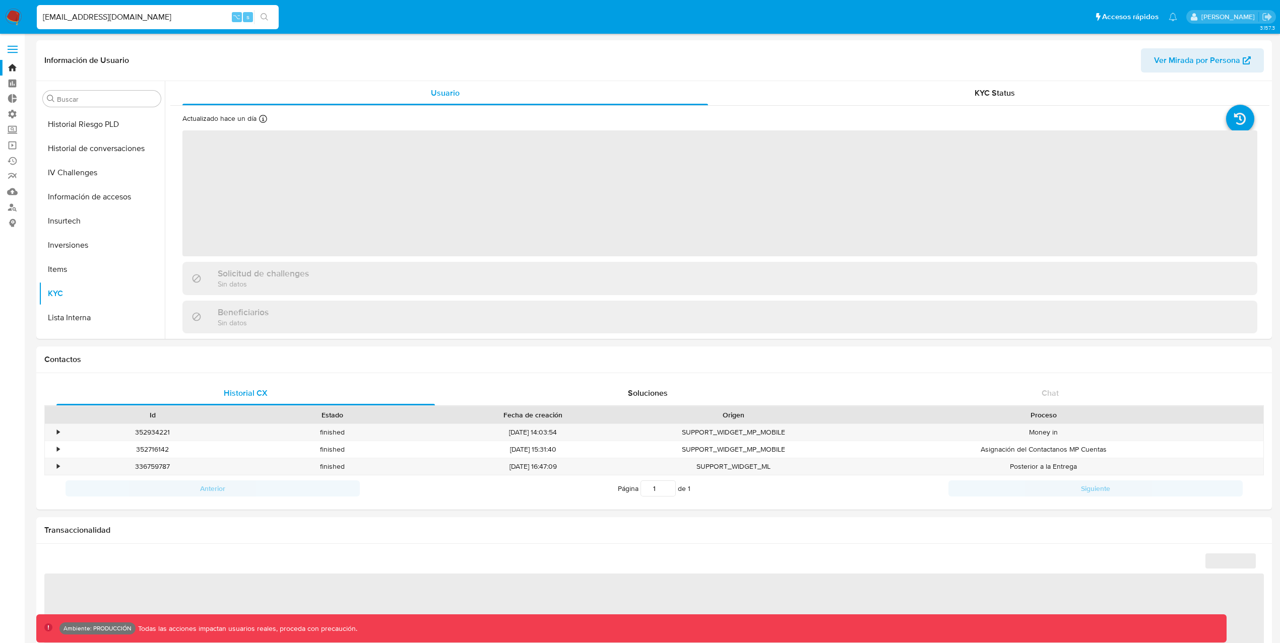
scroll to position [474, 0]
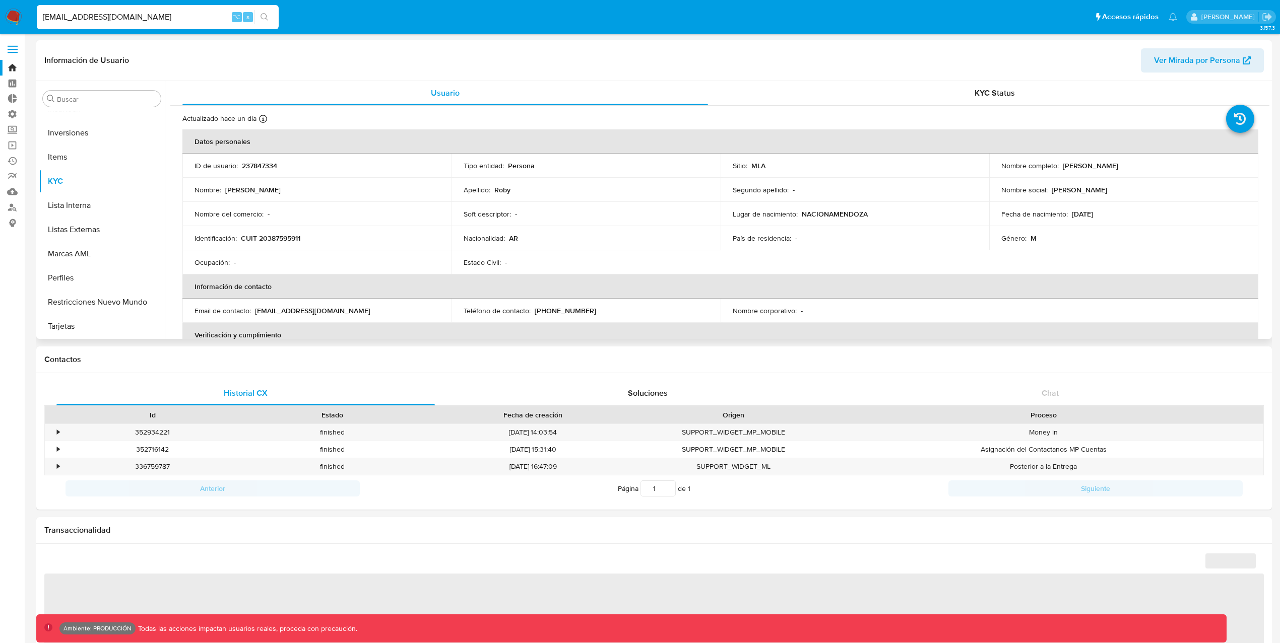
select select "10"
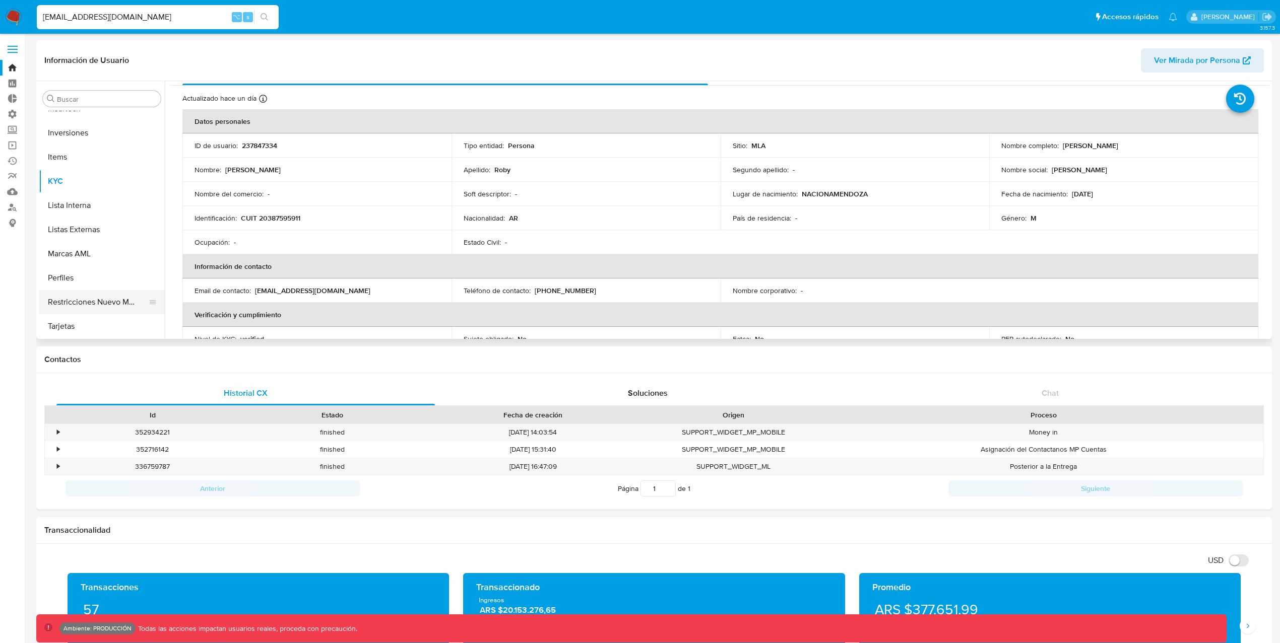
click at [75, 306] on button "Restricciones Nuevo Mundo" at bounding box center [98, 302] width 118 height 24
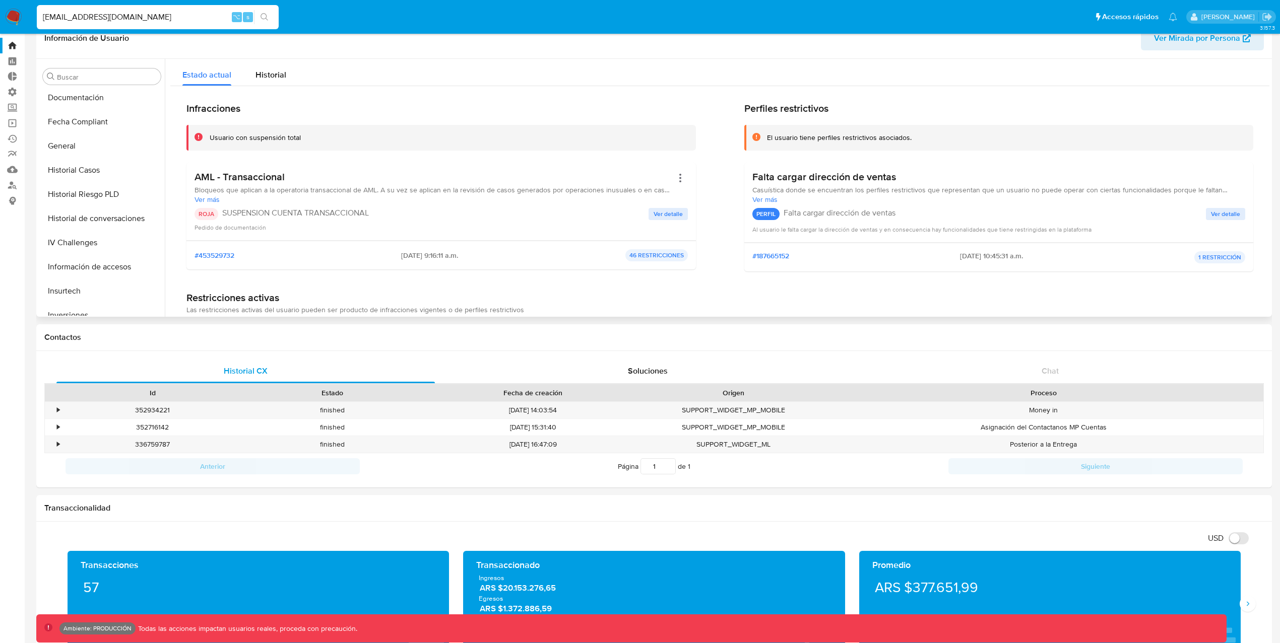
scroll to position [278, 0]
click at [65, 167] on button "Historial Casos" at bounding box center [98, 161] width 118 height 24
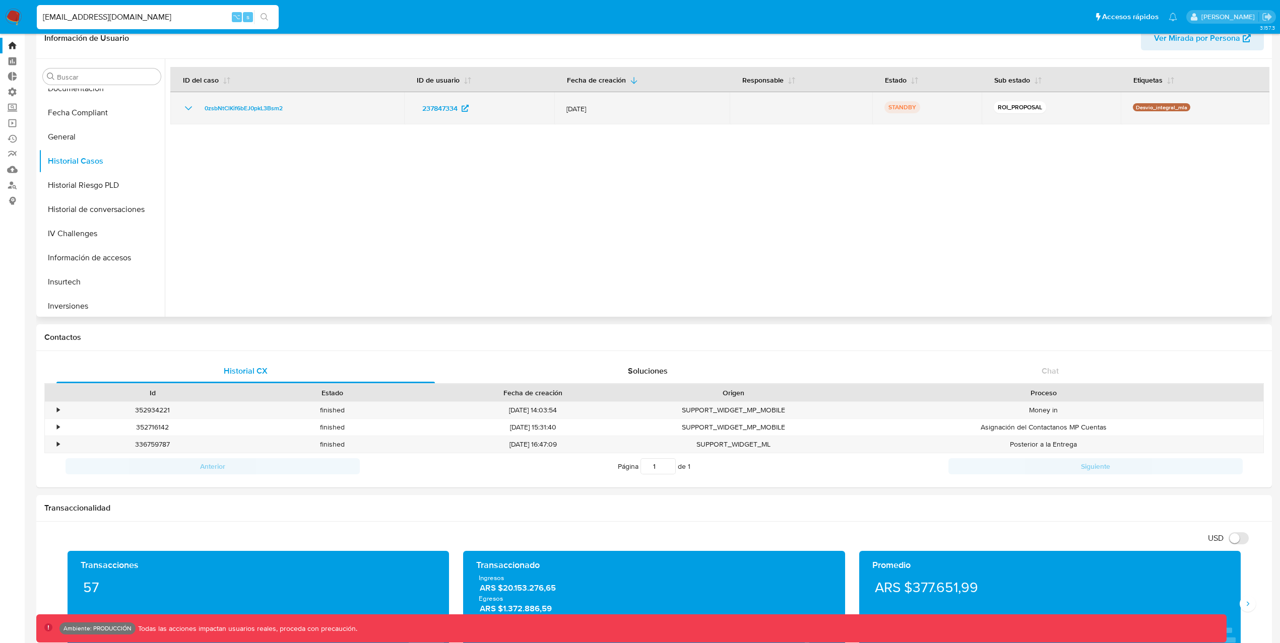
click at [189, 108] on icon "Mostrar/Ocultar" at bounding box center [188, 108] width 12 height 12
click at [227, 106] on span "0zsbNtClKif6bEJ0pkL3Bsm2" at bounding box center [244, 108] width 78 height 12
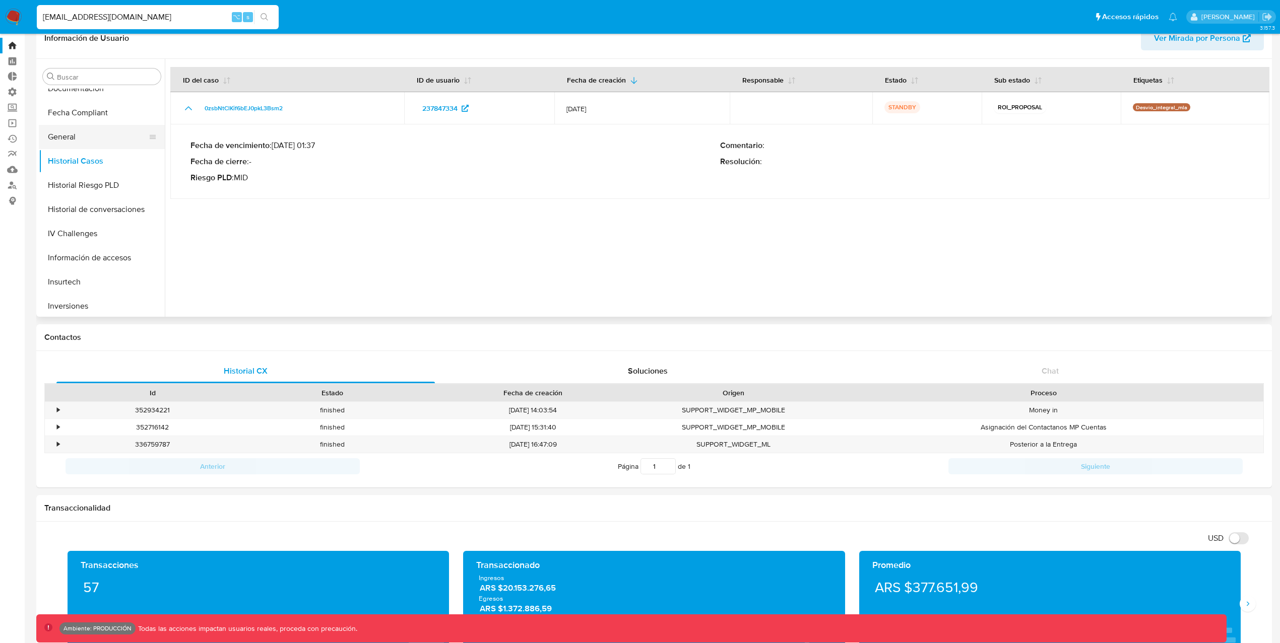
click at [64, 137] on button "General" at bounding box center [98, 137] width 118 height 24
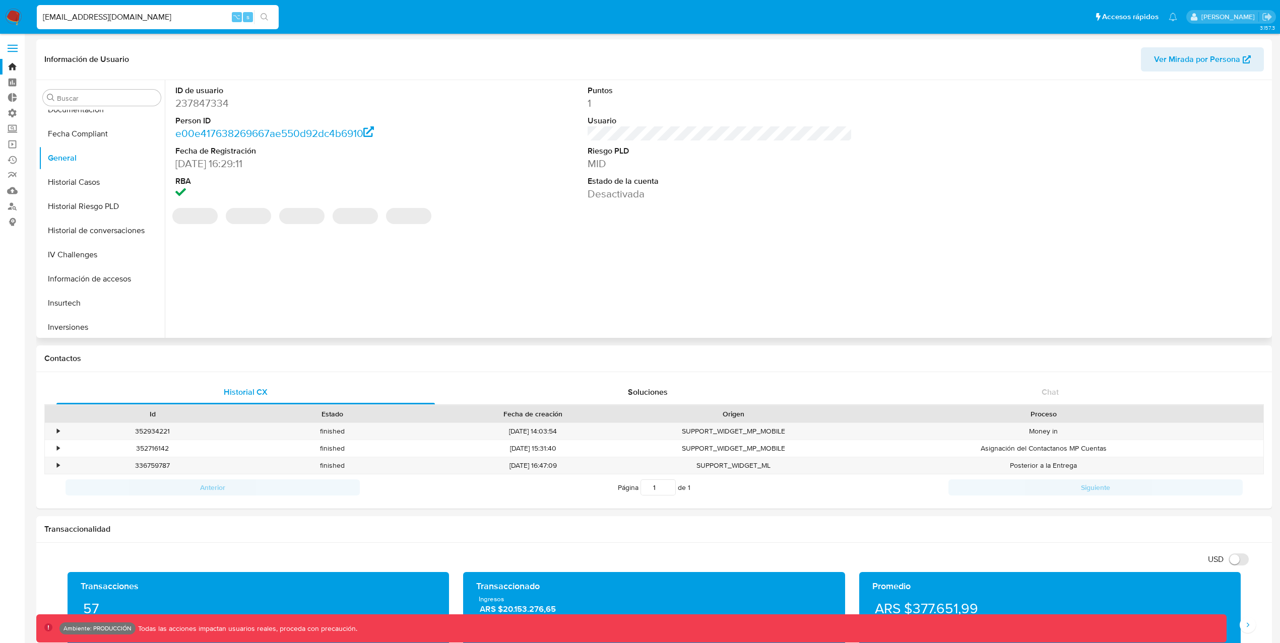
scroll to position [0, 0]
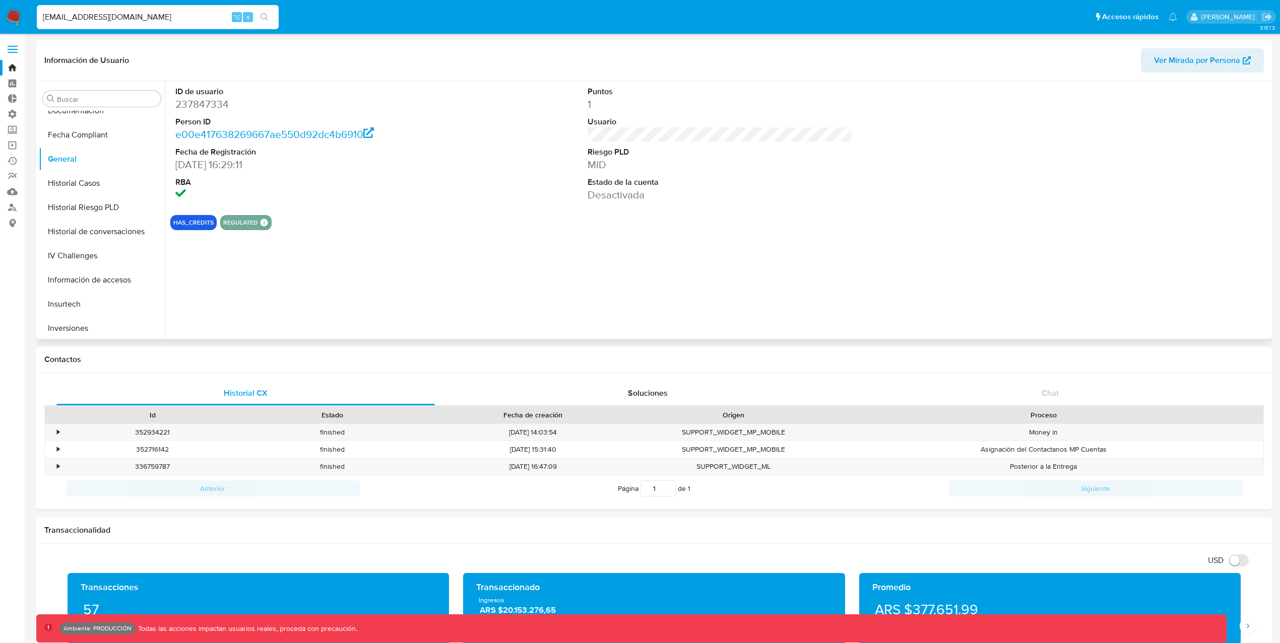
click at [213, 105] on dd "237847334" at bounding box center [307, 104] width 264 height 14
copy dd "237847334"
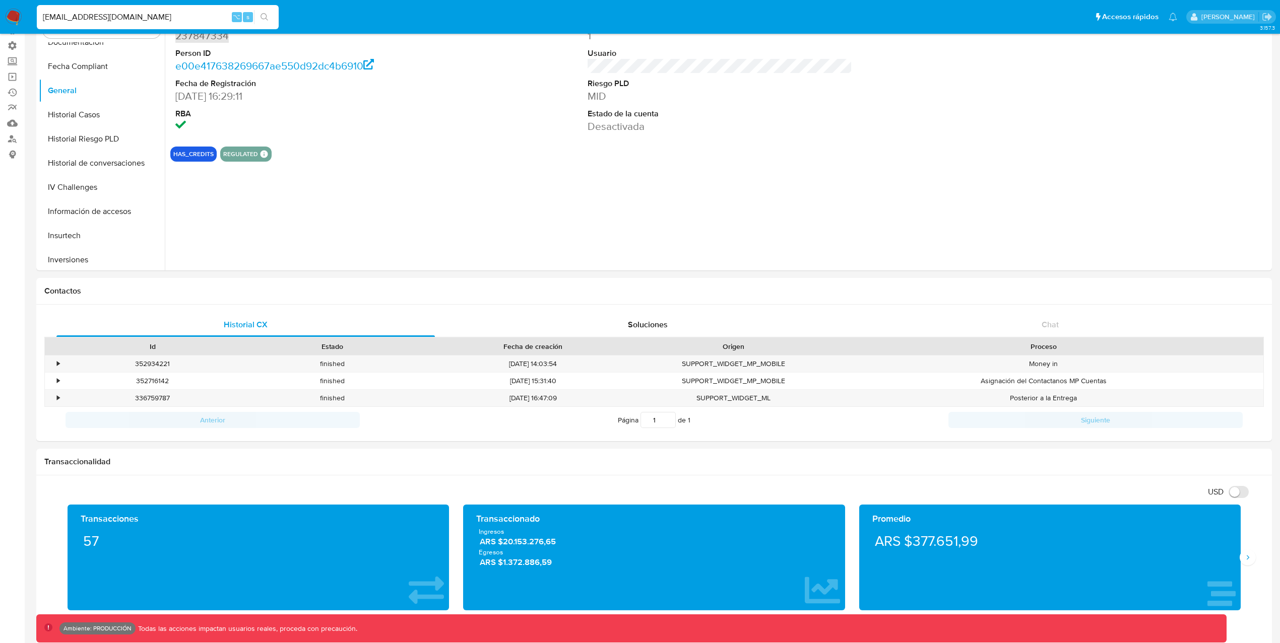
scroll to position [69, 0]
click at [241, 326] on span "Historial CX" at bounding box center [246, 324] width 44 height 12
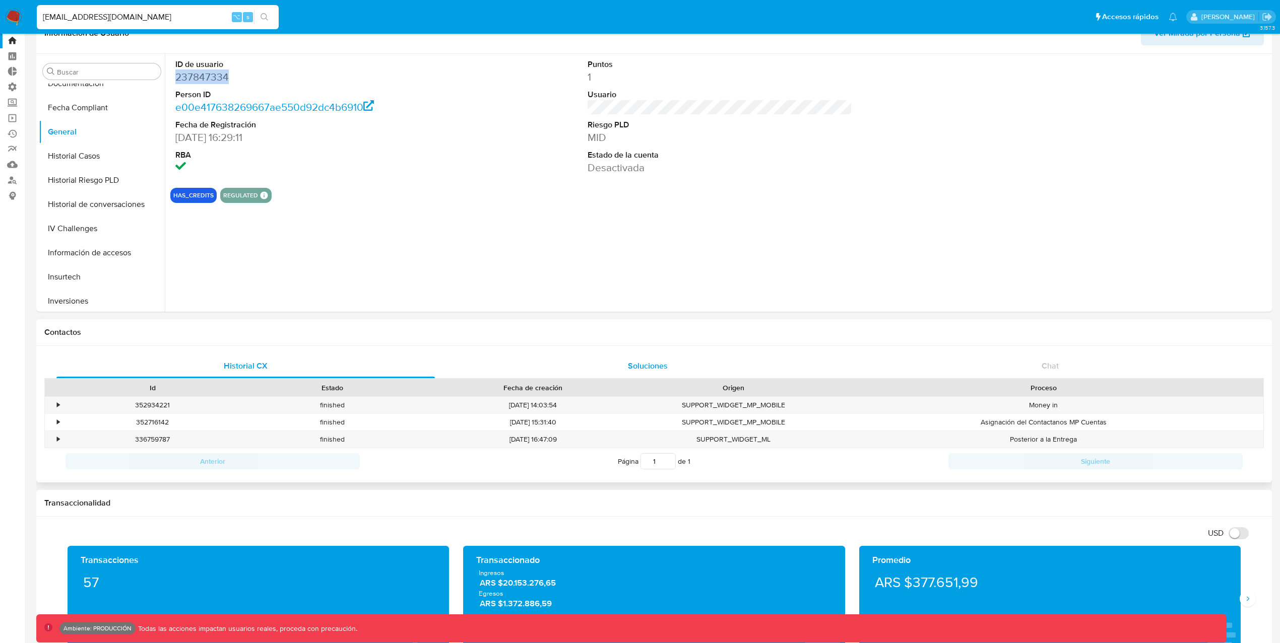
scroll to position [24, 0]
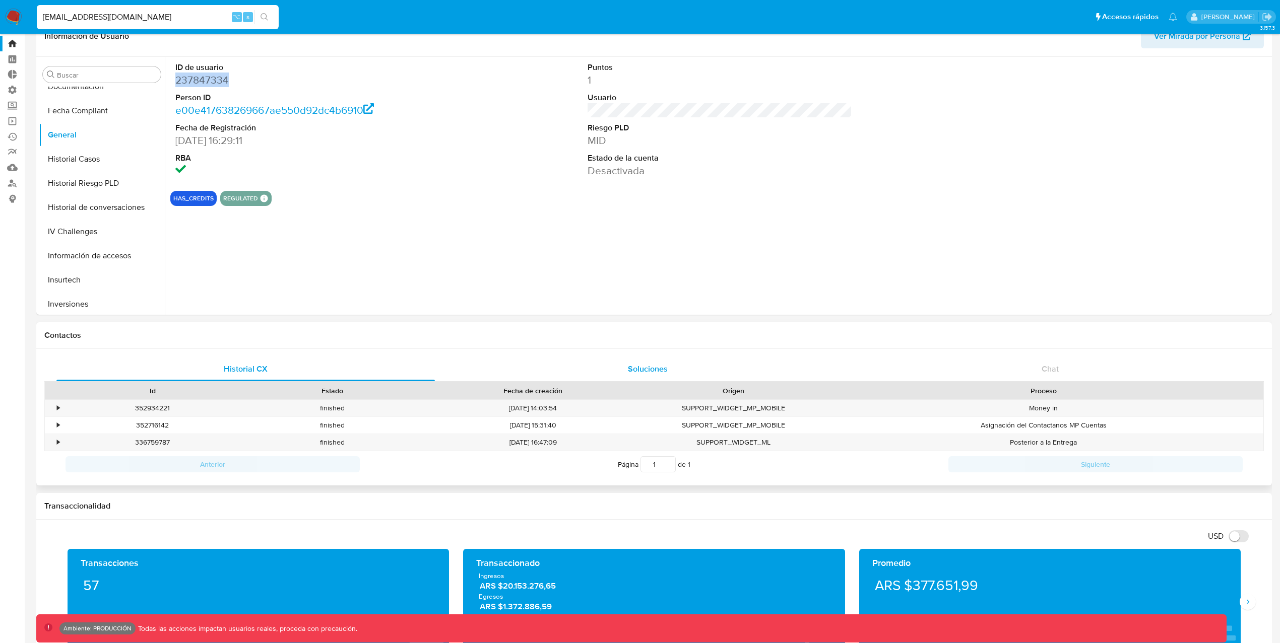
click at [639, 370] on span "Soluciones" at bounding box center [648, 369] width 40 height 12
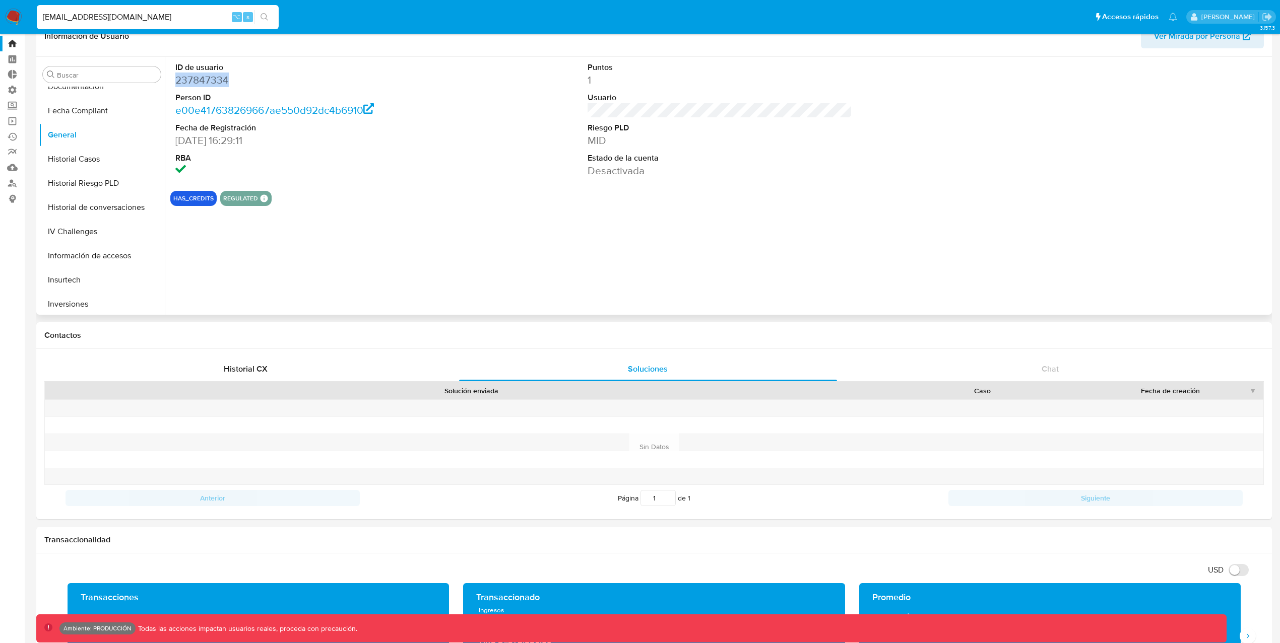
scroll to position [0, 0]
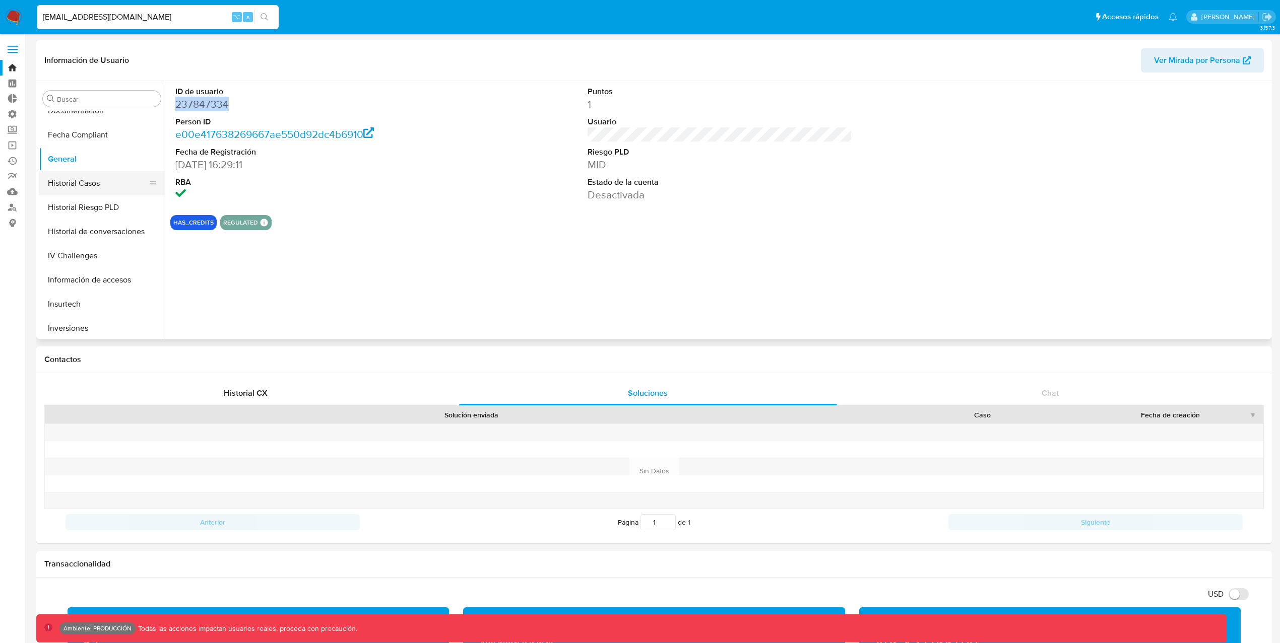
click at [81, 186] on button "Historial Casos" at bounding box center [98, 183] width 118 height 24
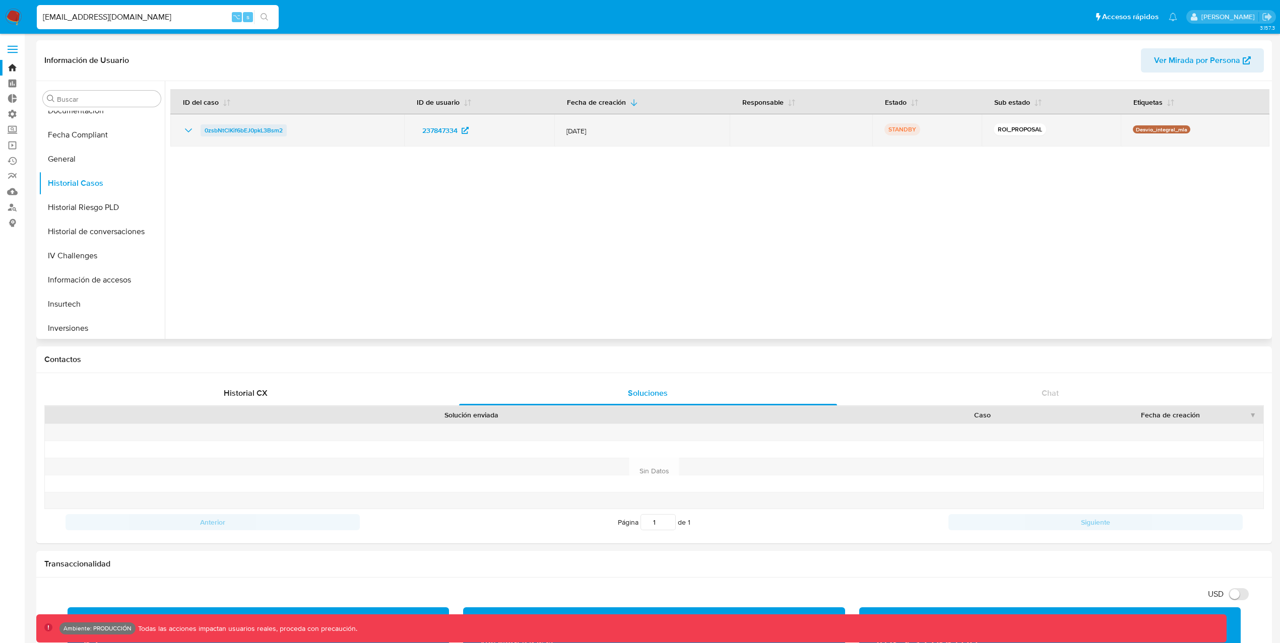
click at [257, 131] on span "0zsbNtClKif6bEJ0pkL3Bsm2" at bounding box center [244, 130] width 78 height 12
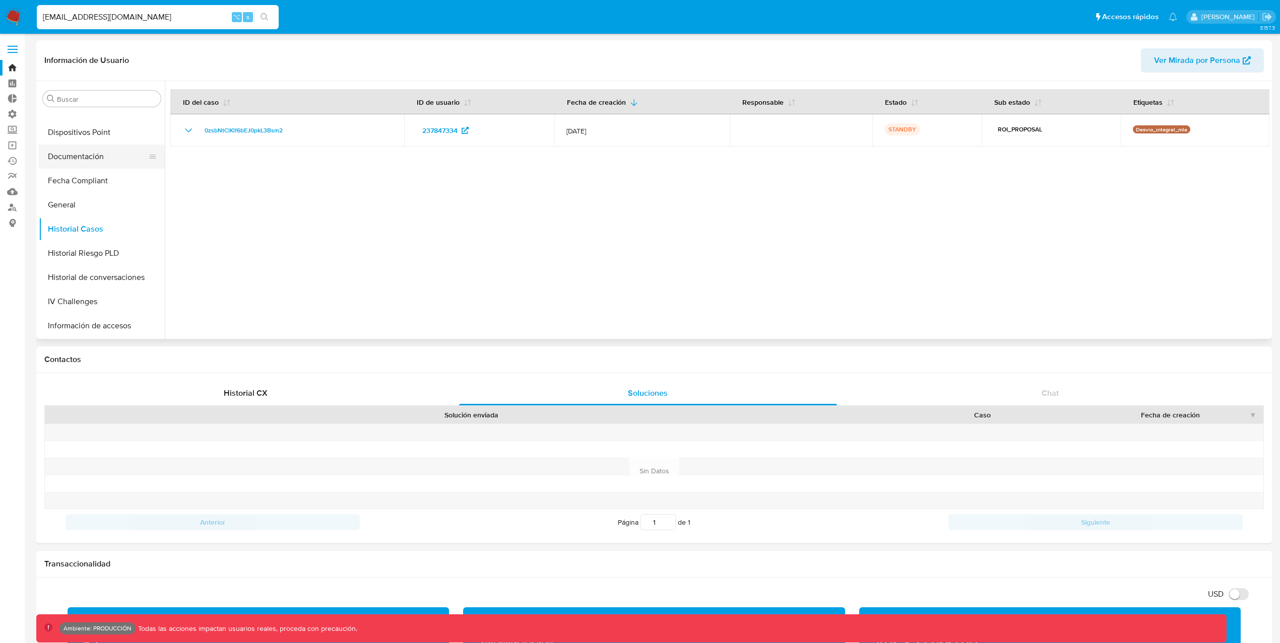
scroll to position [99, 0]
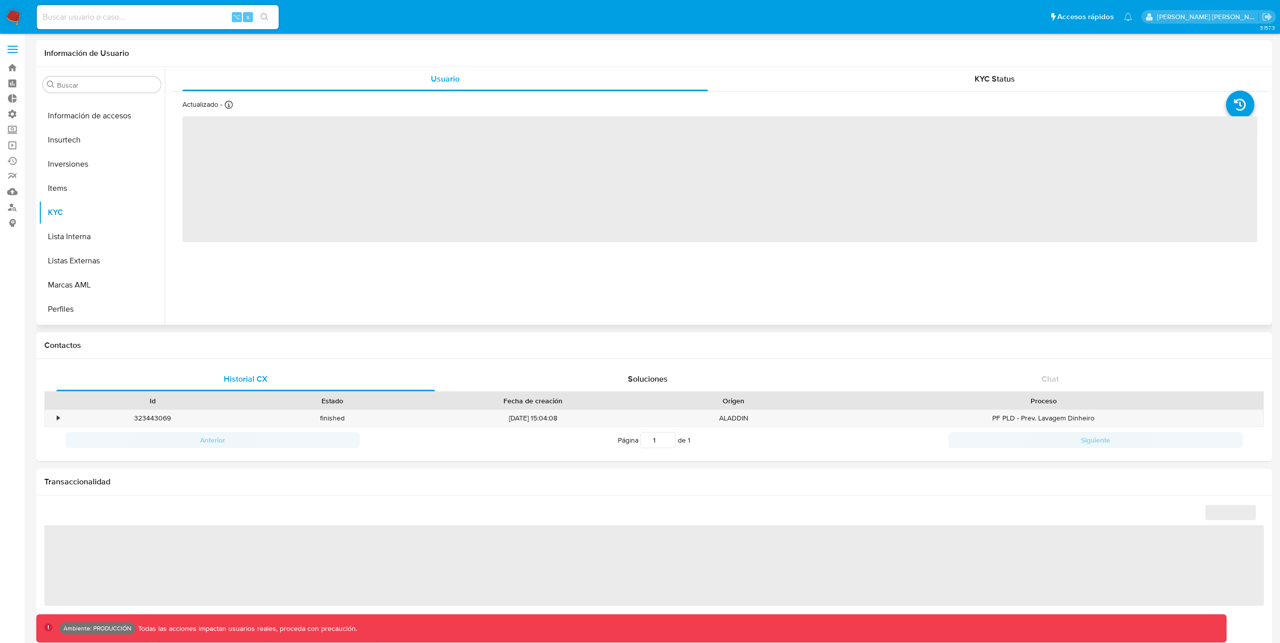
scroll to position [474, 0]
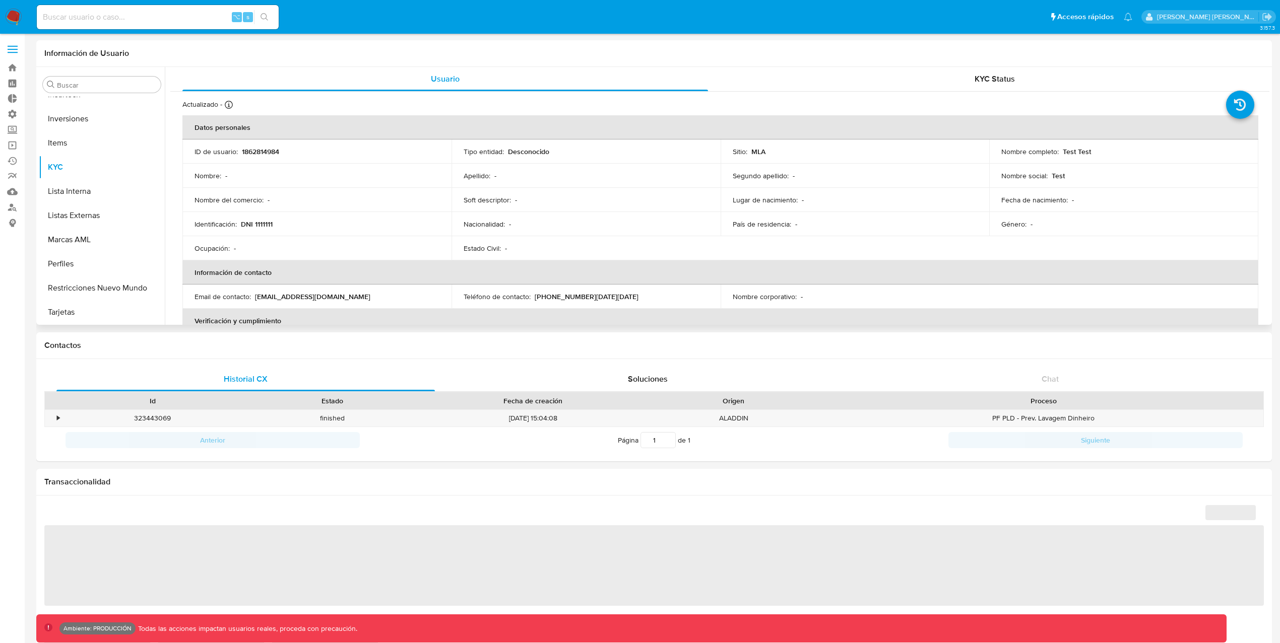
select select "10"
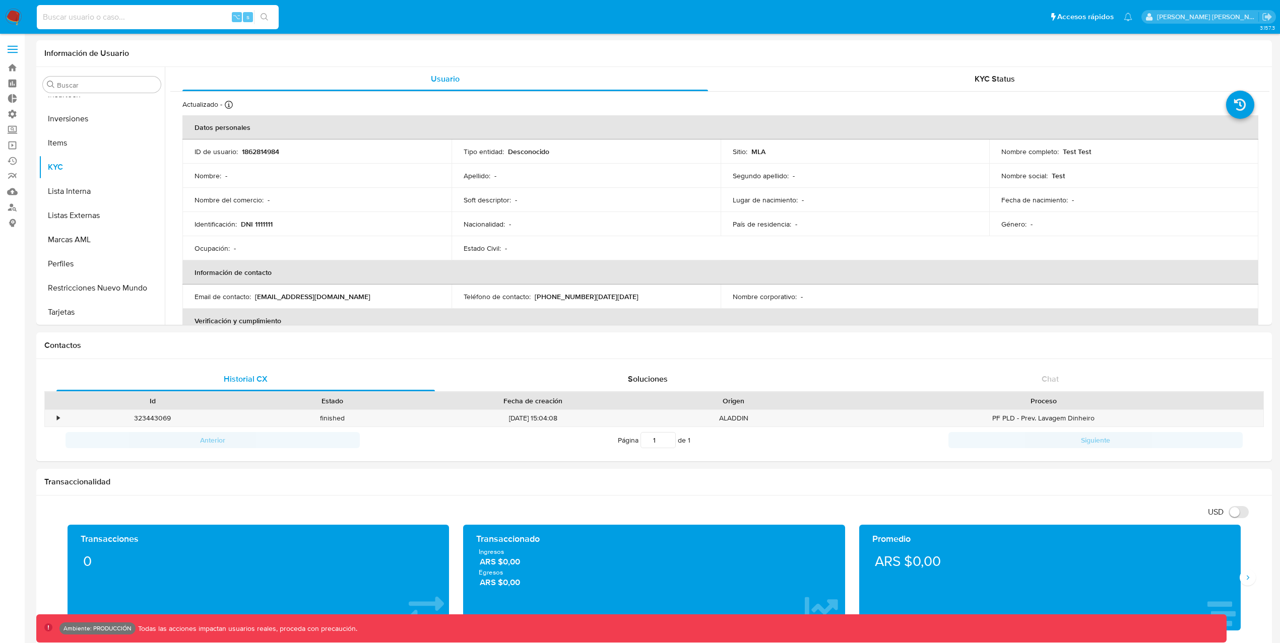
click at [114, 20] on input at bounding box center [158, 17] width 242 height 13
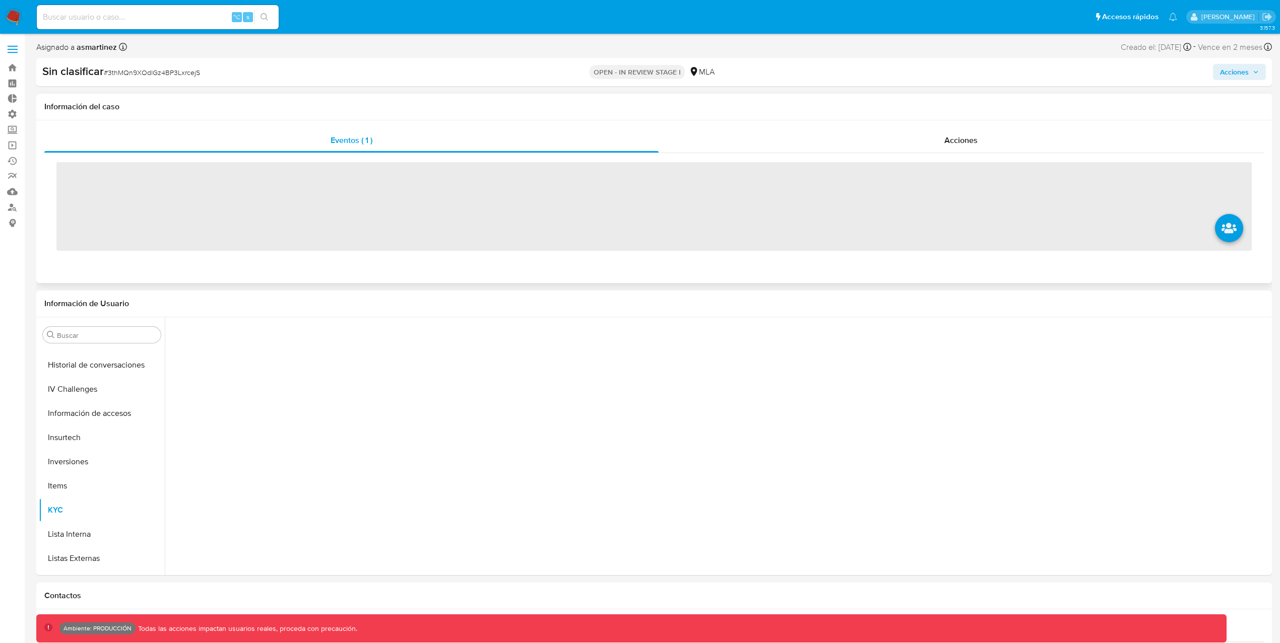
scroll to position [474, 0]
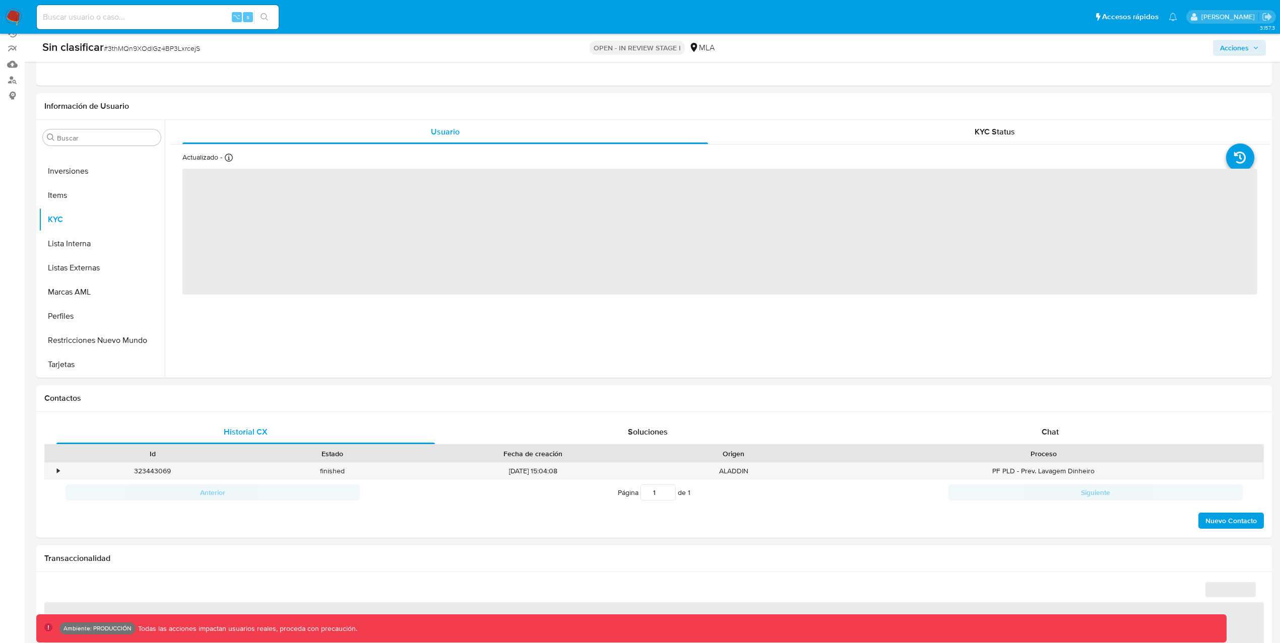
select select "10"
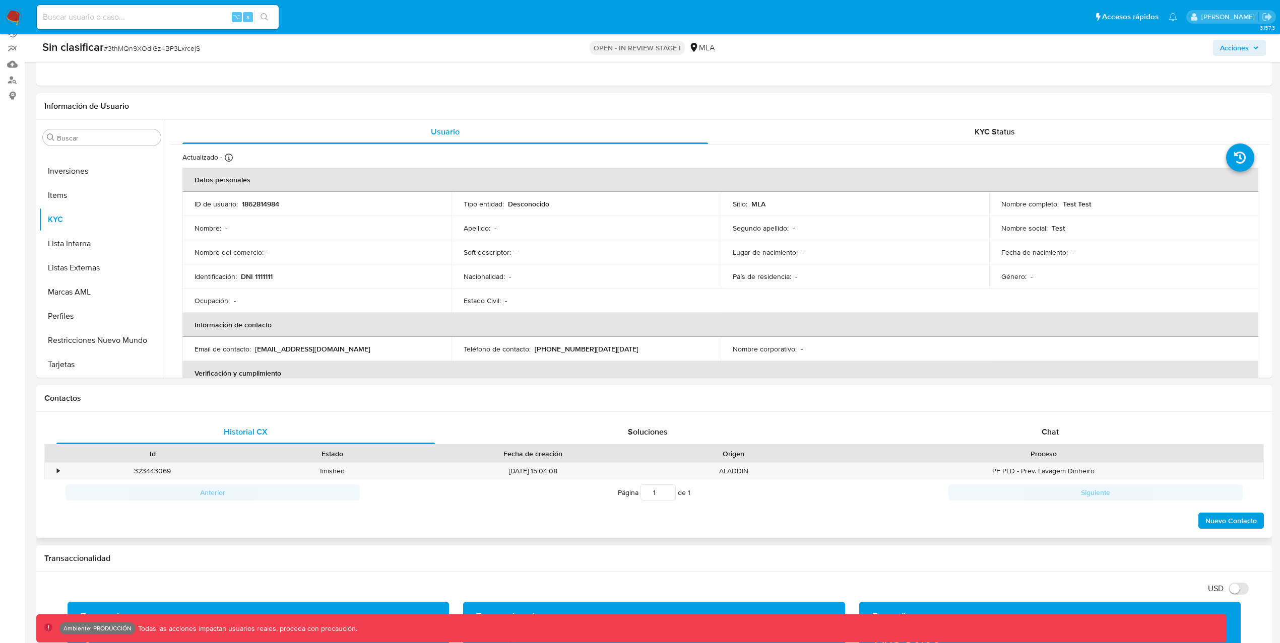
scroll to position [129, 0]
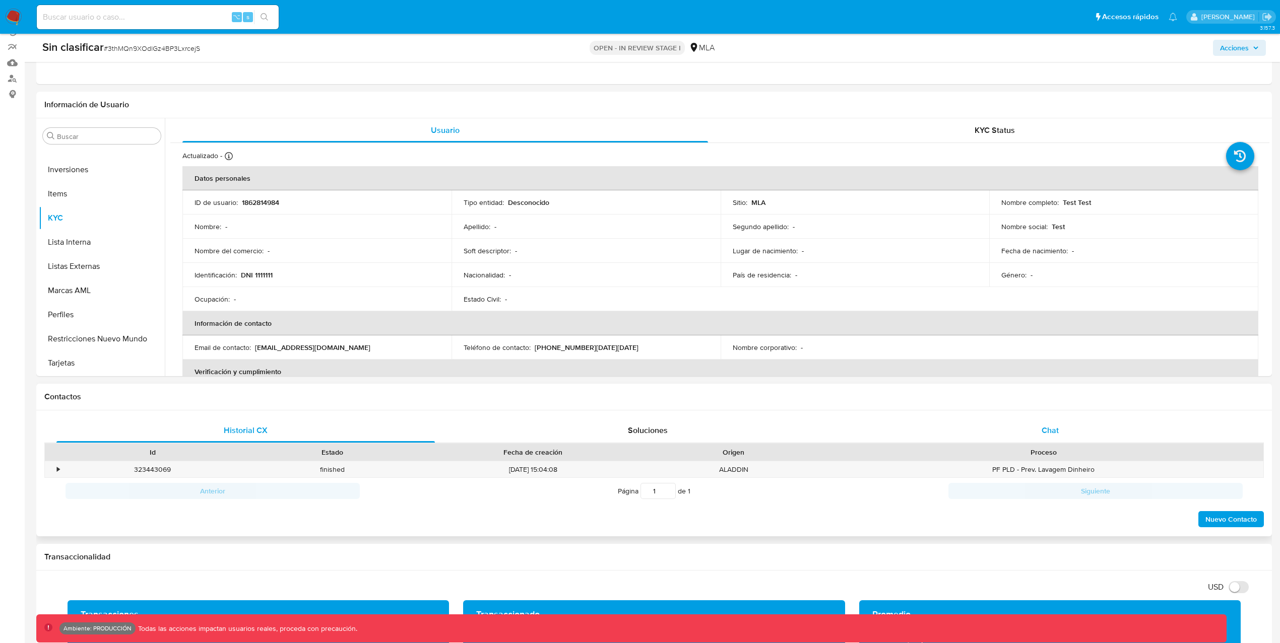
click at [1061, 430] on div "Chat" at bounding box center [1050, 431] width 378 height 24
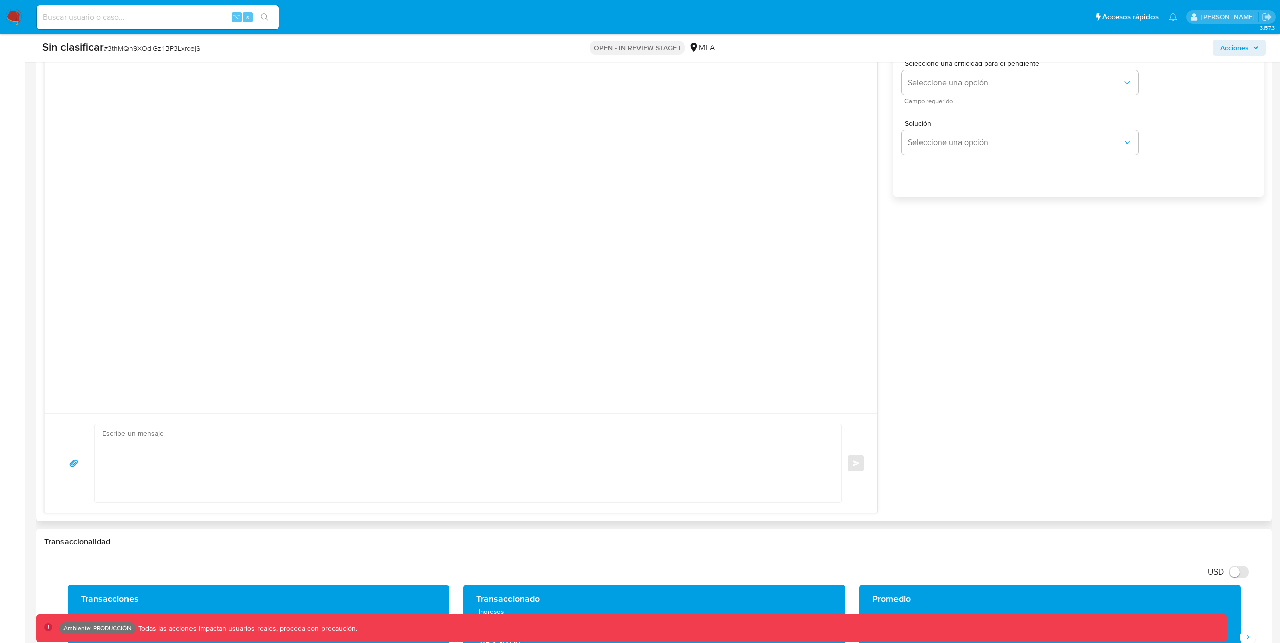
scroll to position [750, 0]
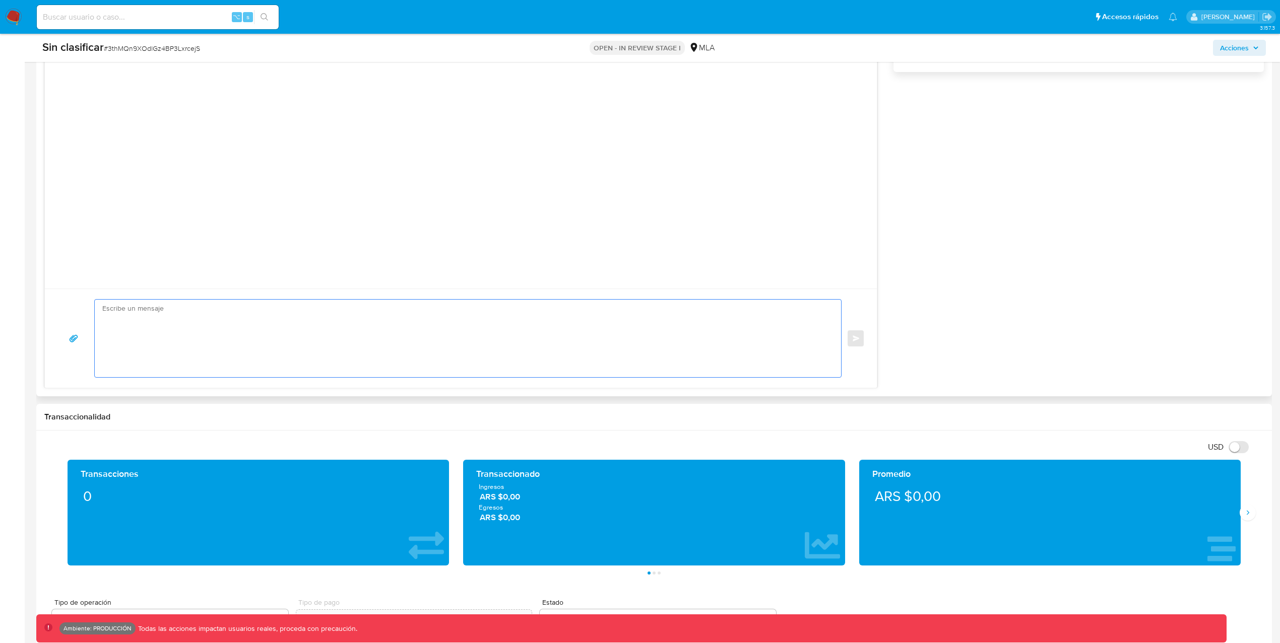
click at [672, 359] on textarea at bounding box center [465, 339] width 726 height 78
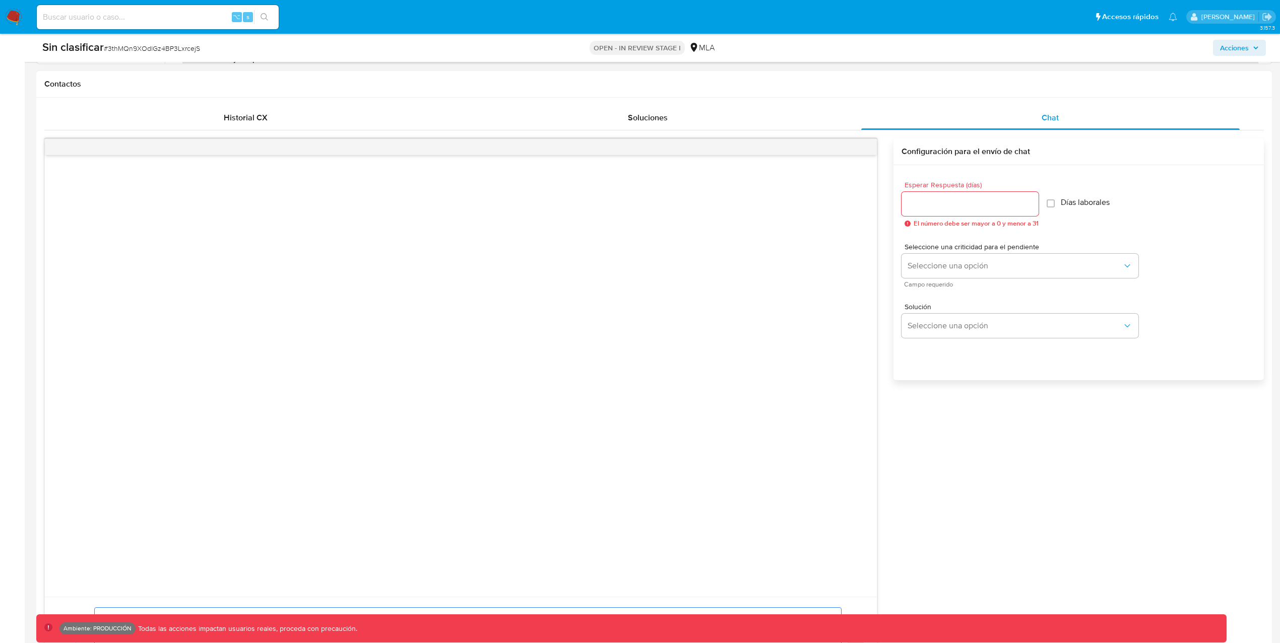
scroll to position [441, 0]
click at [867, 148] on div at bounding box center [461, 148] width 832 height 16
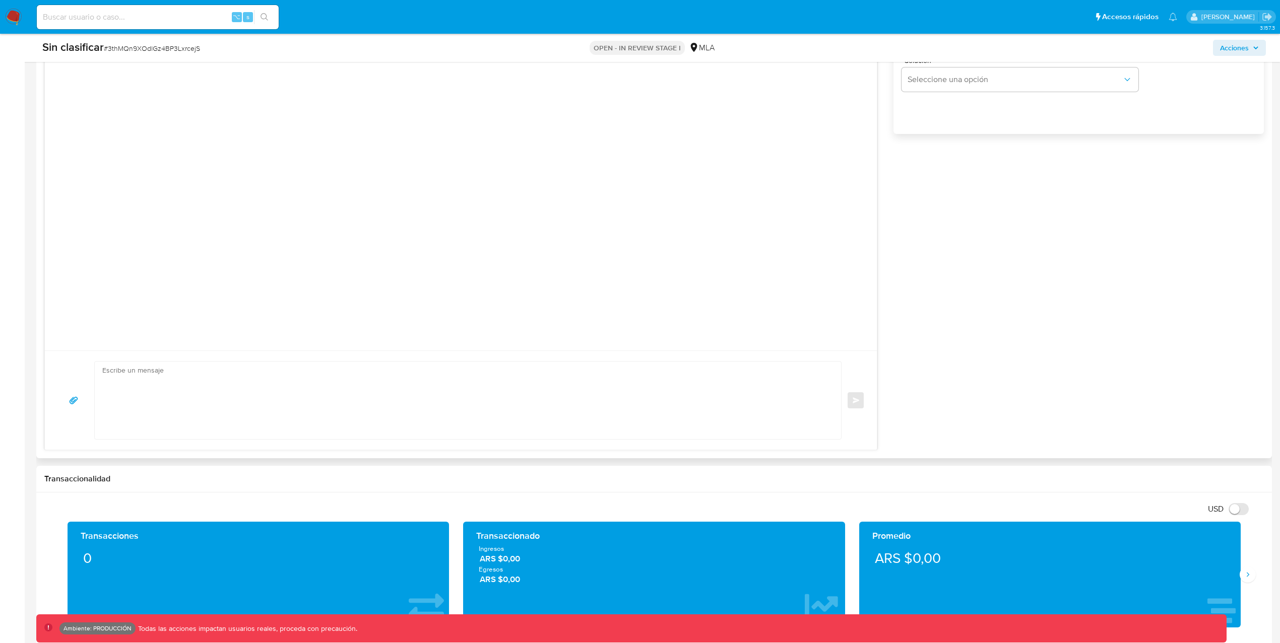
scroll to position [710, 0]
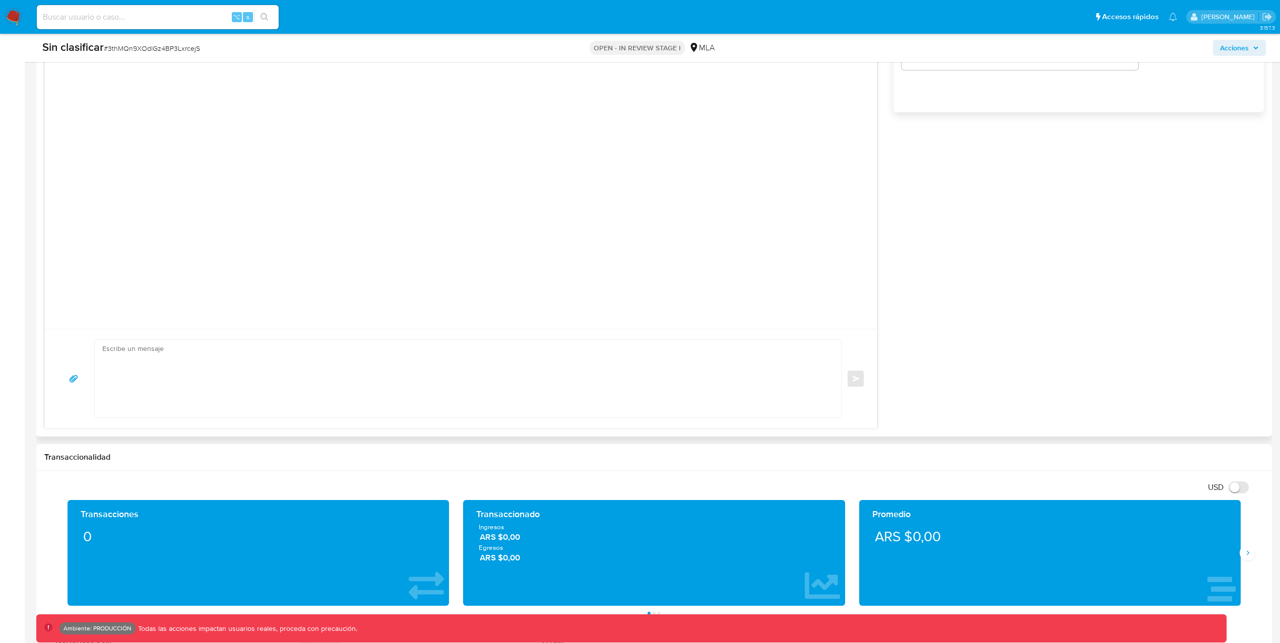
click at [648, 378] on textarea at bounding box center [465, 379] width 726 height 78
type textarea "p"
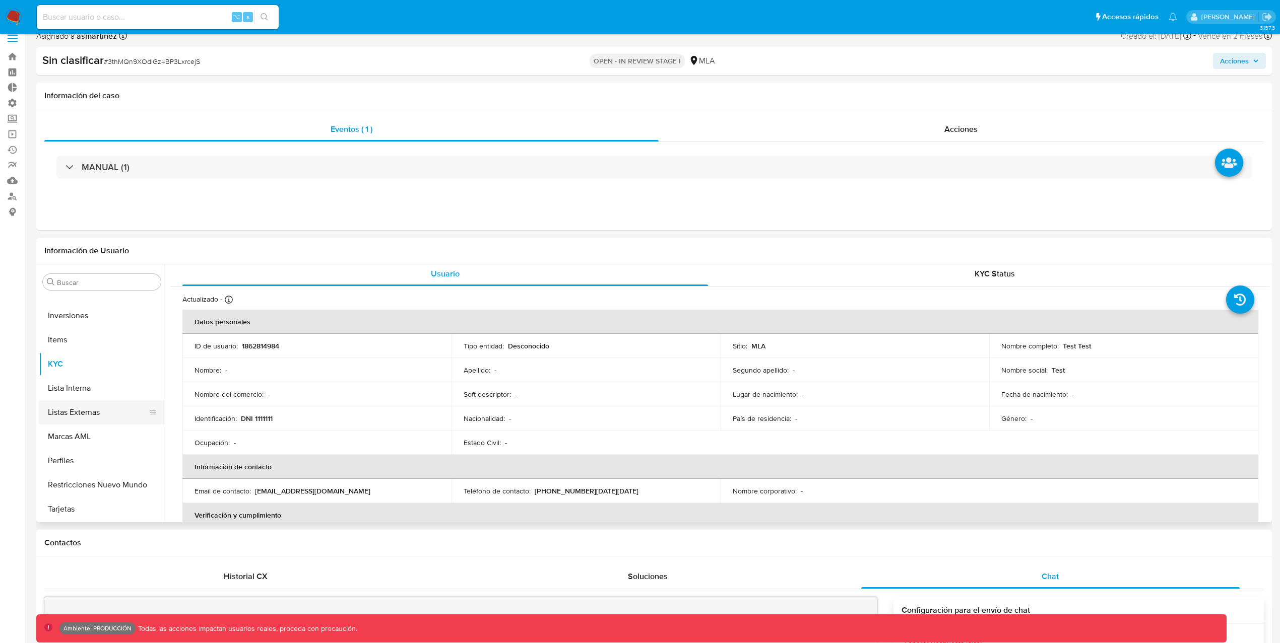
scroll to position [13, 0]
drag, startPoint x: 387, startPoint y: 488, endPoint x: 190, endPoint y: 494, distance: 197.6
click at [190, 494] on td "Email de contacto : test_user_993594995@testuser.com" at bounding box center [316, 490] width 269 height 24
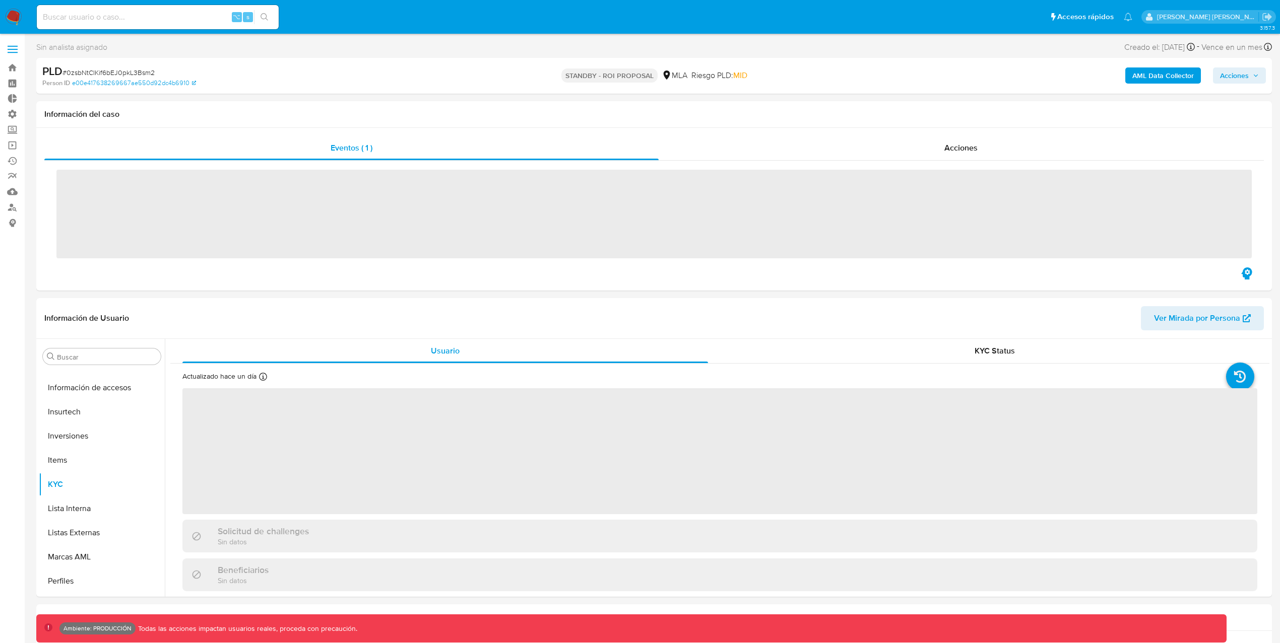
scroll to position [474, 0]
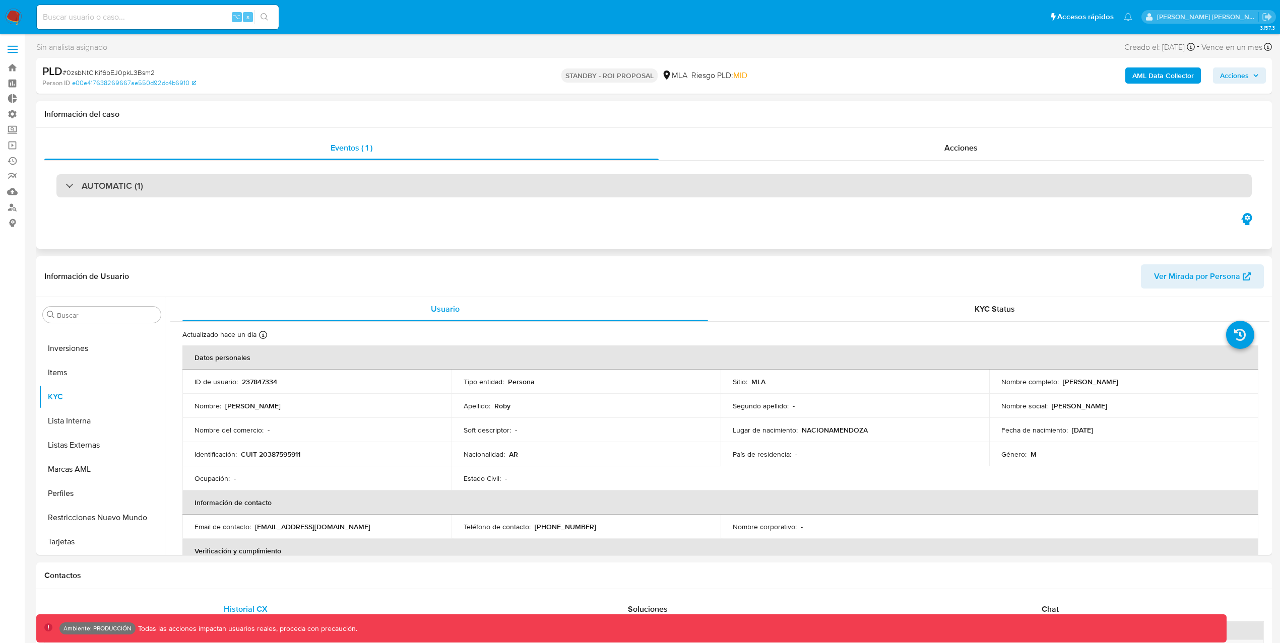
click at [265, 186] on div "AUTOMATIC (1)" at bounding box center [653, 185] width 1195 height 23
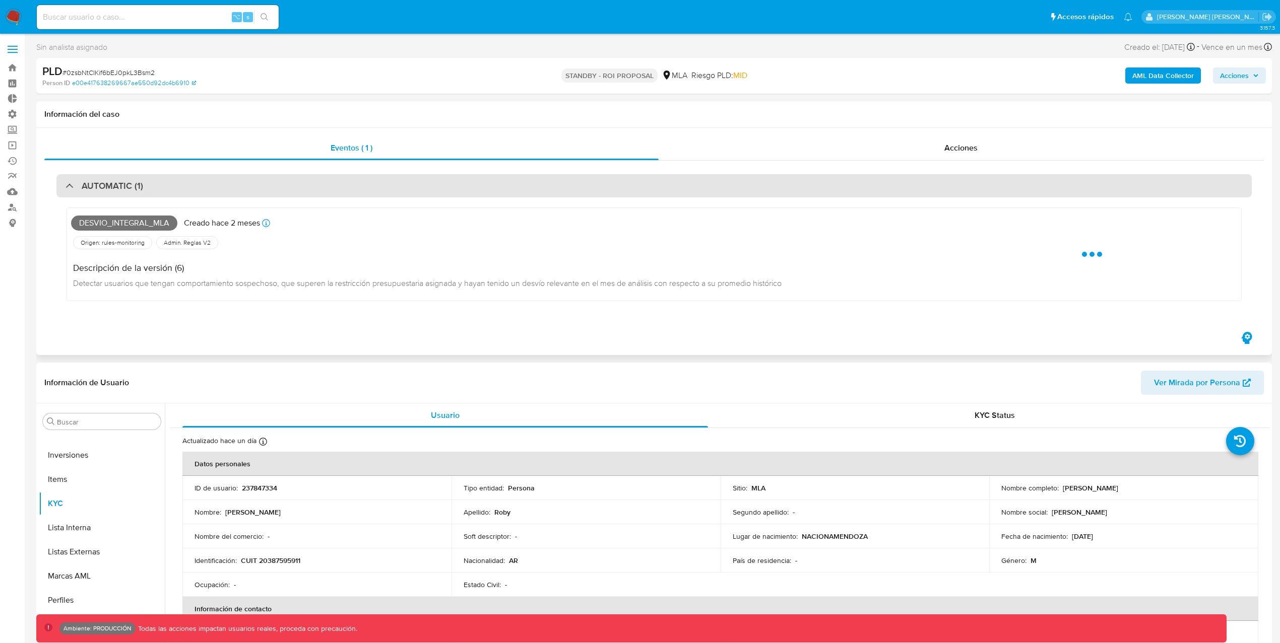
select select "10"
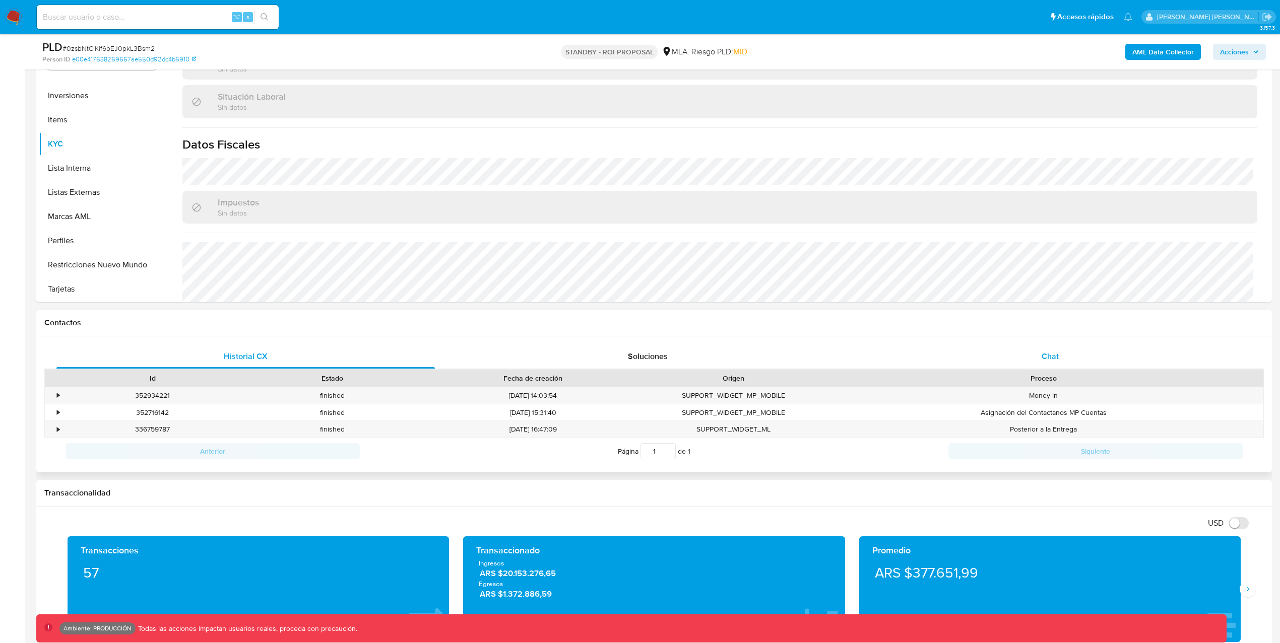
scroll to position [632, 0]
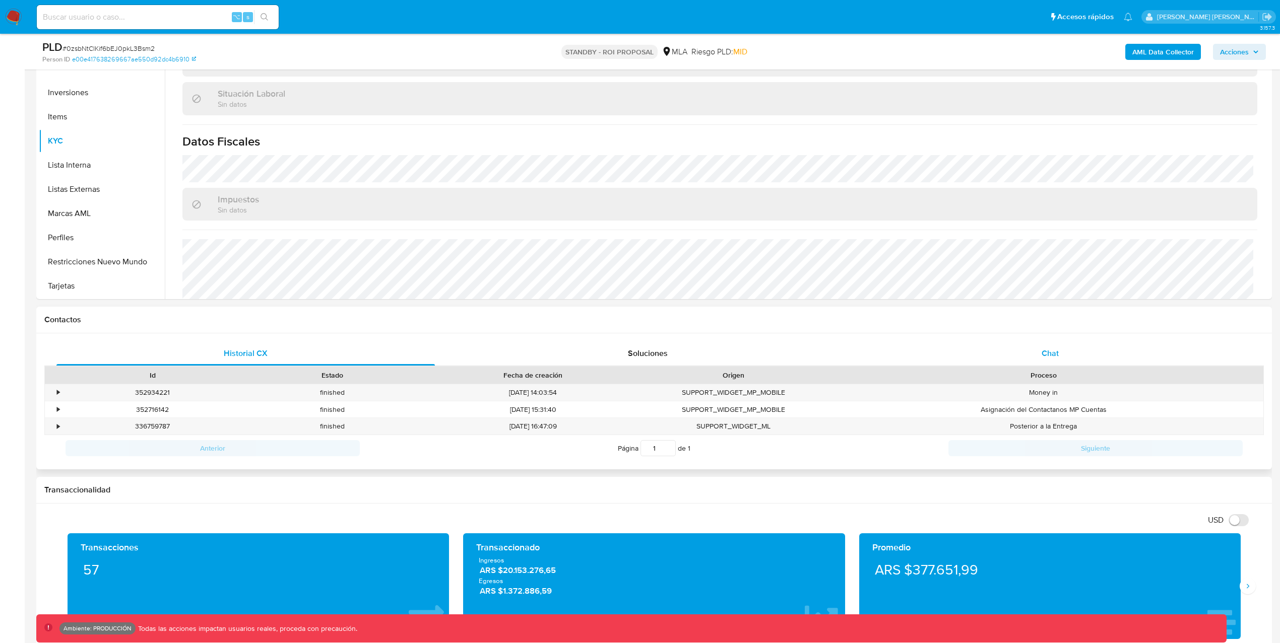
click at [1052, 357] on span "Chat" at bounding box center [1049, 354] width 17 height 12
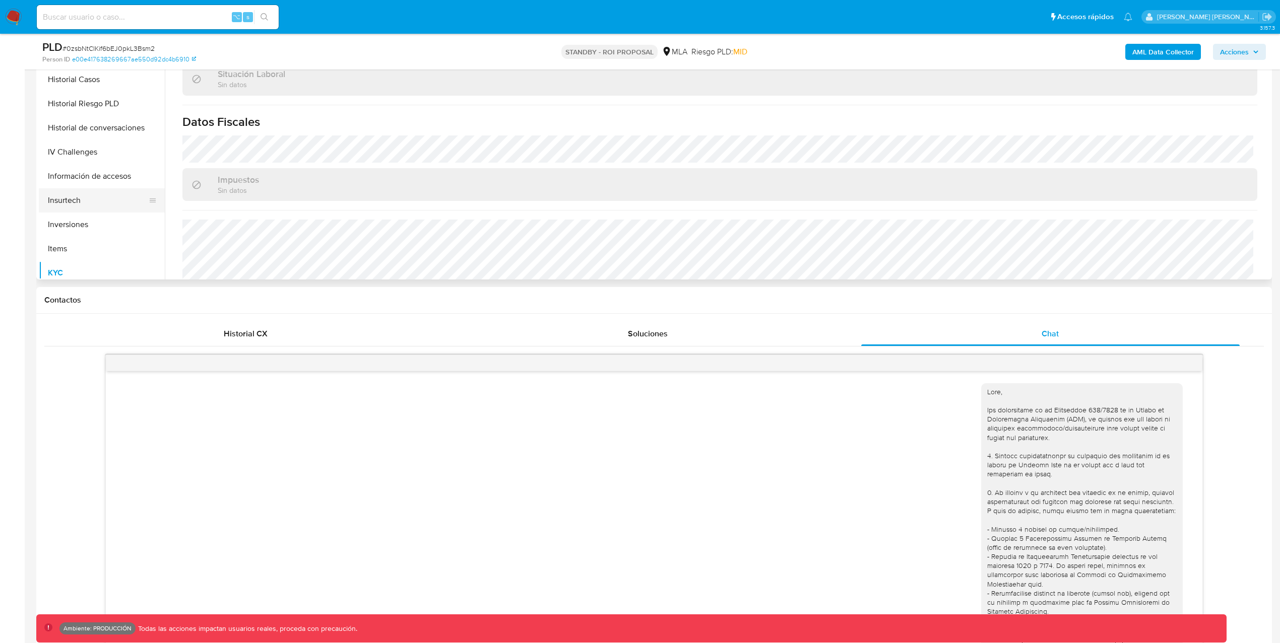
scroll to position [321, 0]
click at [93, 129] on button "Historial de conversaciones" at bounding box center [98, 129] width 118 height 24
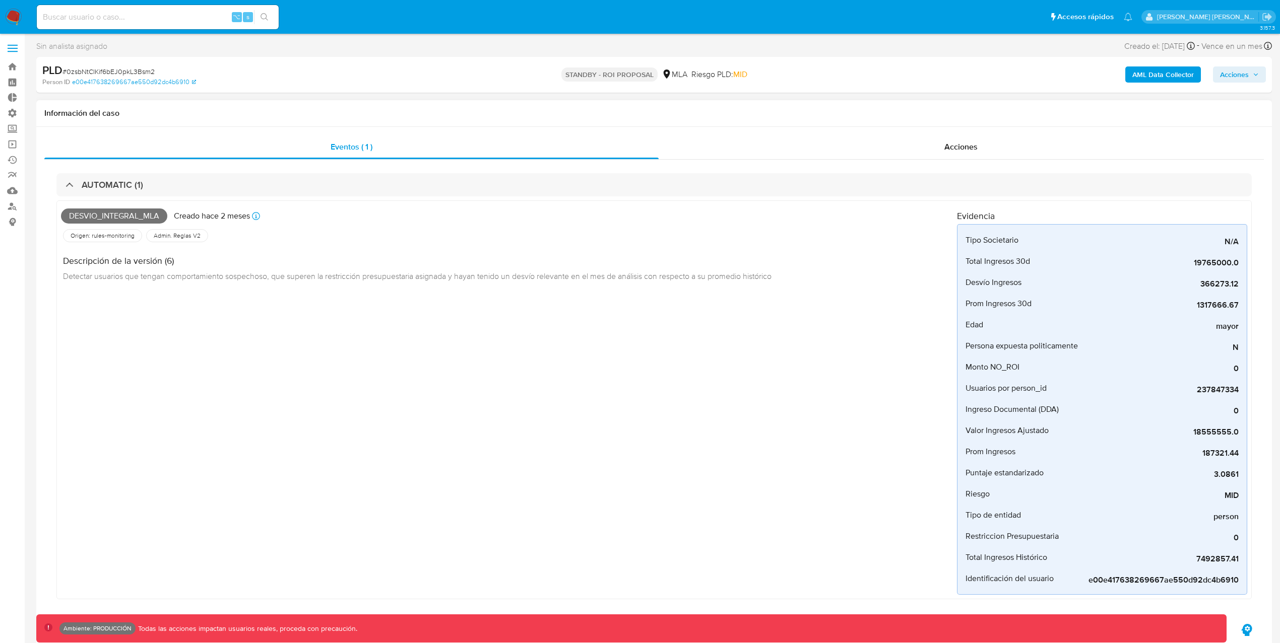
scroll to position [0, 0]
click at [15, 68] on link "Bandeja" at bounding box center [60, 68] width 120 height 16
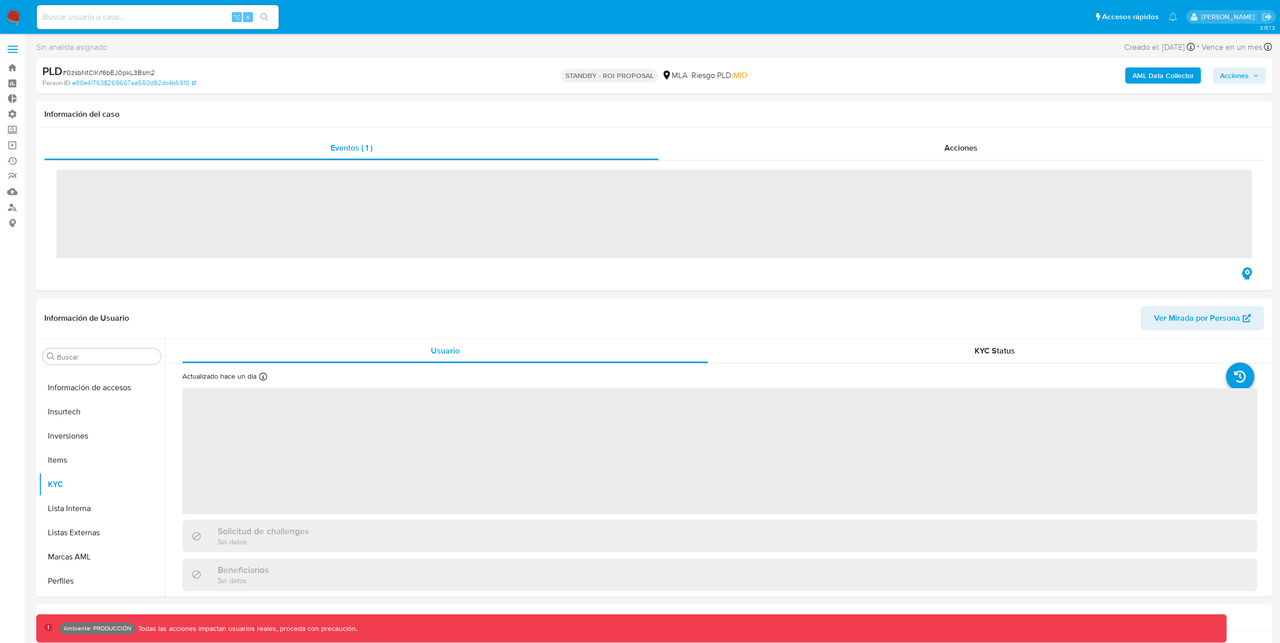
scroll to position [474, 0]
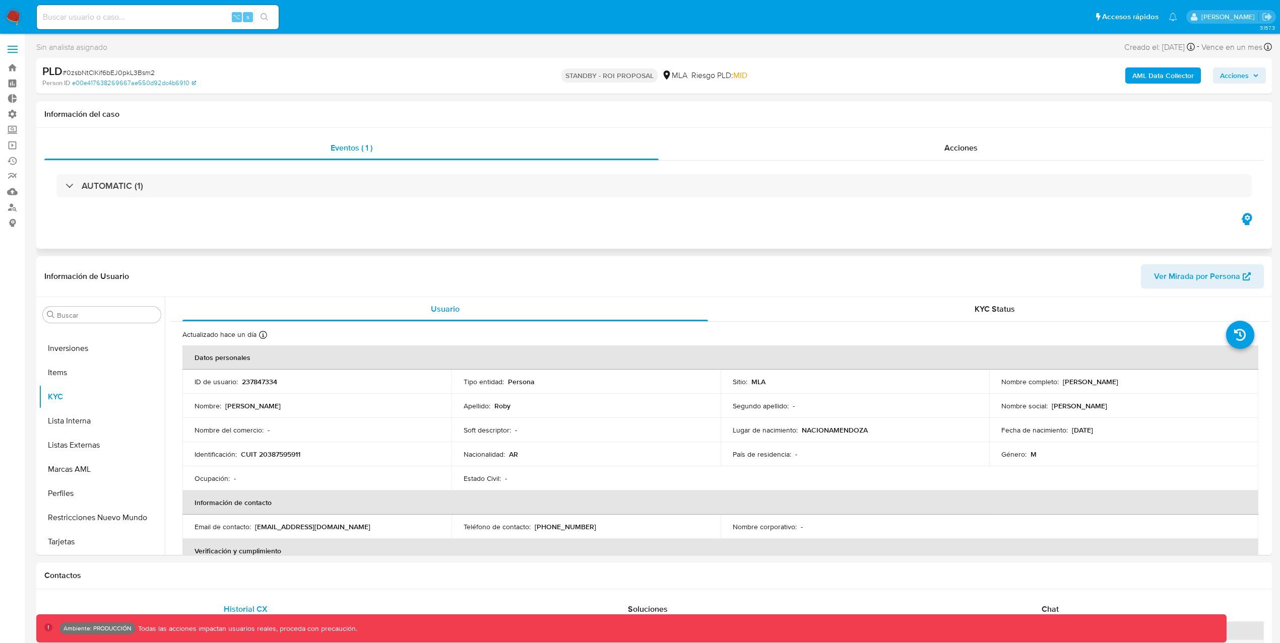
select select "10"
click at [945, 145] on span "Acciones" at bounding box center [960, 148] width 33 height 12
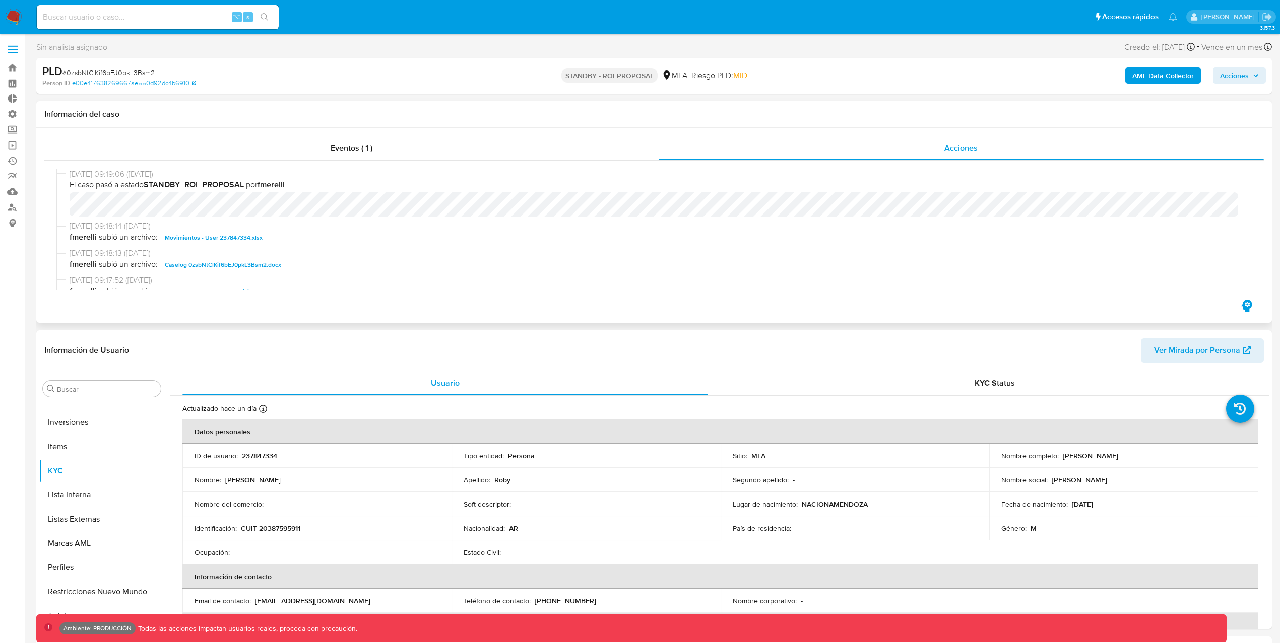
click at [277, 185] on b "fmerelli" at bounding box center [270, 185] width 27 height 12
copy b "fmerelli"
click at [125, 72] on span "# 0zsbNtClKif6bEJ0pkL3Bsm2" at bounding box center [108, 73] width 92 height 10
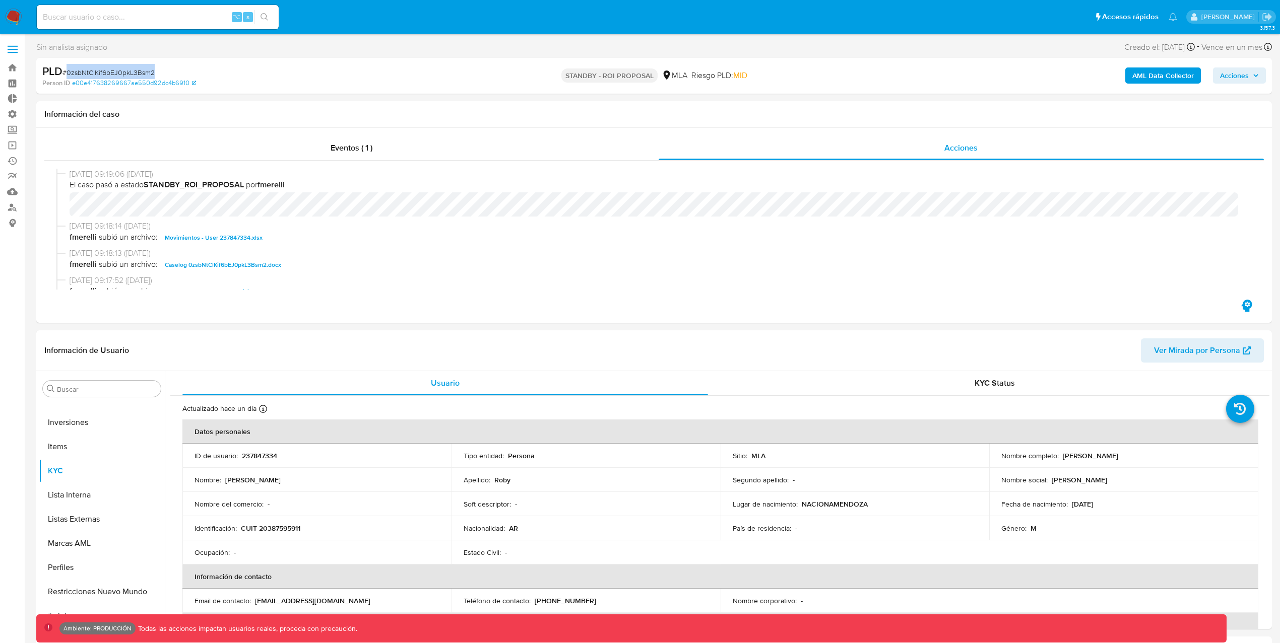
click at [125, 72] on span "# 0zsbNtClKif6bEJ0pkL3Bsm2" at bounding box center [108, 73] width 92 height 10
copy span "0zsbNtClKif6bEJ0pkL3Bsm2"
